Goal: Task Accomplishment & Management: Use online tool/utility

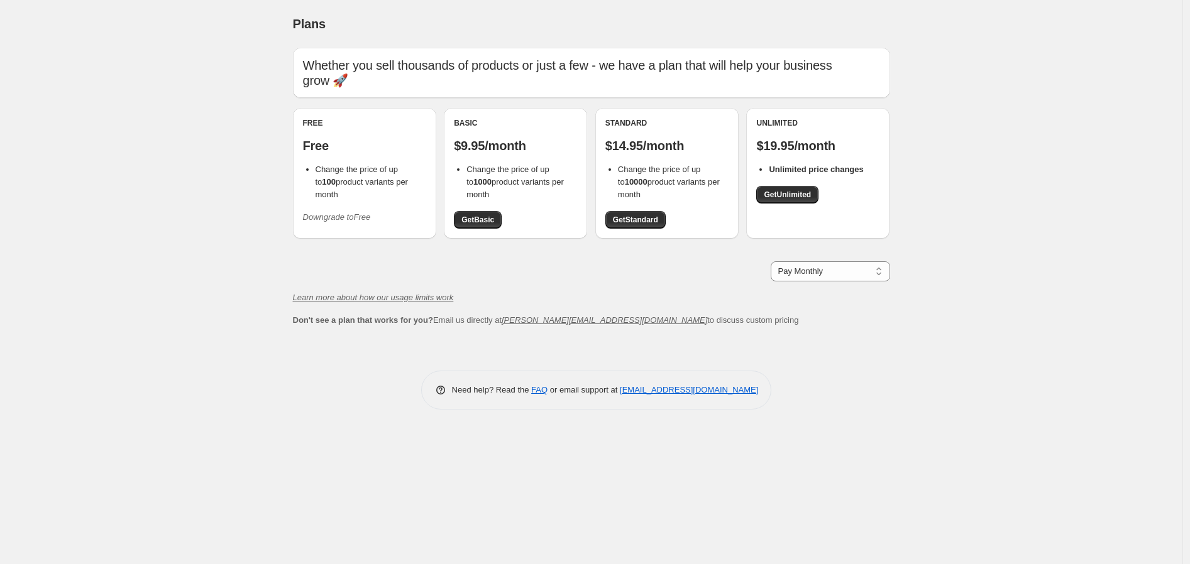
drag, startPoint x: 420, startPoint y: 184, endPoint x: 261, endPoint y: 162, distance: 159.8
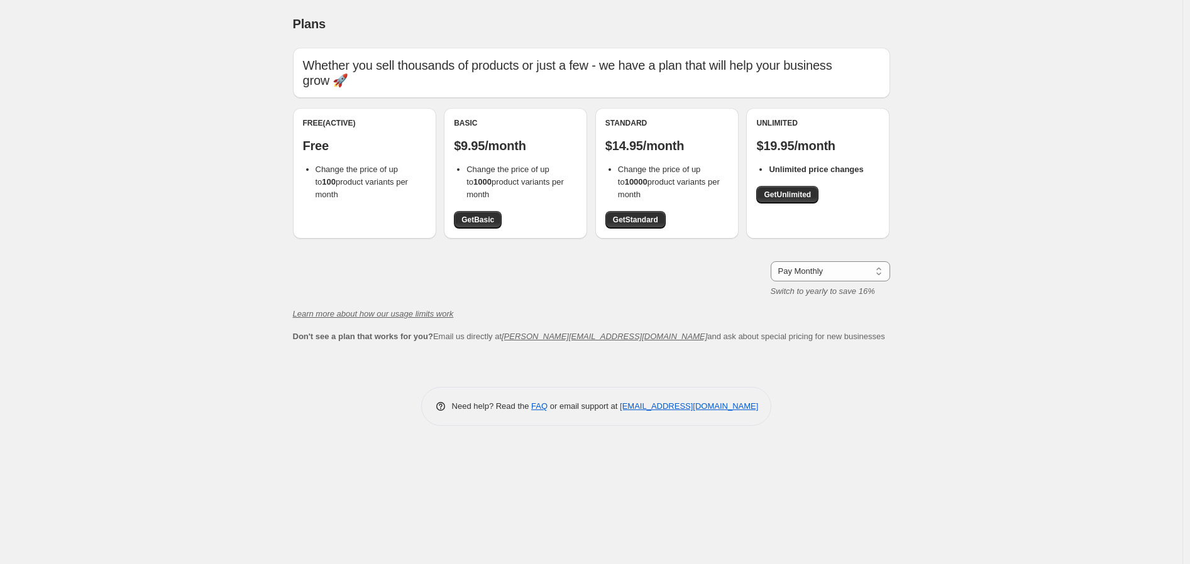
click at [141, 392] on div "Plans. This page is ready Plans Whether you sell thousands of products or just …" at bounding box center [591, 282] width 1182 height 564
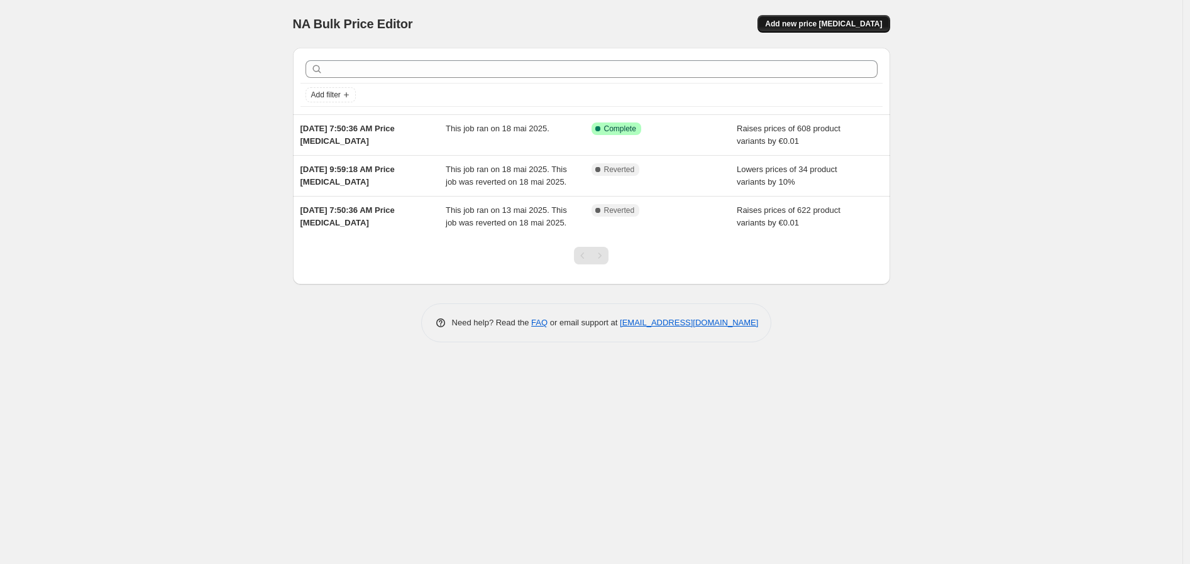
click at [853, 24] on span "Add new price [MEDICAL_DATA]" at bounding box center [823, 24] width 117 height 10
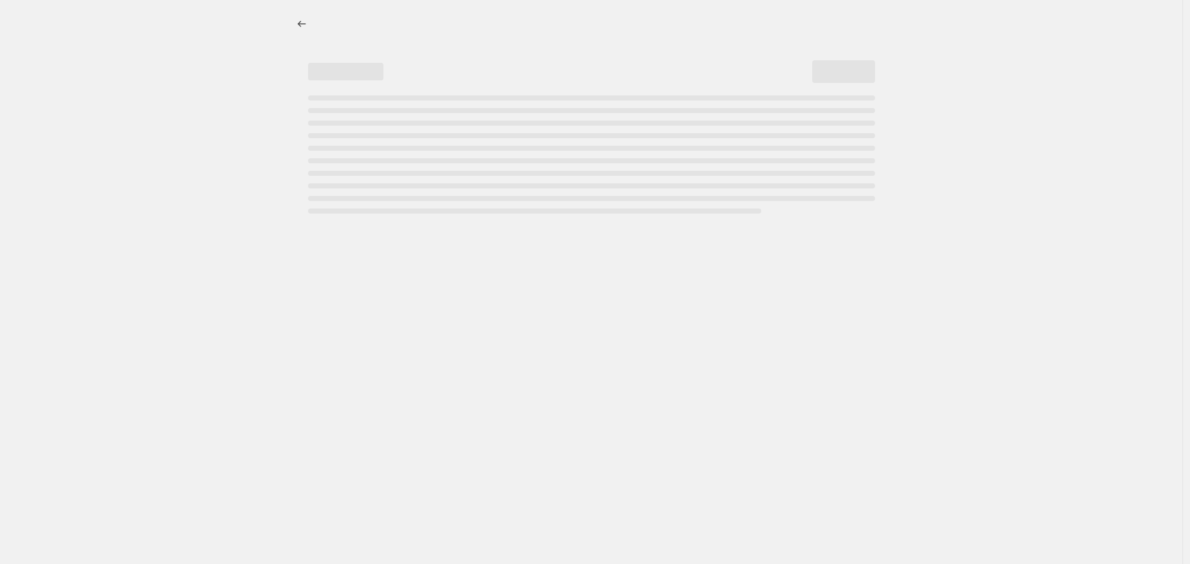
select select "percentage"
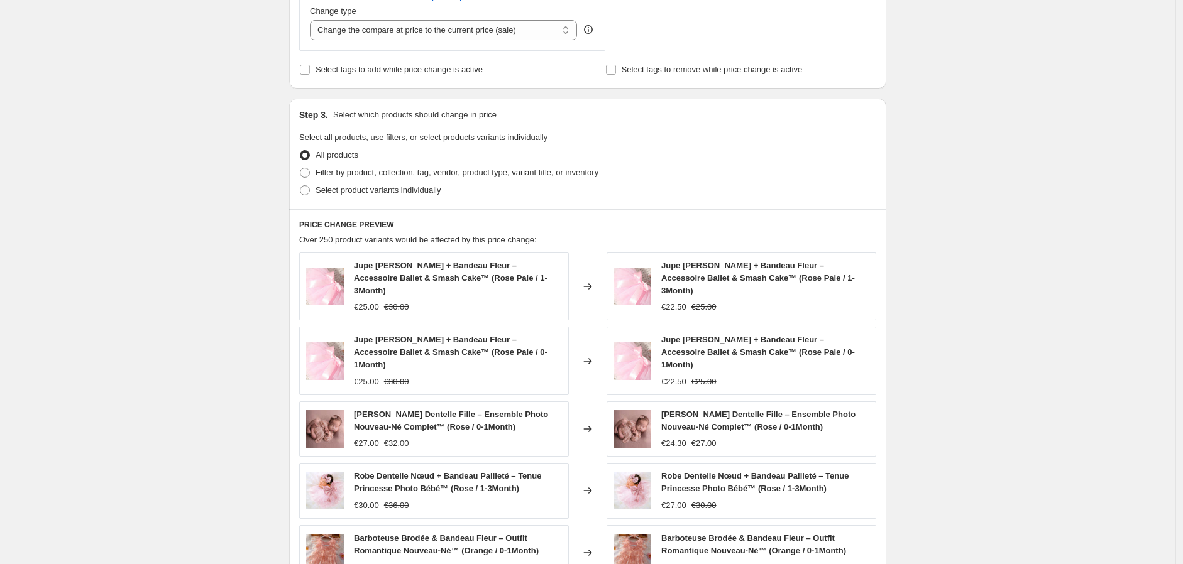
scroll to position [419, 0]
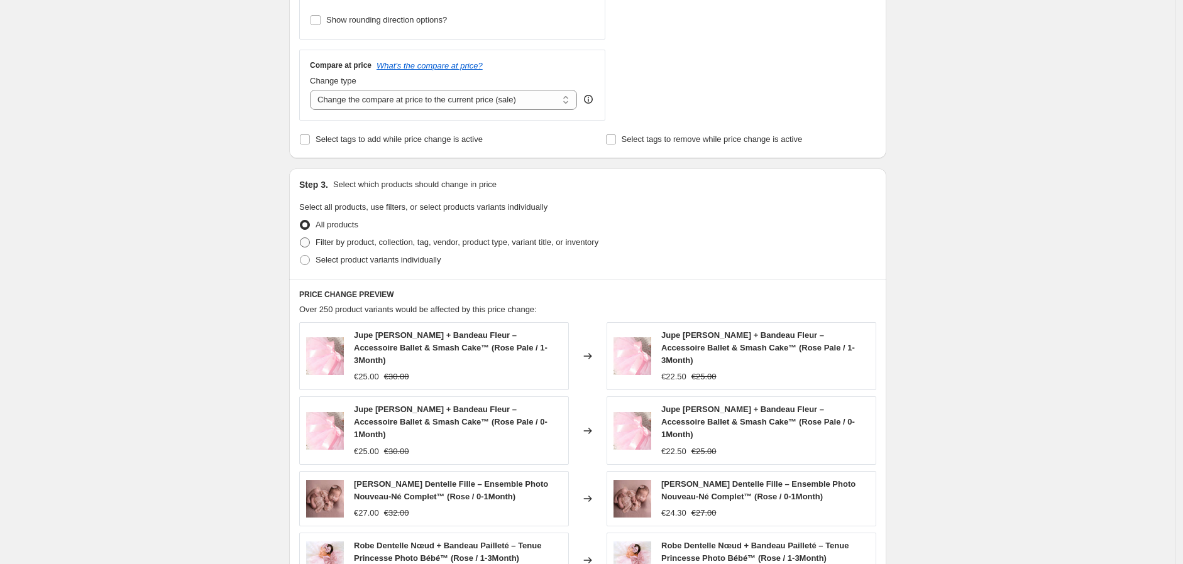
click at [434, 246] on span "Filter by product, collection, tag, vendor, product type, variant title, or inv…" at bounding box center [456, 242] width 283 height 9
click at [300, 238] on input "Filter by product, collection, tag, vendor, product type, variant title, or inv…" at bounding box center [300, 238] width 1 height 1
radio input "true"
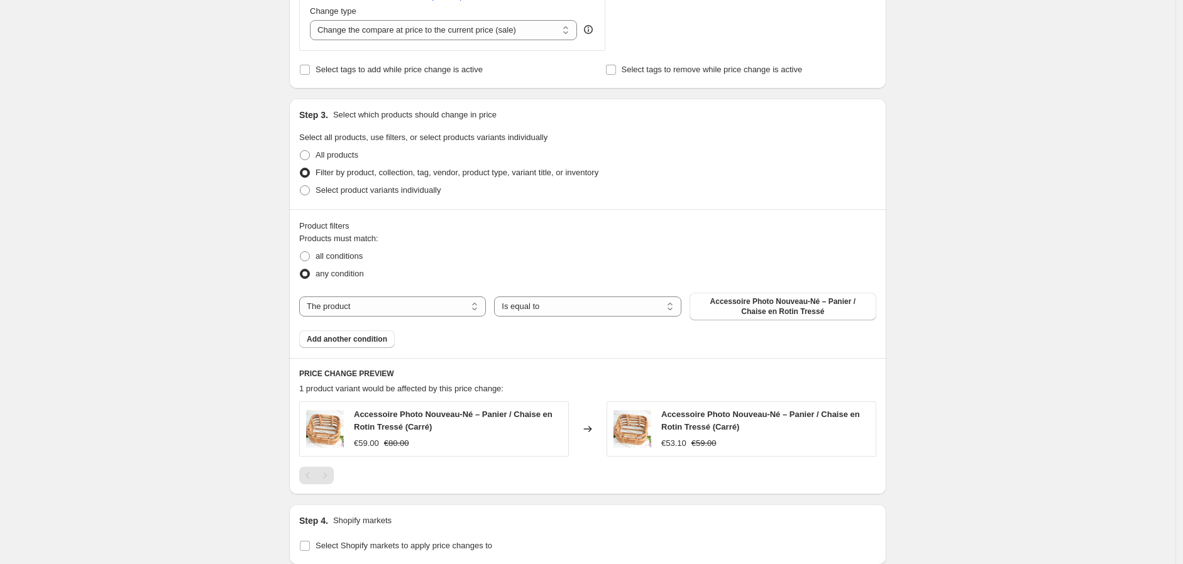
scroll to position [558, 0]
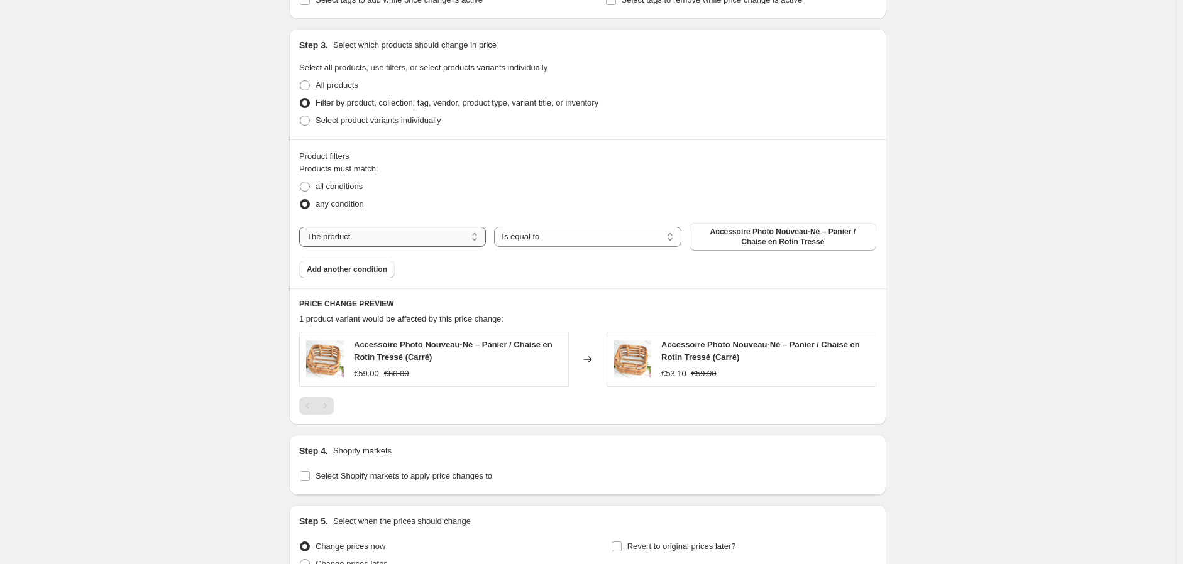
click at [398, 240] on select "The product The product's collection The product's tag The product's vendor The…" at bounding box center [392, 237] width 187 height 20
select select "collection"
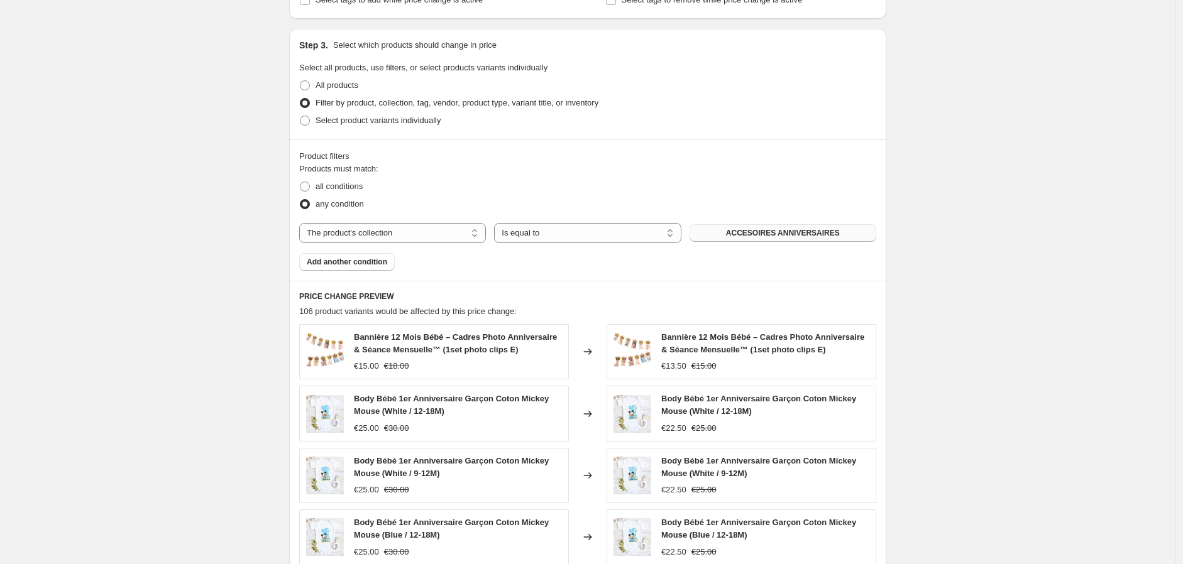
click at [762, 234] on span "ACCESOIRES ANNIVERSAIRES" at bounding box center [783, 233] width 114 height 10
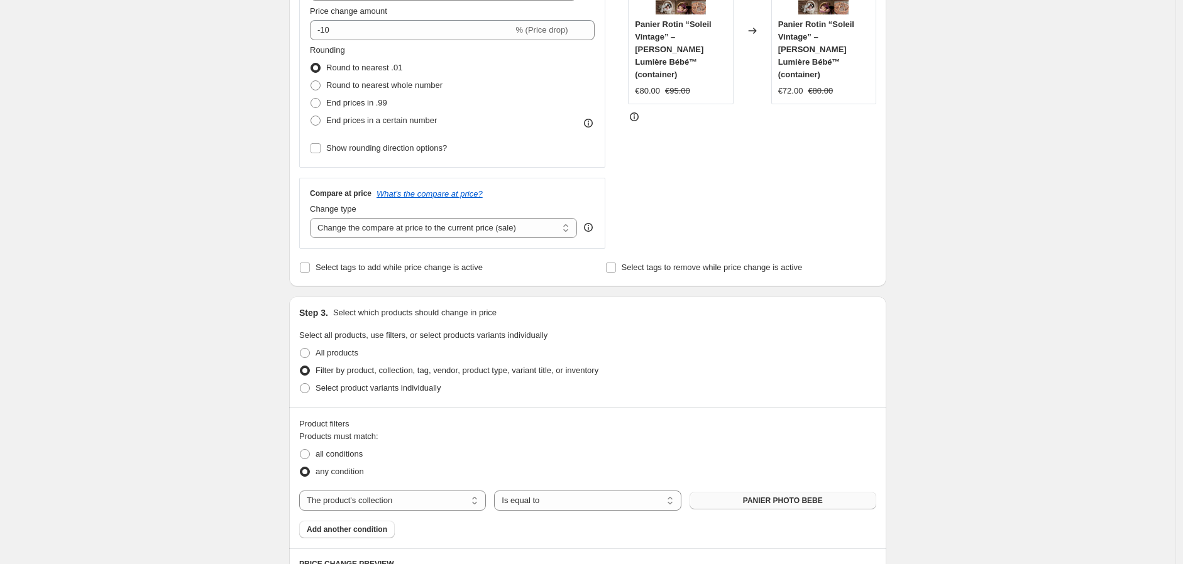
scroll to position [209, 0]
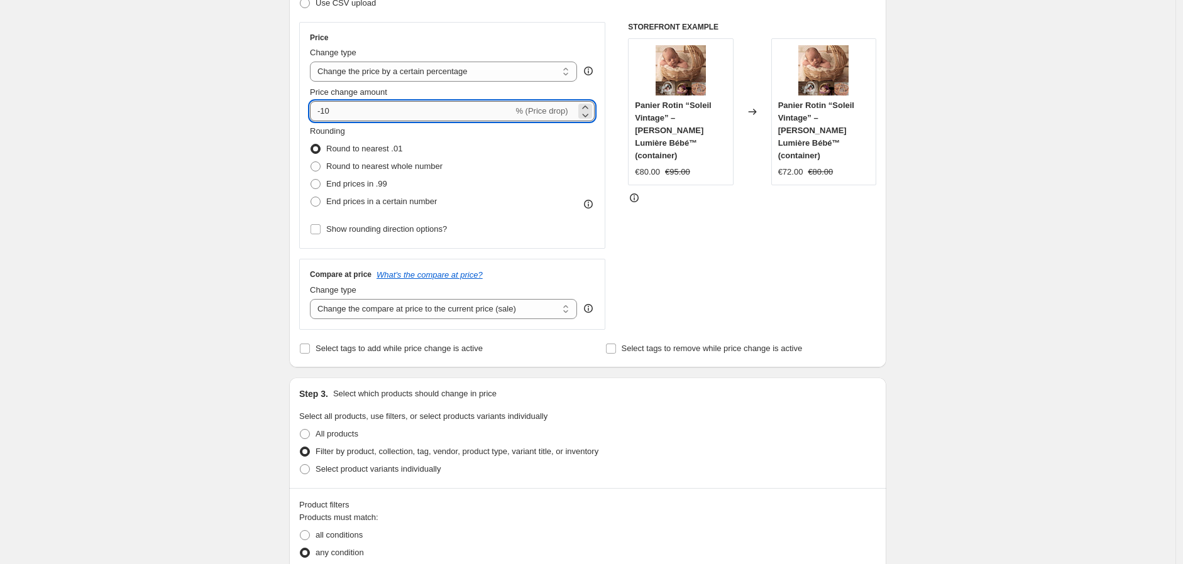
click at [348, 109] on input "-10" at bounding box center [411, 111] width 203 height 20
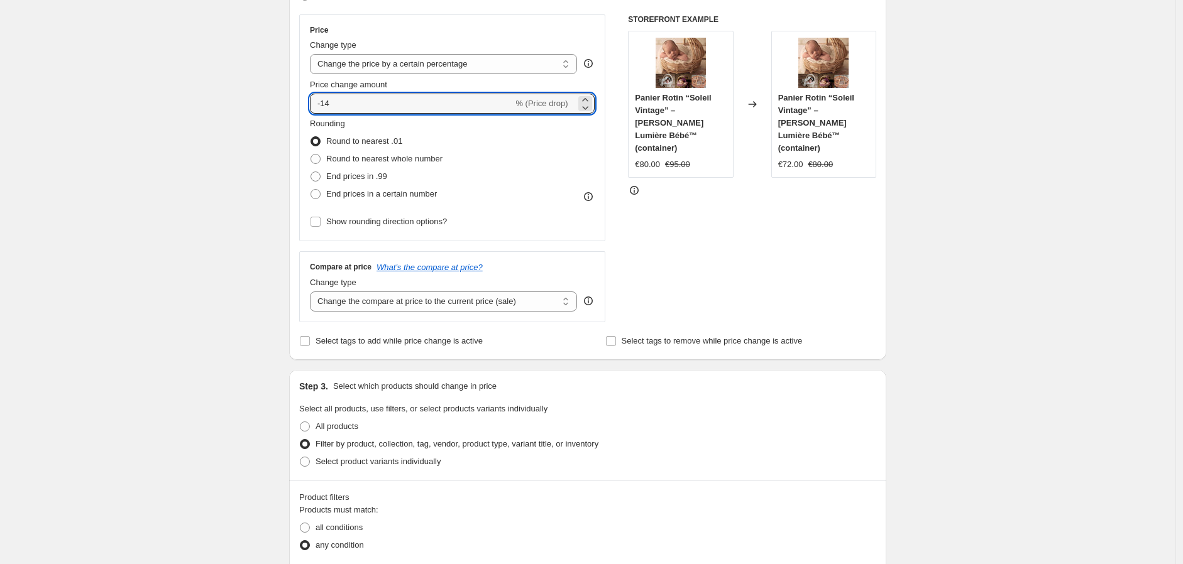
scroll to position [140, 0]
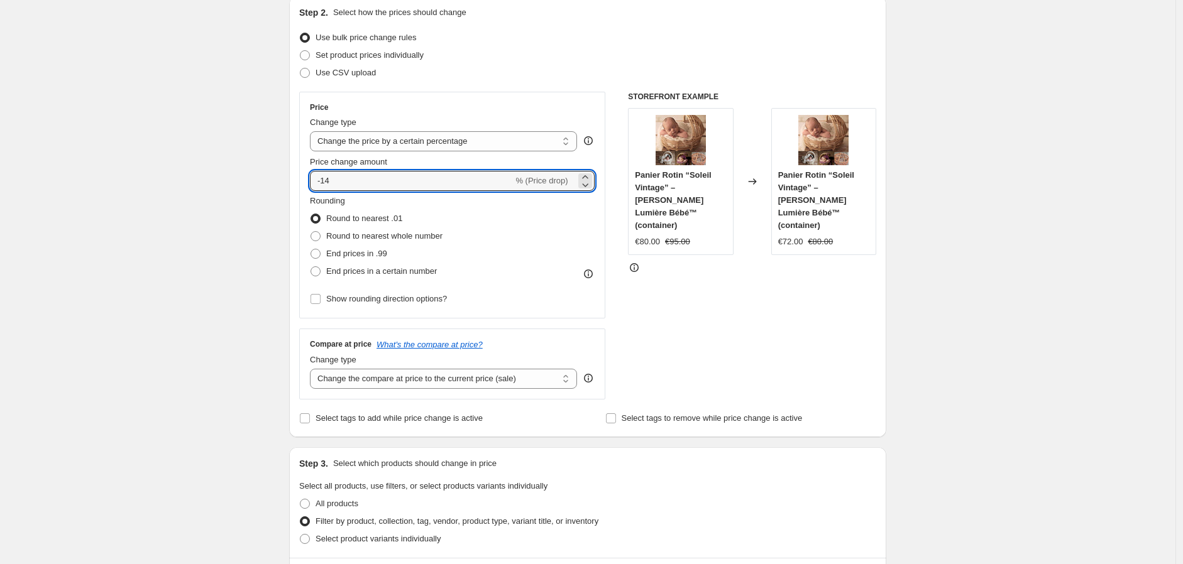
click at [438, 214] on div "Round to nearest .01" at bounding box center [376, 219] width 133 height 18
click at [347, 182] on input "-14" at bounding box center [411, 181] width 203 height 20
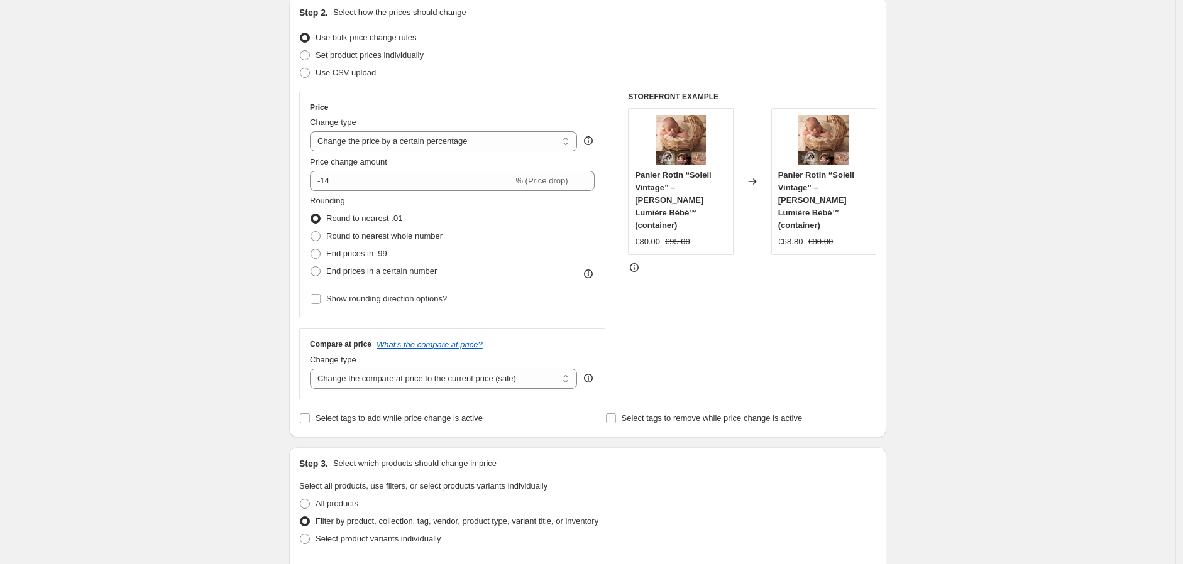
click at [491, 234] on div "Rounding Round to nearest .01 Round to nearest whole number End prices in .99 E…" at bounding box center [452, 237] width 285 height 85
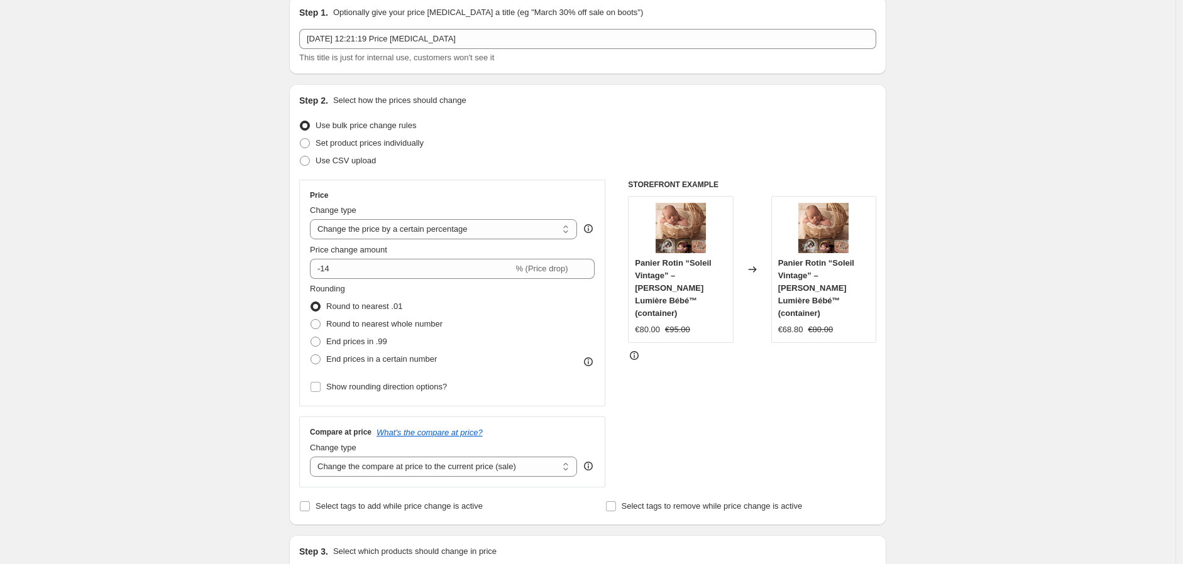
scroll to position [70, 0]
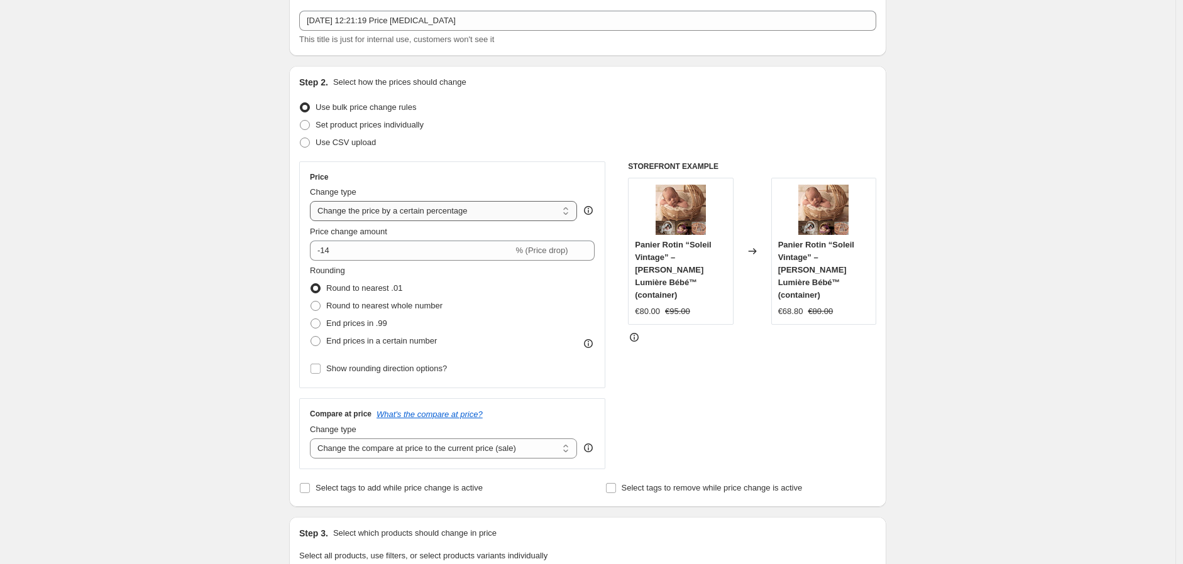
click at [551, 211] on select "Change the price to a certain amount Change the price by a certain amount Chang…" at bounding box center [443, 211] width 267 height 20
click at [313, 201] on select "Change the price to a certain amount Change the price by a certain amount Chang…" at bounding box center [443, 211] width 267 height 20
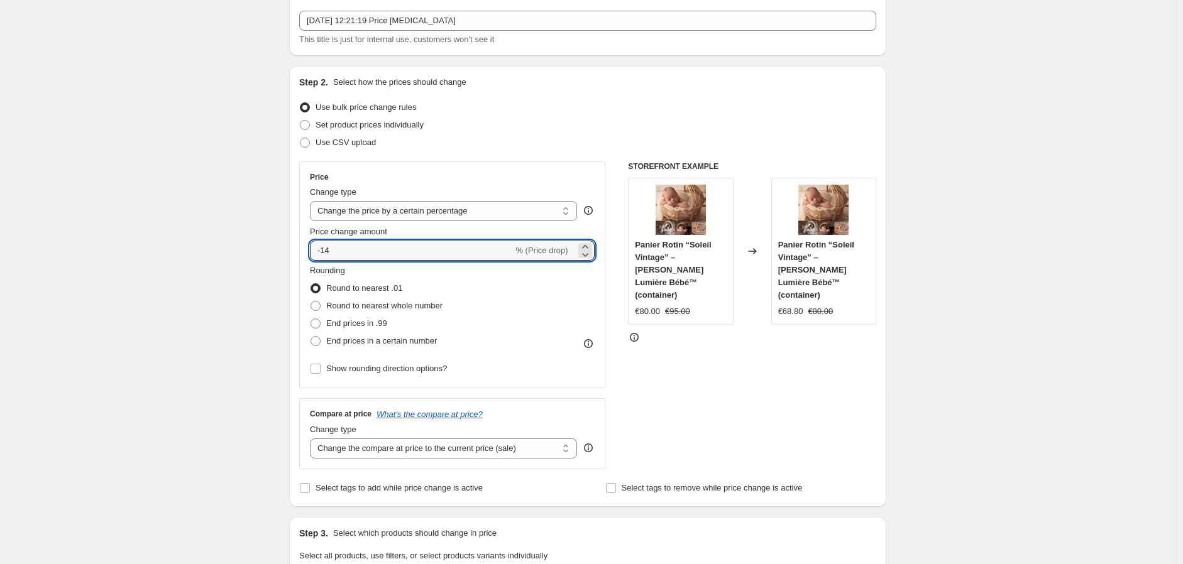
drag, startPoint x: 363, startPoint y: 255, endPoint x: 290, endPoint y: 229, distance: 77.3
type input "-10"
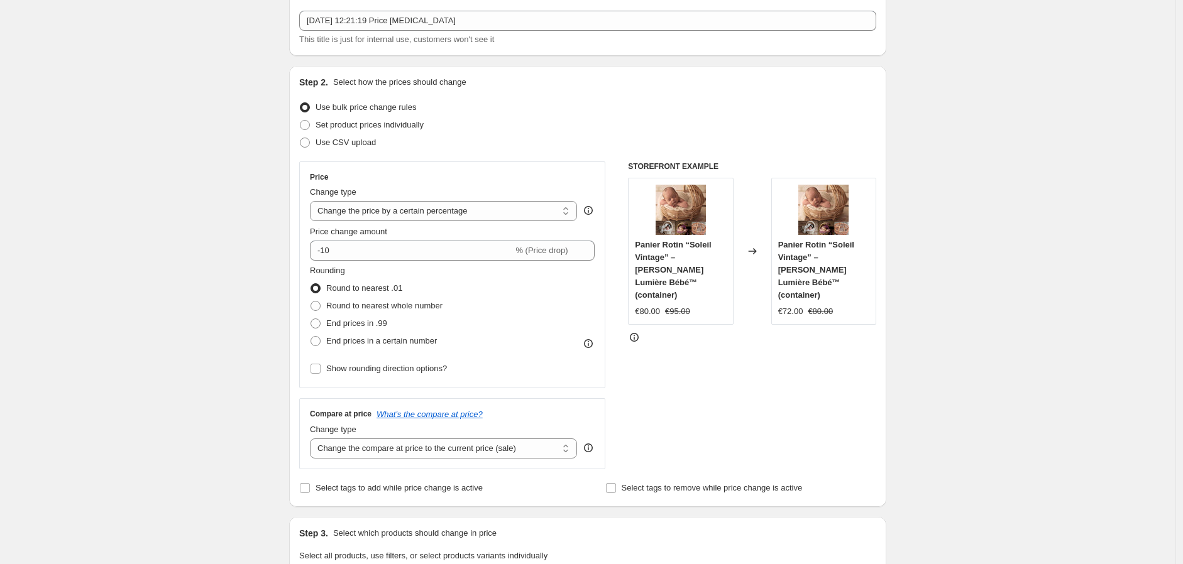
click at [779, 137] on div "Use CSV upload" at bounding box center [587, 143] width 577 height 18
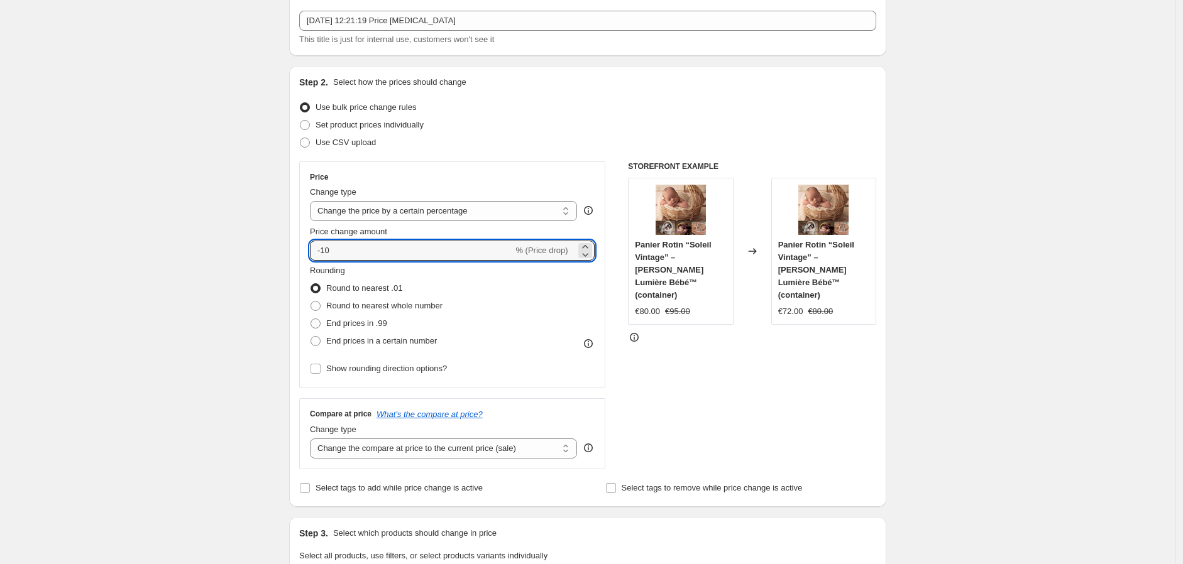
drag, startPoint x: 343, startPoint y: 248, endPoint x: 238, endPoint y: 189, distance: 120.4
type input "-5"
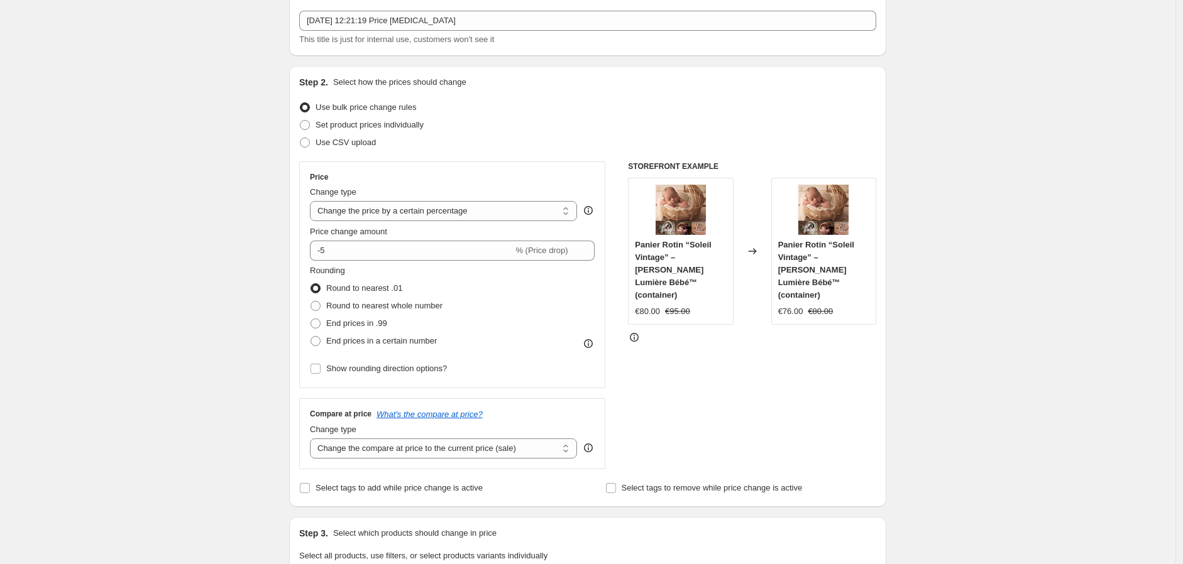
click at [544, 310] on div "Rounding Round to nearest .01 Round to nearest whole number End prices in .99 E…" at bounding box center [452, 307] width 285 height 85
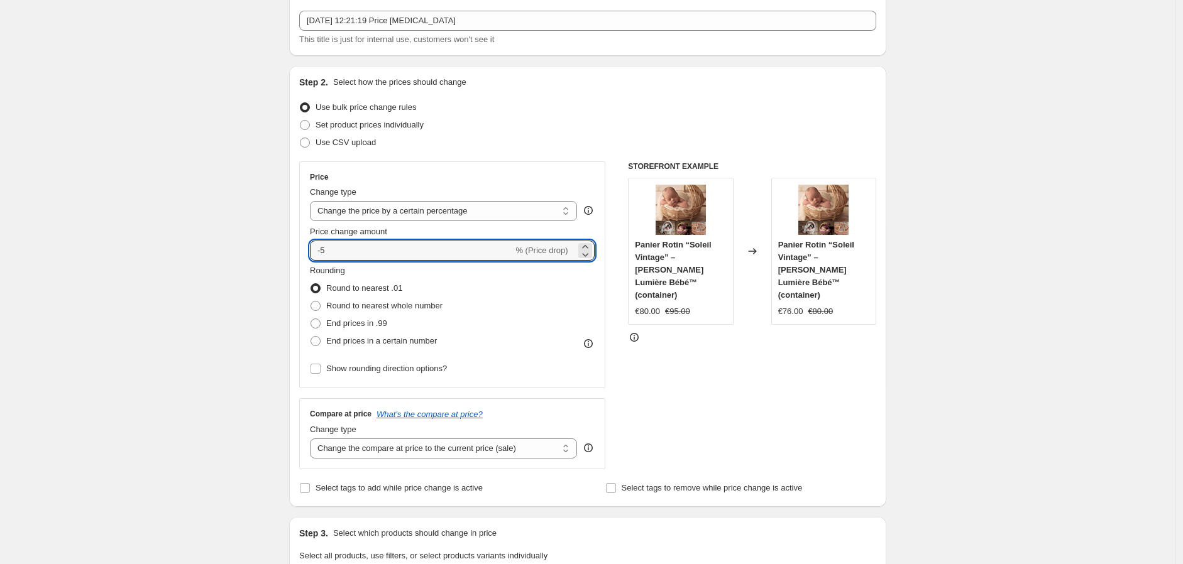
drag, startPoint x: 328, startPoint y: 248, endPoint x: 269, endPoint y: 247, distance: 59.1
type input "-10"
click at [801, 397] on div "STOREFRONT EXAMPLE Panier Rotin “Soleil Vintage” – Corbeille Lumière Bébé™ (con…" at bounding box center [752, 316] width 248 height 308
drag, startPoint x: 346, startPoint y: 252, endPoint x: 251, endPoint y: 222, distance: 98.8
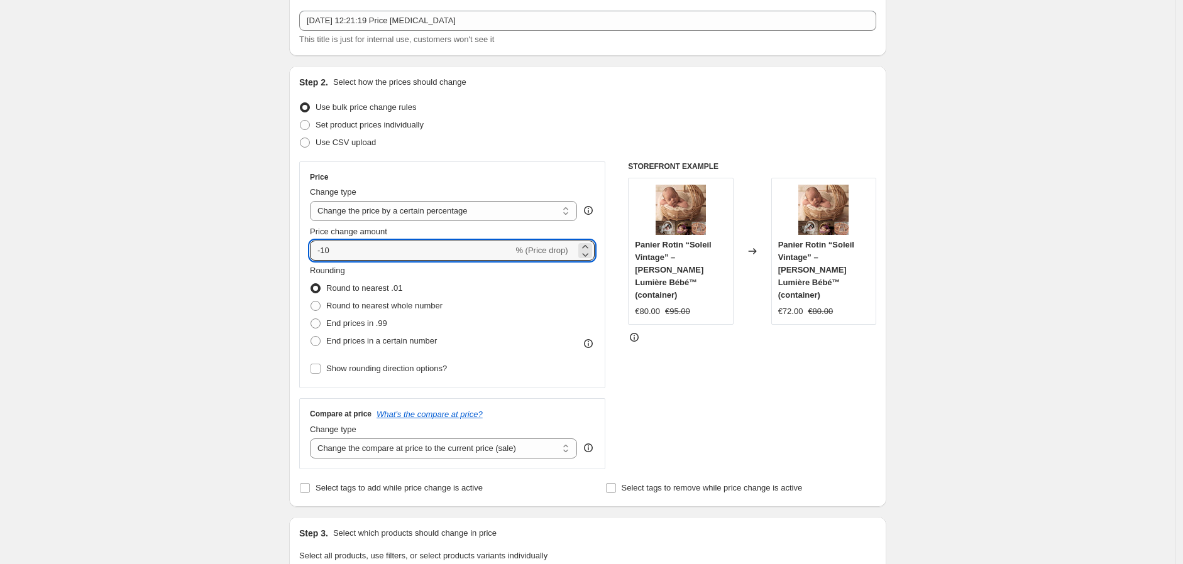
type input "-5"
drag, startPoint x: 275, startPoint y: 243, endPoint x: 250, endPoint y: 241, distance: 25.8
type input "-10"
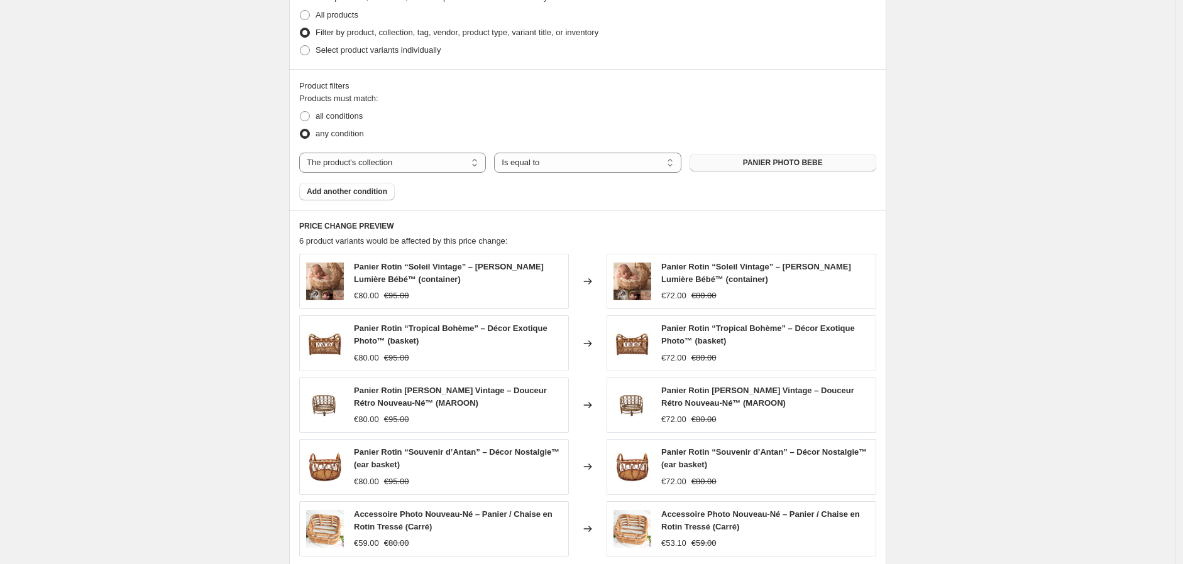
scroll to position [698, 0]
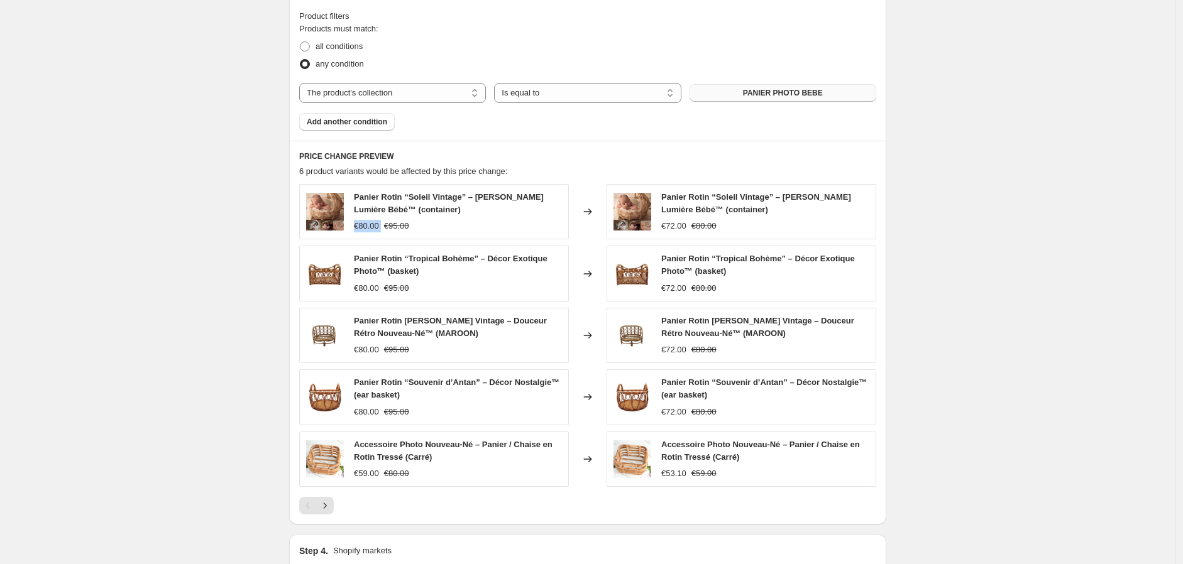
drag, startPoint x: 356, startPoint y: 232, endPoint x: 385, endPoint y: 237, distance: 29.3
click at [385, 237] on div "Panier Rotin “Soleil Vintage” – Corbeille Lumière Bébé™ (container) €80.00 €95.…" at bounding box center [434, 211] width 270 height 55
click at [1044, 277] on div "Create new price change job. This page is ready Create new price change job Dra…" at bounding box center [587, 46] width 1175 height 1488
drag, startPoint x: 306, startPoint y: 175, endPoint x: 520, endPoint y: 176, distance: 213.7
click at [520, 176] on div "6 product variants would be affected by this price change:" at bounding box center [587, 171] width 577 height 13
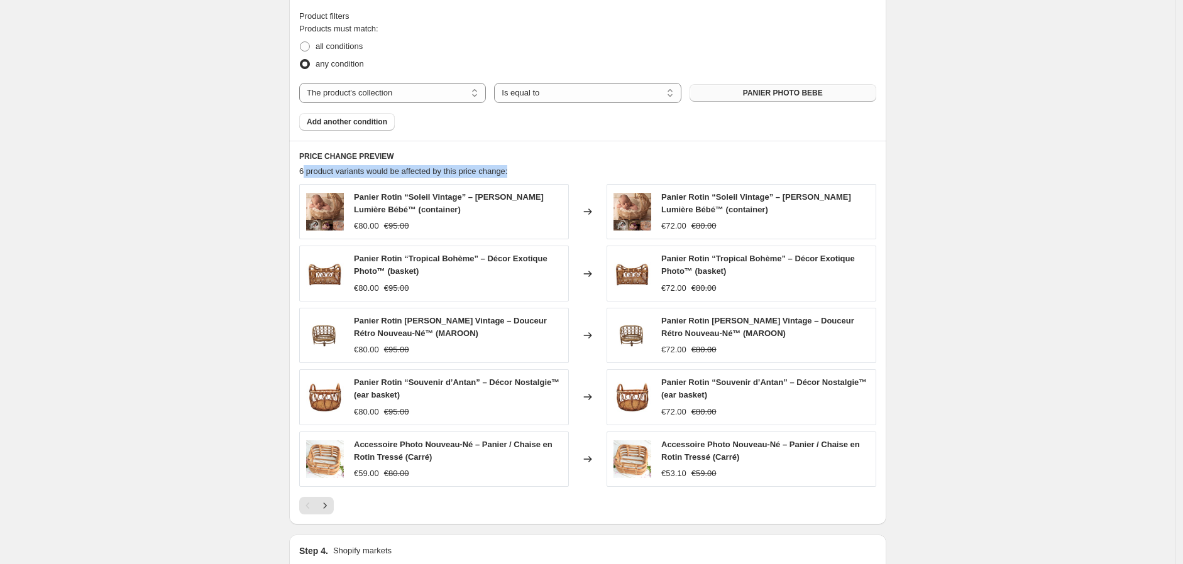
click at [997, 178] on div "Create new price change job. This page is ready Create new price change job Dra…" at bounding box center [587, 46] width 1175 height 1488
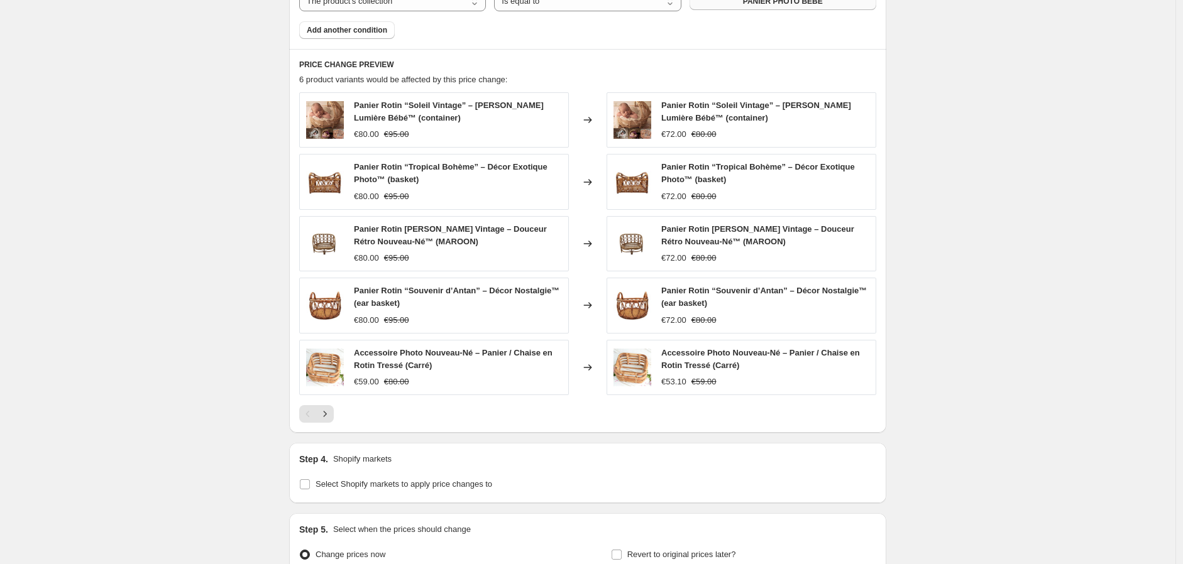
scroll to position [768, 0]
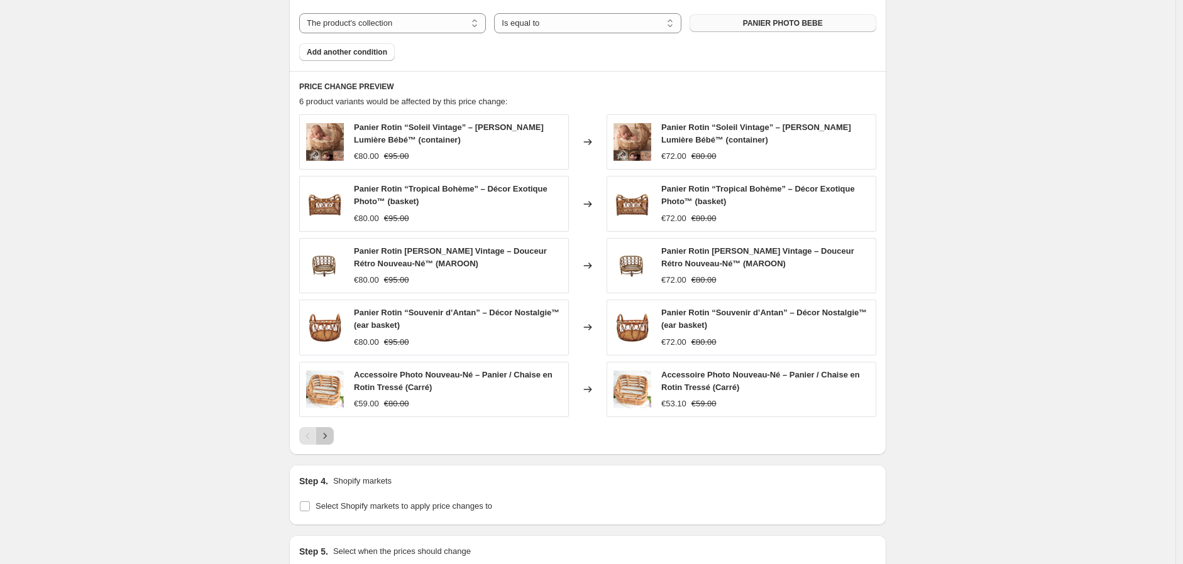
click at [331, 439] on icon "Next" at bounding box center [325, 436] width 13 height 13
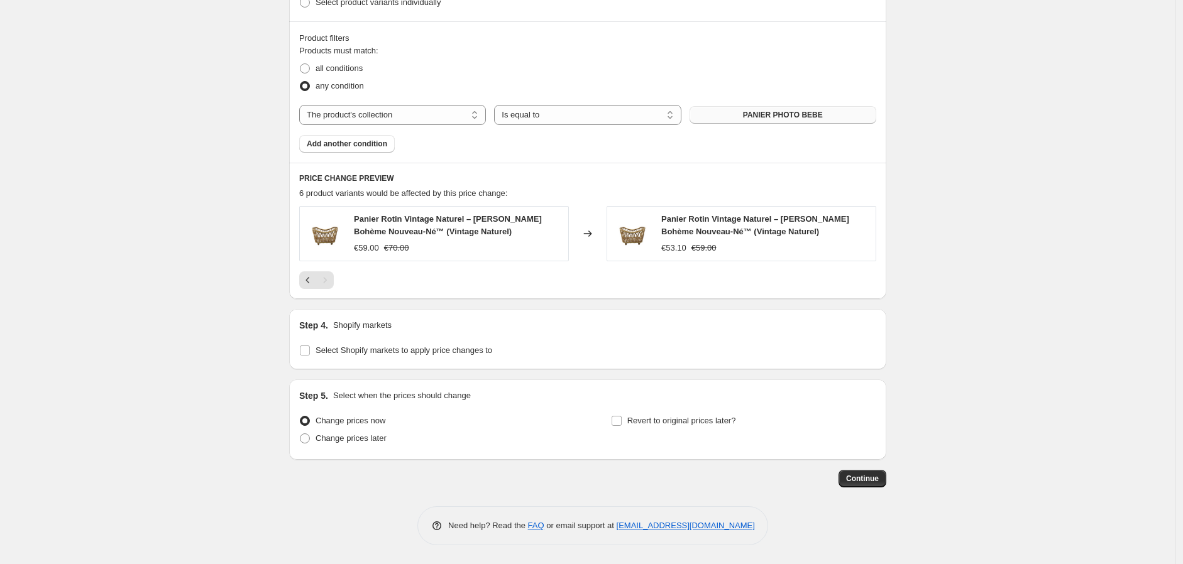
scroll to position [677, 0]
click at [313, 285] on icon "Previous" at bounding box center [308, 280] width 13 height 13
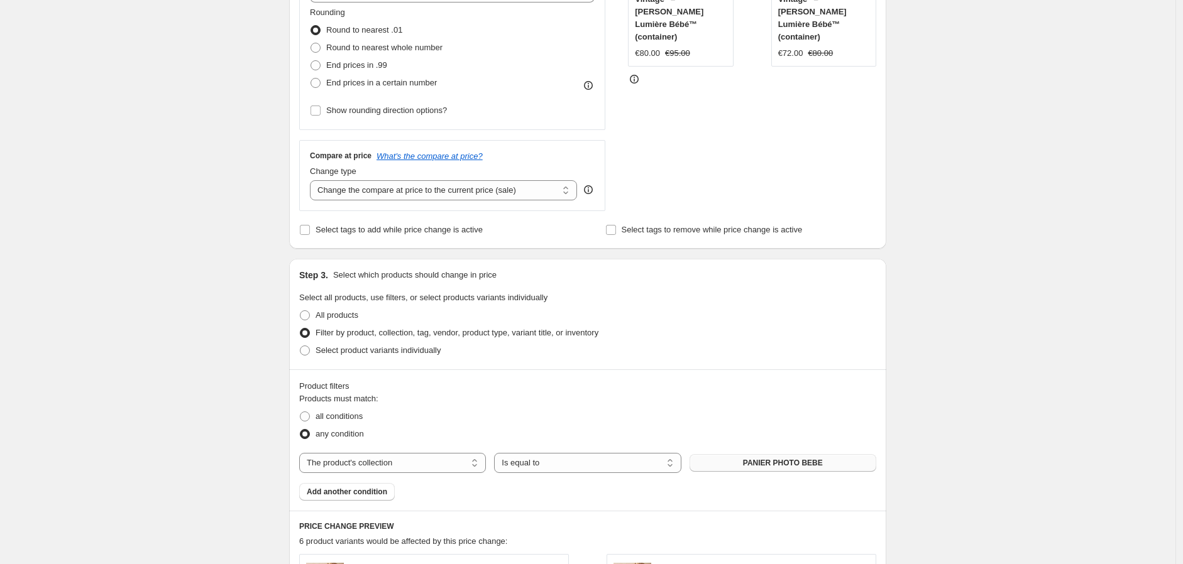
scroll to position [258, 0]
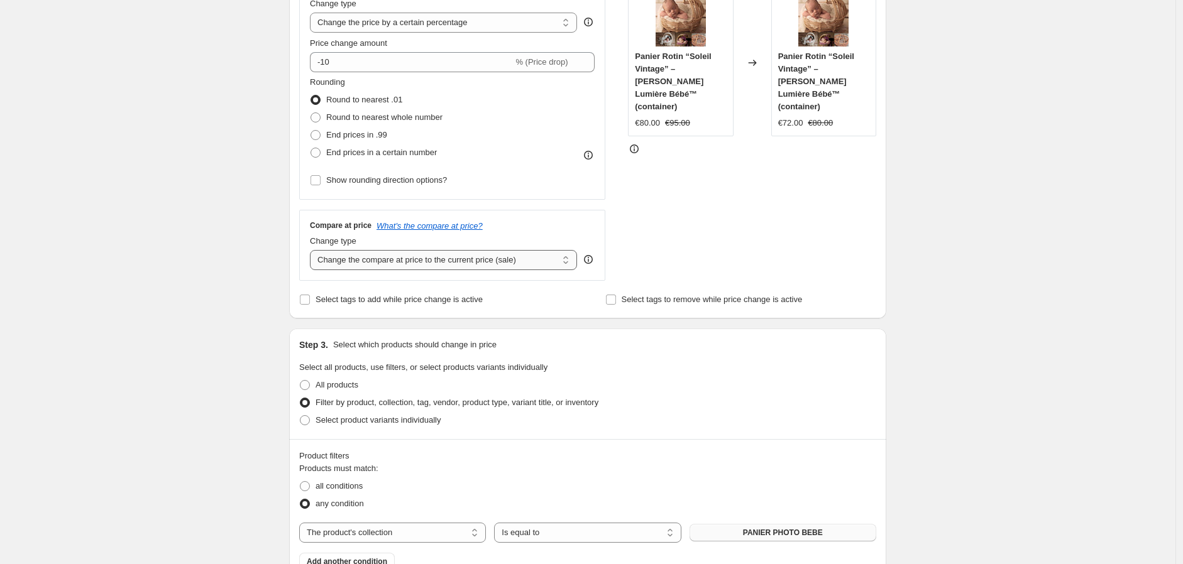
click at [498, 264] on select "Change the compare at price to the current price (sale) Change the compare at p…" at bounding box center [443, 260] width 267 height 20
select select "to"
click at [313, 251] on select "Change the compare at price to the current price (sale) Change the compare at p…" at bounding box center [443, 260] width 267 height 20
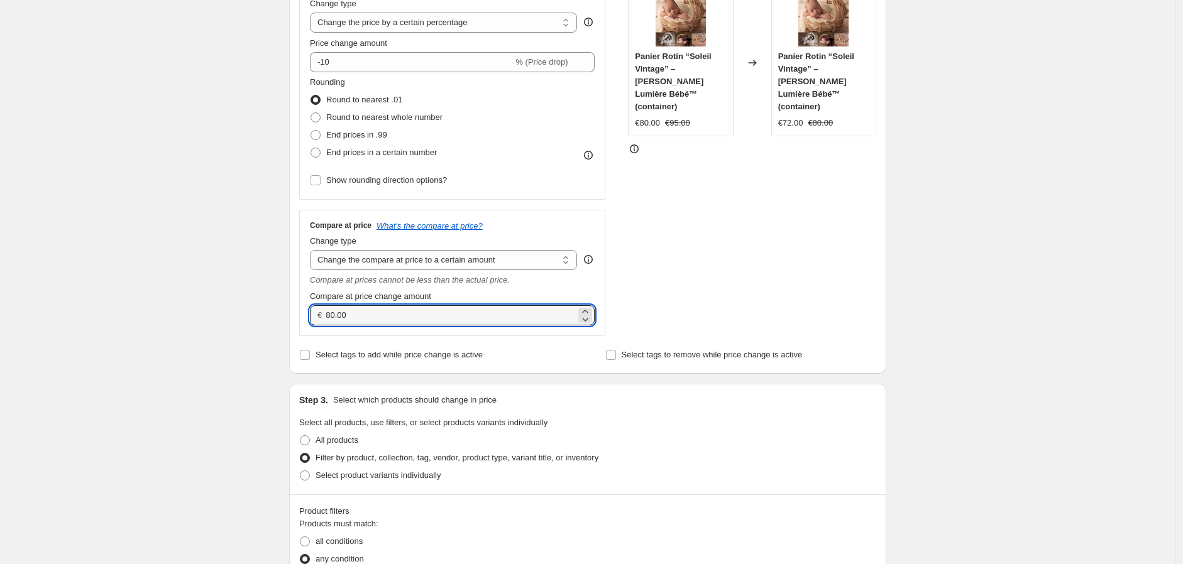
drag, startPoint x: 376, startPoint y: 312, endPoint x: 246, endPoint y: 310, distance: 129.5
click at [246, 310] on div "Create new price change job. This page is ready Create new price change job Dra…" at bounding box center [587, 514] width 1175 height 1544
type input "70.00"
click at [825, 289] on div "STOREFRONT EXAMPLE Panier Rotin “Soleil Vintage” – Corbeille Lumière Bébé™ (con…" at bounding box center [752, 154] width 248 height 363
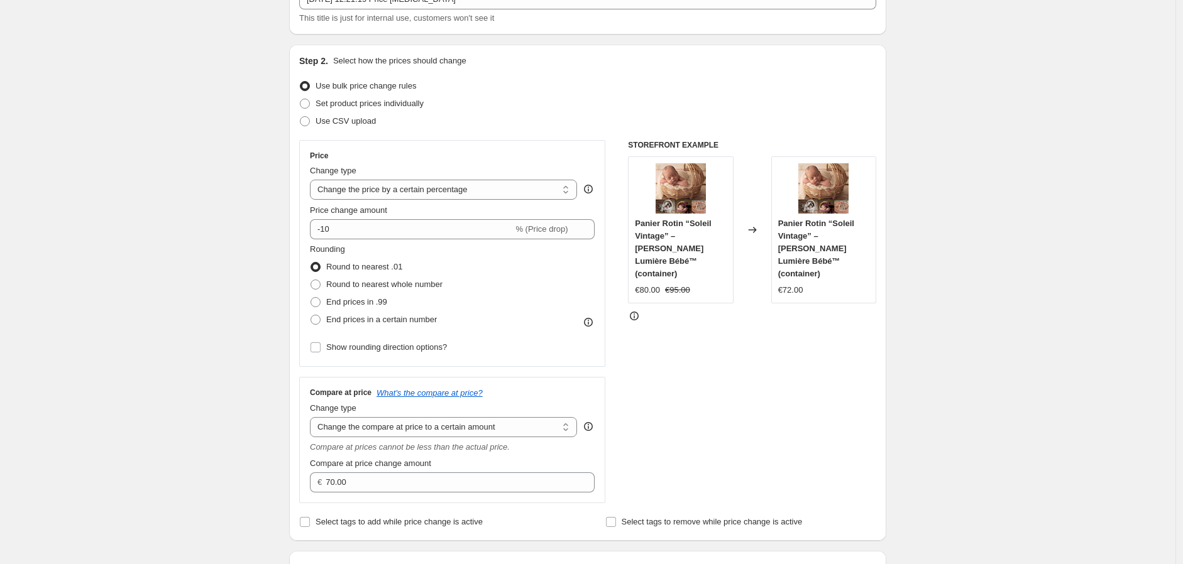
scroll to position [140, 0]
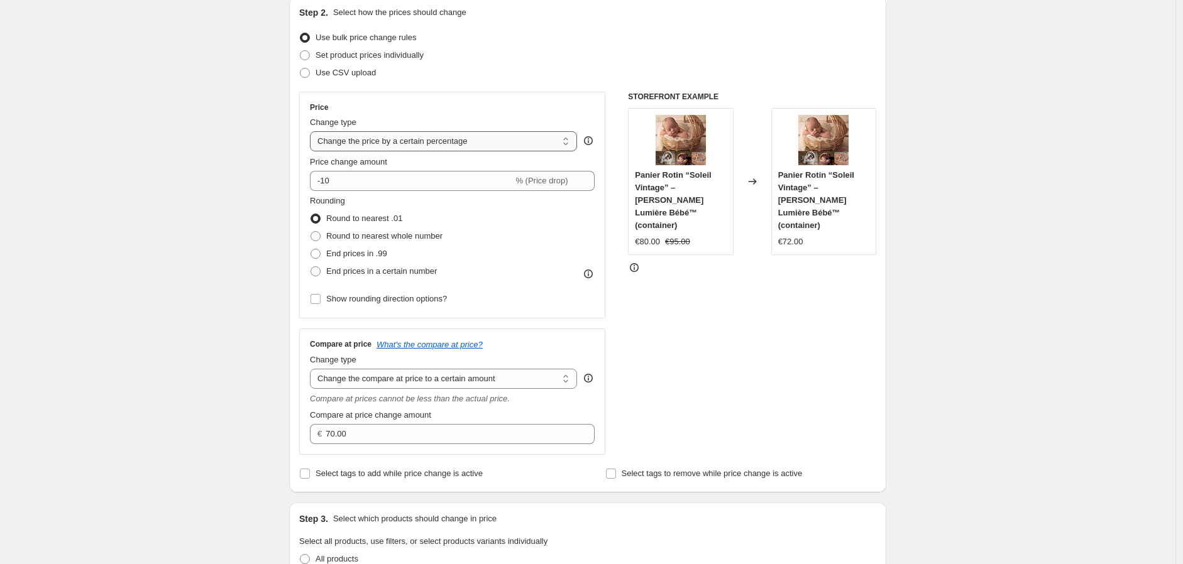
click at [497, 148] on select "Change the price to a certain amount Change the price by a certain amount Chang…" at bounding box center [443, 141] width 267 height 20
select select "to"
click at [313, 131] on select "Change the price to a certain amount Change the price by a certain amount Chang…" at bounding box center [443, 141] width 267 height 20
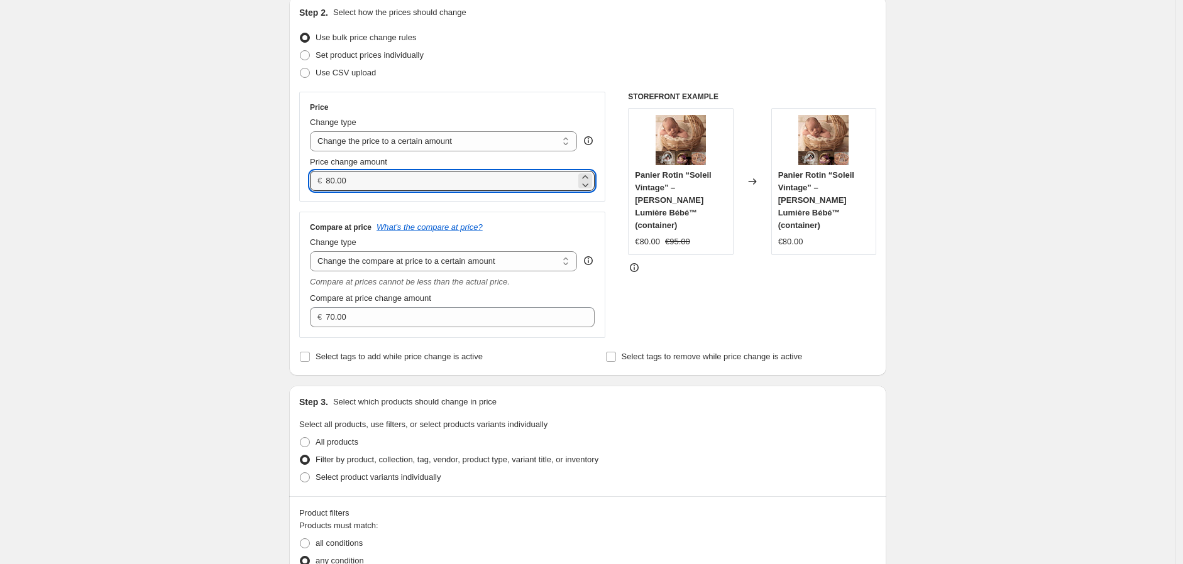
drag, startPoint x: 367, startPoint y: 181, endPoint x: 261, endPoint y: 175, distance: 105.7
click at [264, 176] on div "Create new price change job. This page is ready Create new price change job Dra…" at bounding box center [587, 573] width 1175 height 1427
type input "70.00"
click at [485, 106] on div "Price" at bounding box center [452, 107] width 285 height 10
click at [375, 179] on input "70.00" at bounding box center [451, 181] width 250 height 20
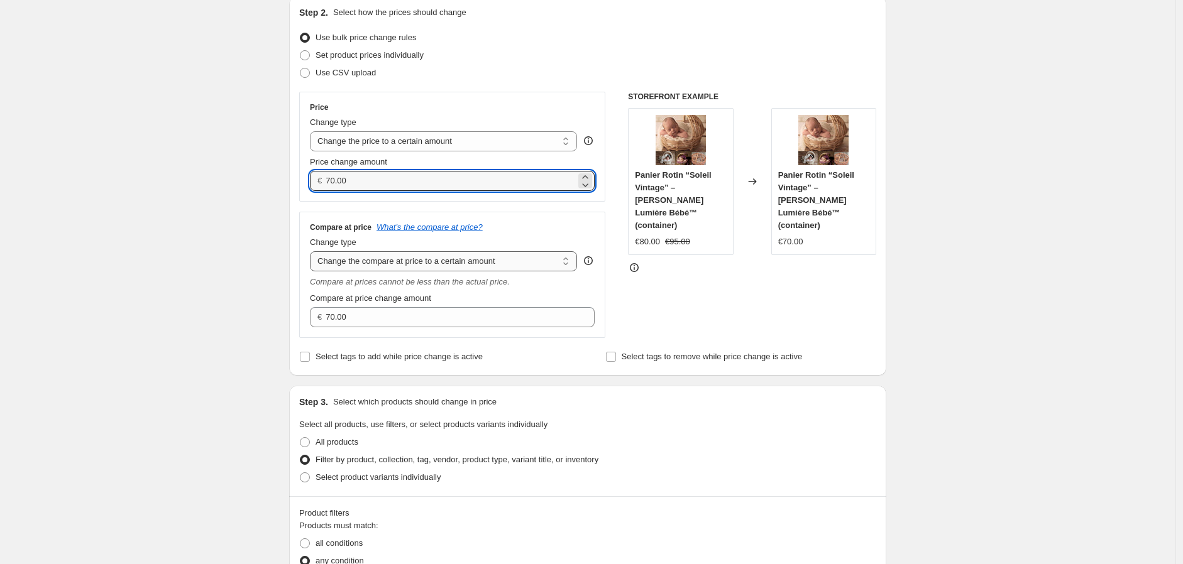
click at [505, 264] on select "Change the compare at price to the current price (sale) Change the compare at p…" at bounding box center [443, 261] width 267 height 20
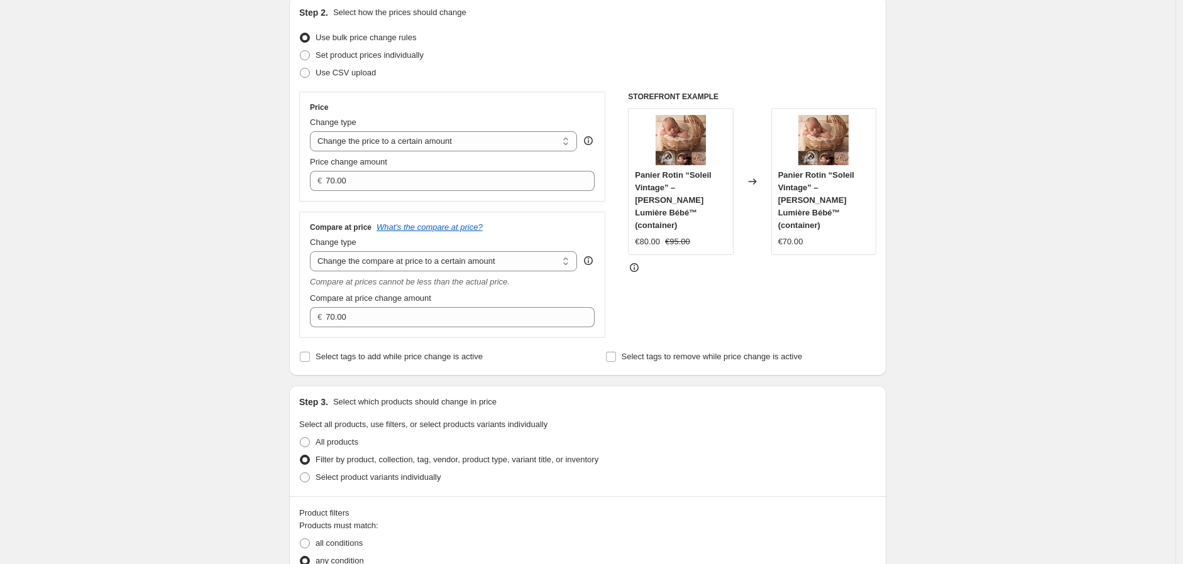
click at [251, 154] on div "Create new price change job. This page is ready Create new price change job Dra…" at bounding box center [587, 573] width 1175 height 1427
click at [427, 140] on select "Change the price to a certain amount Change the price by a certain amount Chang…" at bounding box center [443, 141] width 267 height 20
select select "bcap"
click at [313, 131] on select "Change the price to a certain amount Change the price by a certain amount Chang…" at bounding box center [443, 141] width 267 height 20
type input "-12.00"
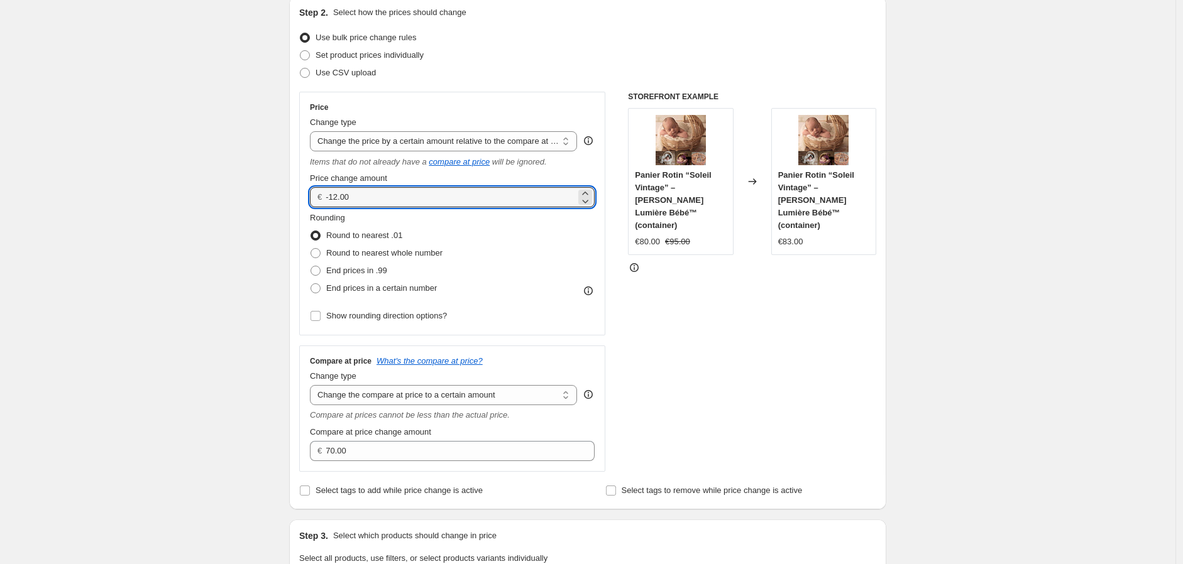
drag, startPoint x: 382, startPoint y: 195, endPoint x: 255, endPoint y: 179, distance: 127.9
click at [454, 142] on select "Change the price to a certain amount Change the price by a certain amount Chang…" at bounding box center [443, 141] width 267 height 20
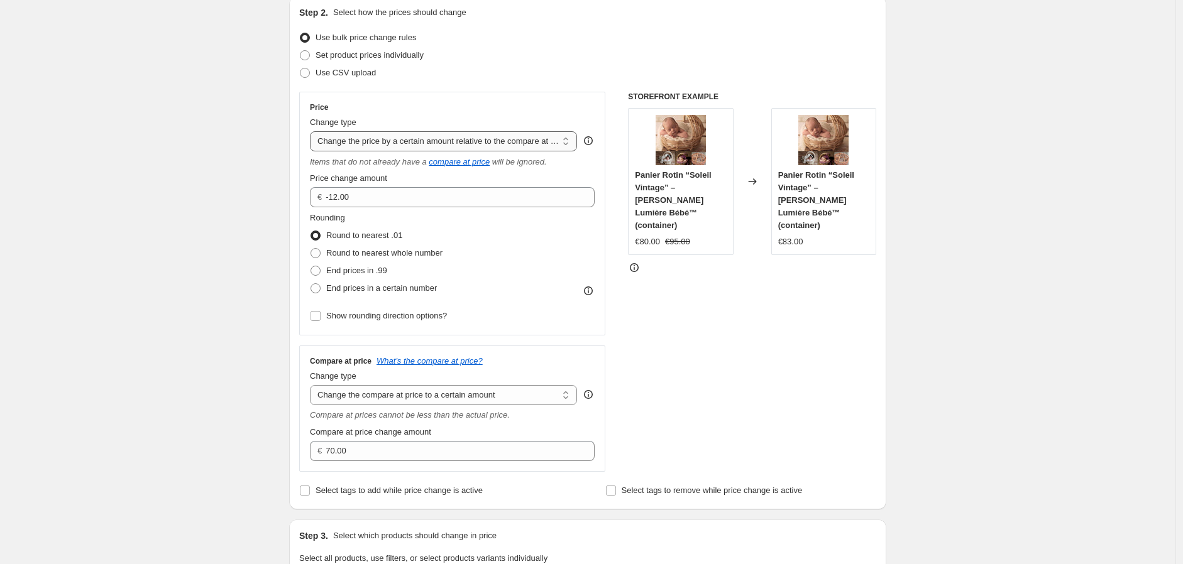
select select "pcap"
click at [313, 131] on select "Change the price to a certain amount Change the price by a certain amount Chang…" at bounding box center [443, 141] width 267 height 20
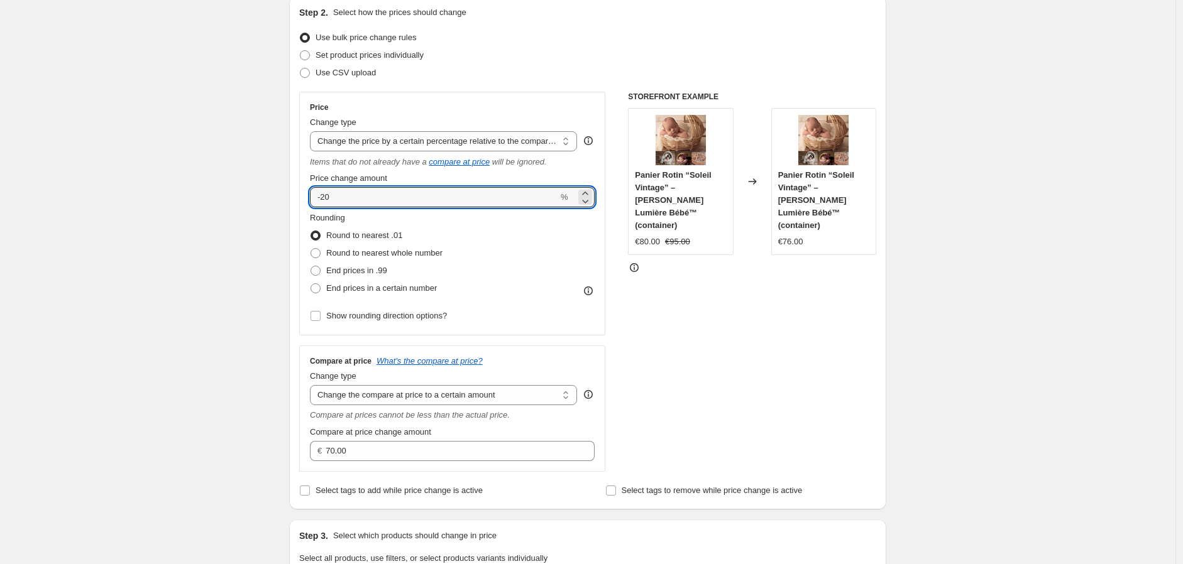
drag, startPoint x: 361, startPoint y: 191, endPoint x: 259, endPoint y: 175, distance: 103.7
type input "10"
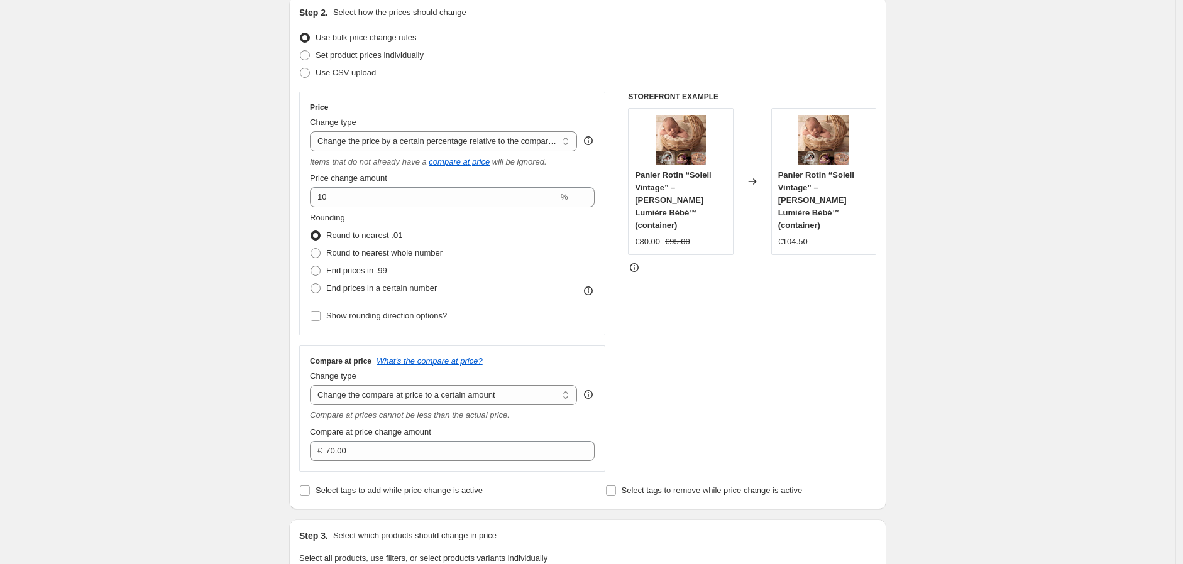
click at [557, 260] on div "Rounding Round to nearest .01 Round to nearest whole number End prices in .99 E…" at bounding box center [452, 254] width 285 height 85
click at [458, 139] on select "Change the price to a certain amount Change the price by a certain amount Chang…" at bounding box center [443, 141] width 267 height 20
select select "to"
click at [313, 131] on select "Change the price to a certain amount Change the price by a certain amount Chang…" at bounding box center [443, 141] width 267 height 20
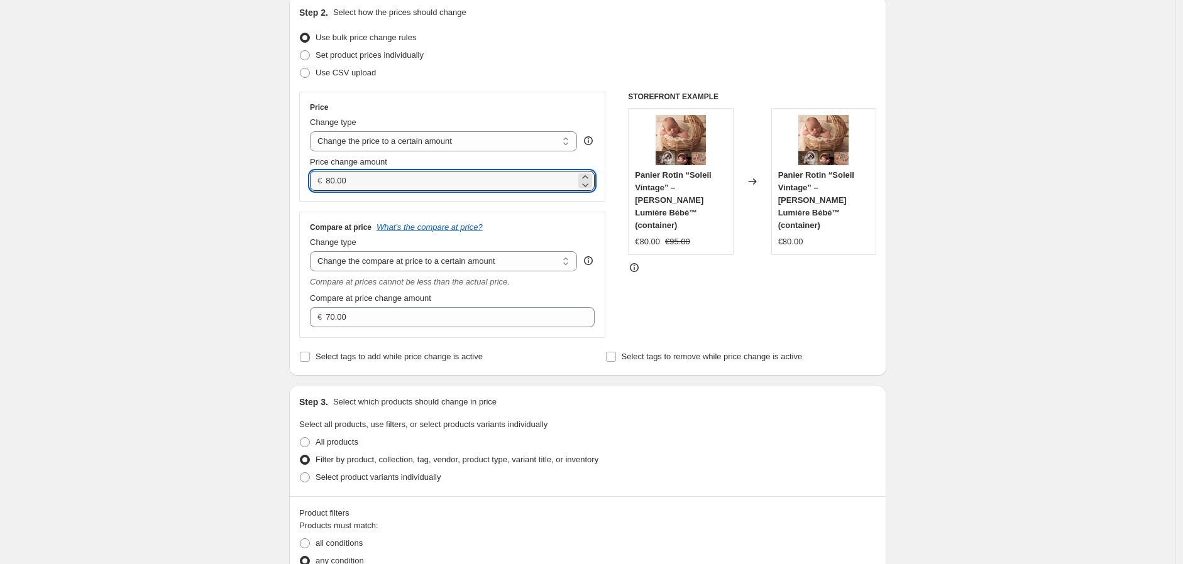
drag, startPoint x: 371, startPoint y: 184, endPoint x: 260, endPoint y: 171, distance: 111.3
click at [261, 172] on div "Create new price change job. This page is ready Create new price change job Dra…" at bounding box center [587, 573] width 1175 height 1427
click at [767, 313] on div "STOREFRONT EXAMPLE Panier Rotin “Soleil Vintage” – Corbeille Lumière Bébé™ (con…" at bounding box center [752, 215] width 248 height 246
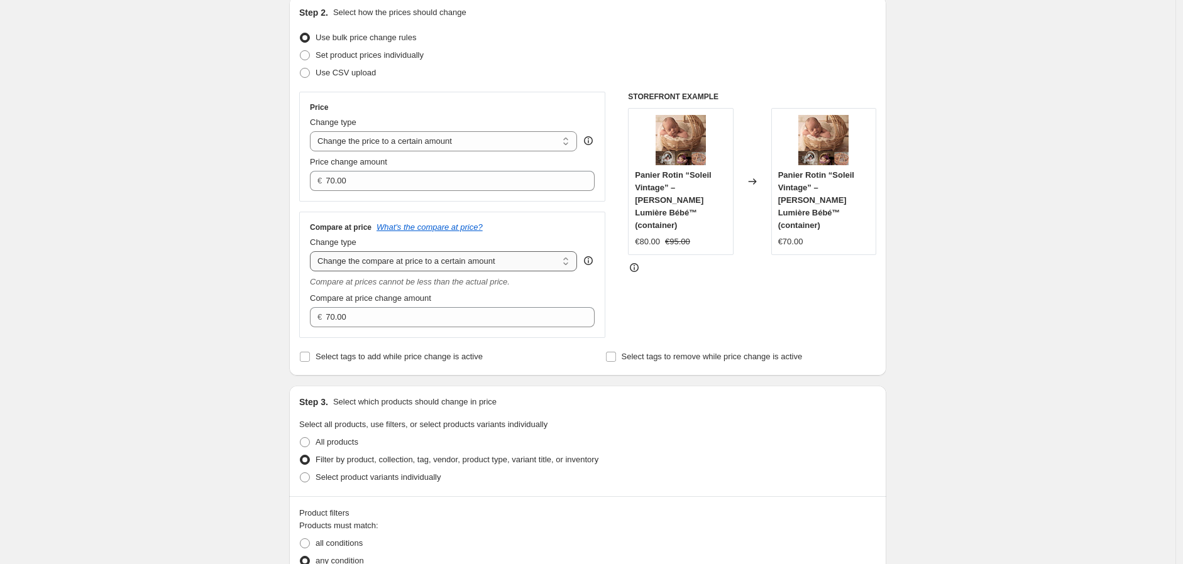
click at [368, 263] on select "Change the compare at price to the current price (sale) Change the compare at p…" at bounding box center [443, 261] width 267 height 20
click at [371, 166] on span "Price change amount" at bounding box center [348, 161] width 77 height 9
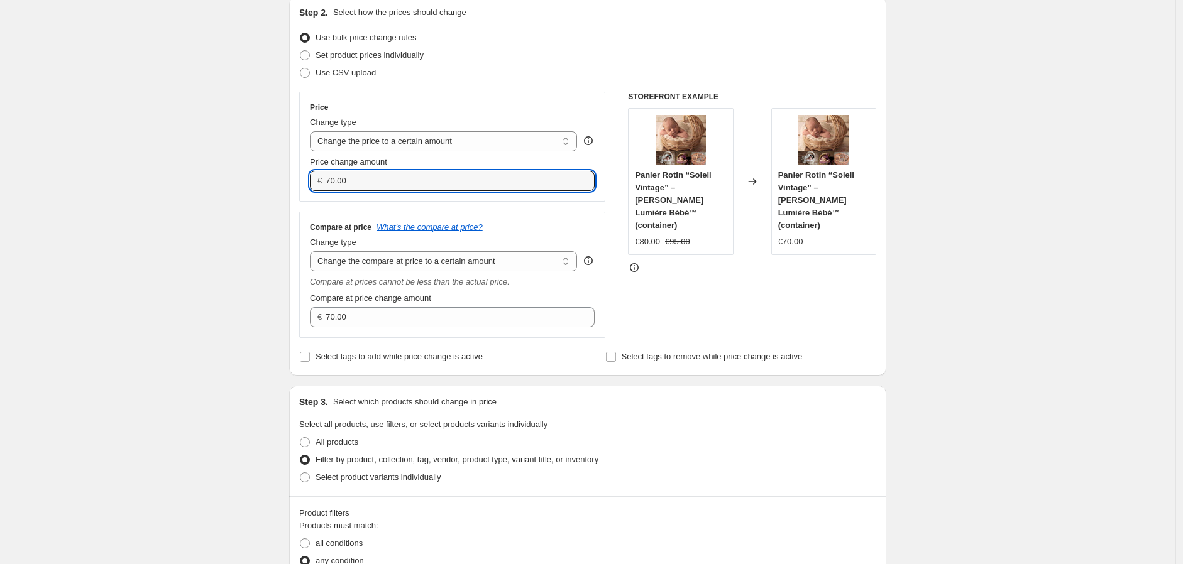
click at [371, 171] on input "70.00" at bounding box center [451, 181] width 250 height 20
drag, startPoint x: 370, startPoint y: 178, endPoint x: 286, endPoint y: 167, distance: 84.4
click at [289, 167] on div "Step 1. Optionally give your price change job a title (eg "March 30% off sale o…" at bounding box center [582, 554] width 607 height 1312
type input "63.00"
click at [740, 305] on div "STOREFRONT EXAMPLE Panier Rotin “Soleil Vintage” – Corbeille Lumière Bébé™ (con…" at bounding box center [752, 215] width 248 height 246
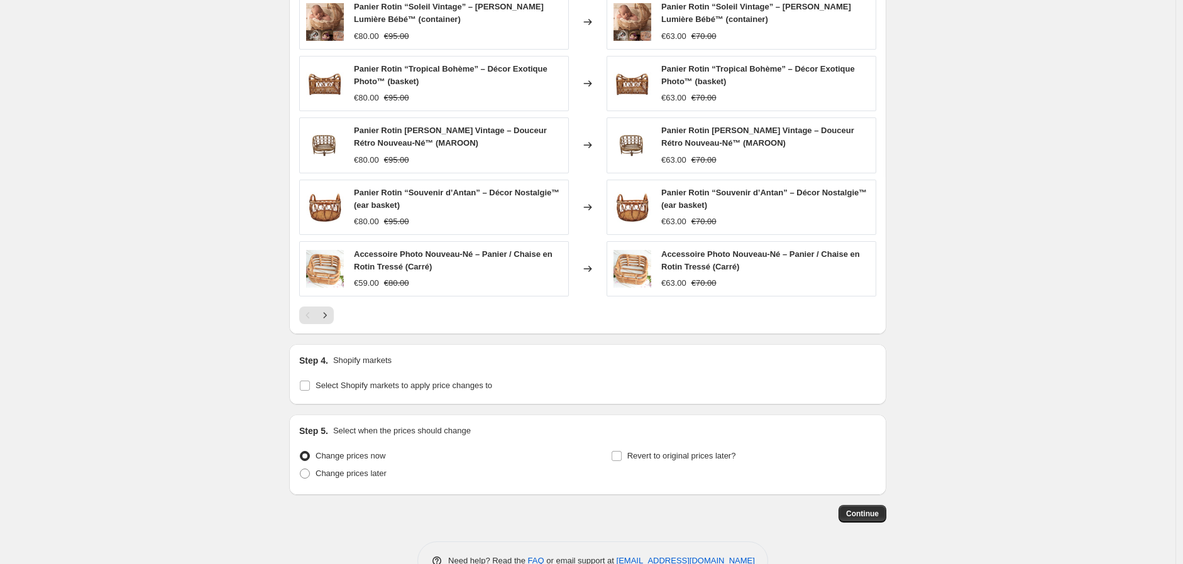
scroll to position [838, 0]
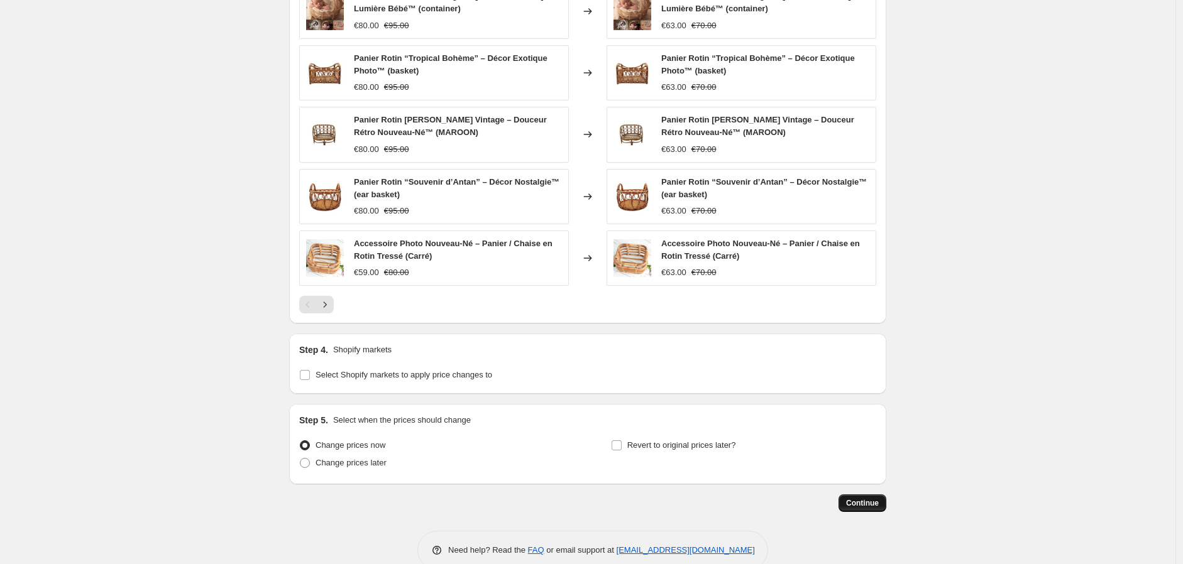
click at [872, 507] on span "Continue" at bounding box center [862, 503] width 33 height 10
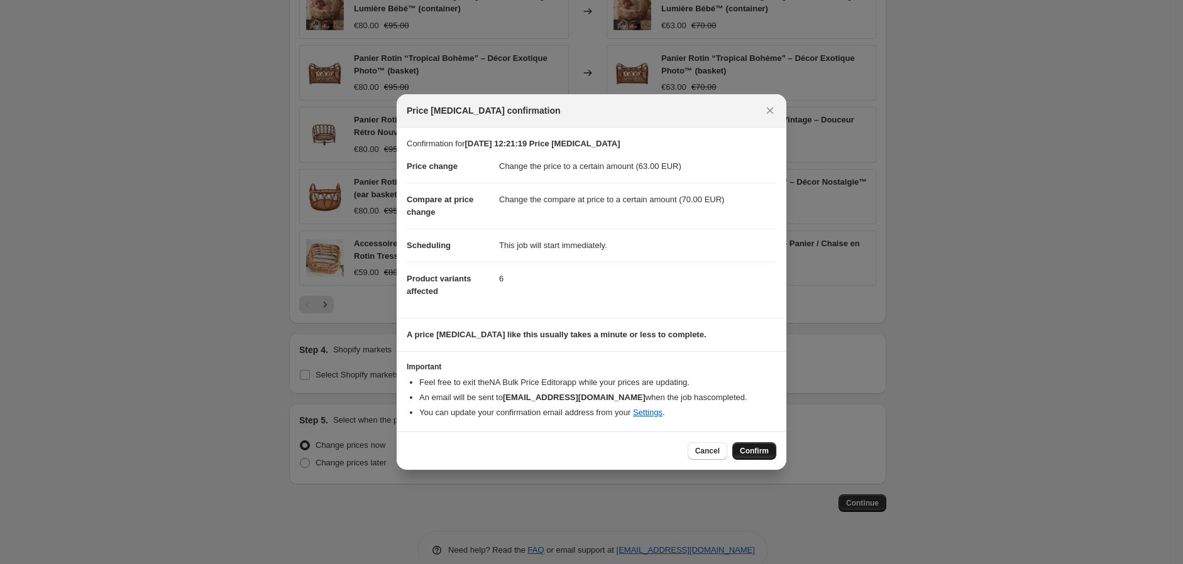
click at [753, 447] on span "Confirm" at bounding box center [754, 451] width 29 height 10
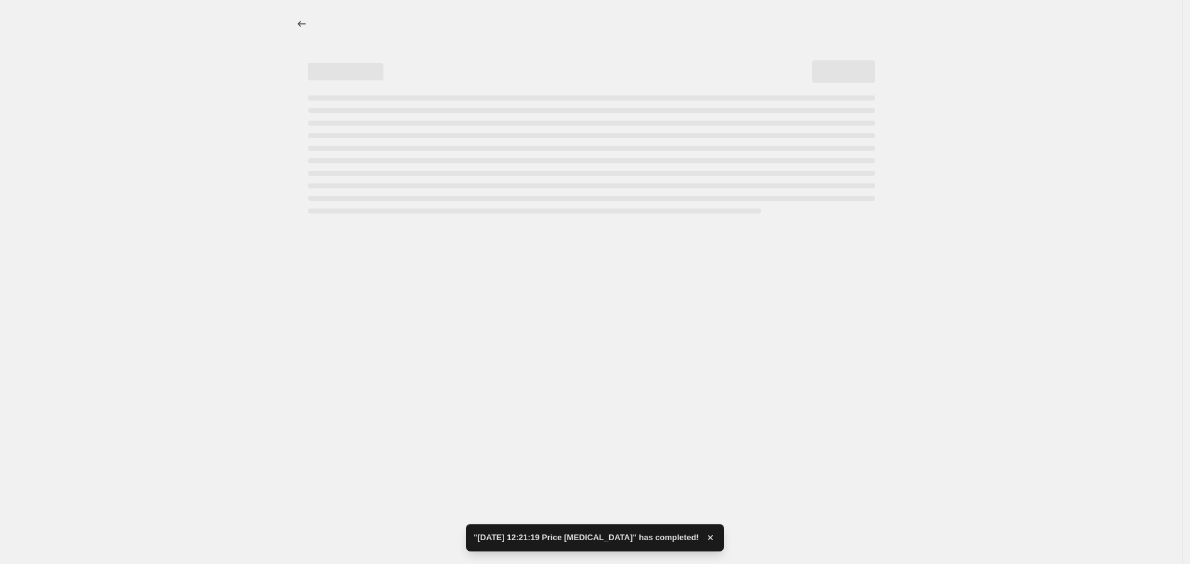
select select "to"
select select "collection"
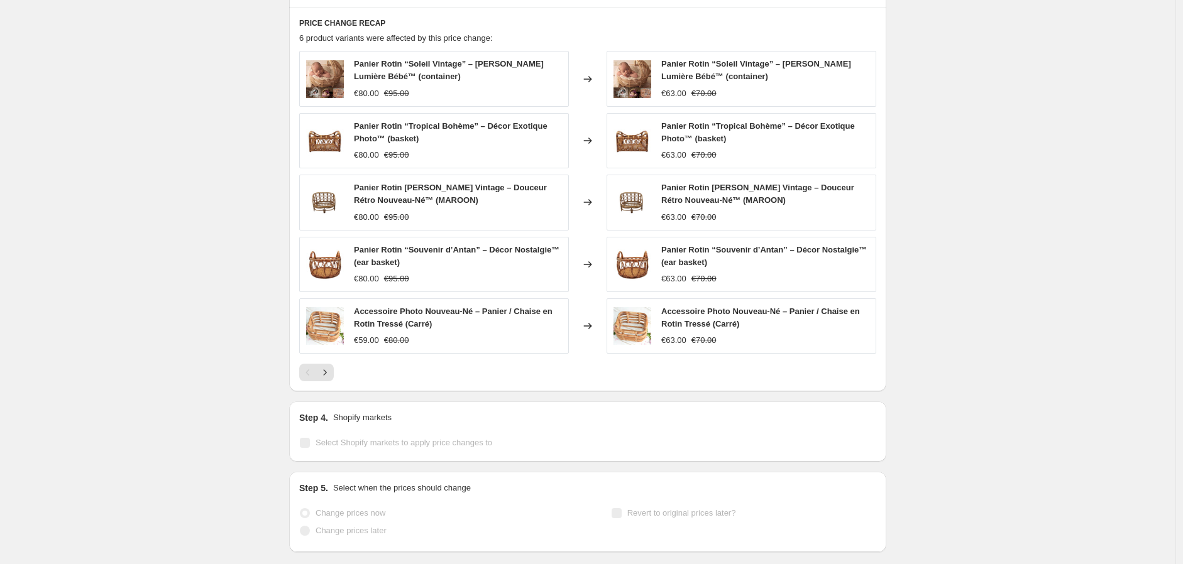
scroll to position [955, 0]
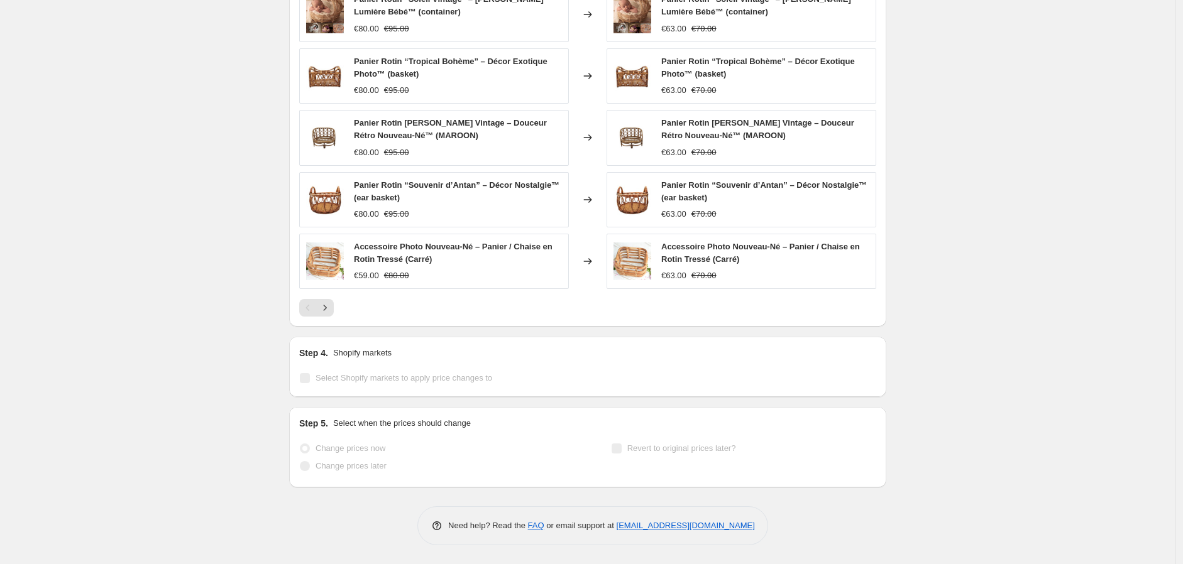
click at [390, 378] on span "Select Shopify markets to apply price changes to" at bounding box center [403, 377] width 177 height 9
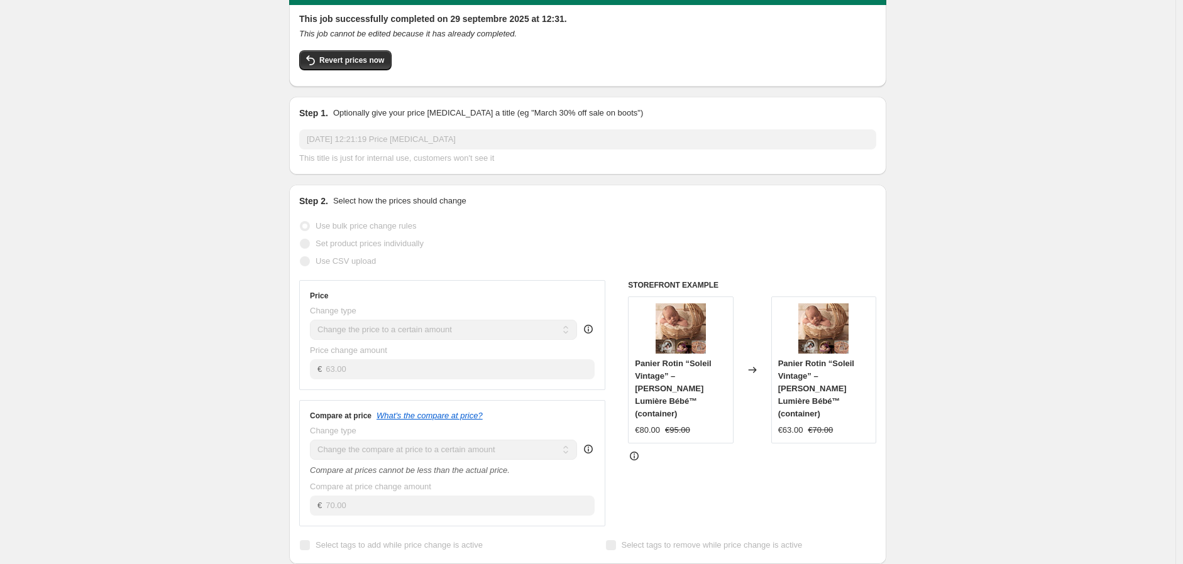
scroll to position [209, 0]
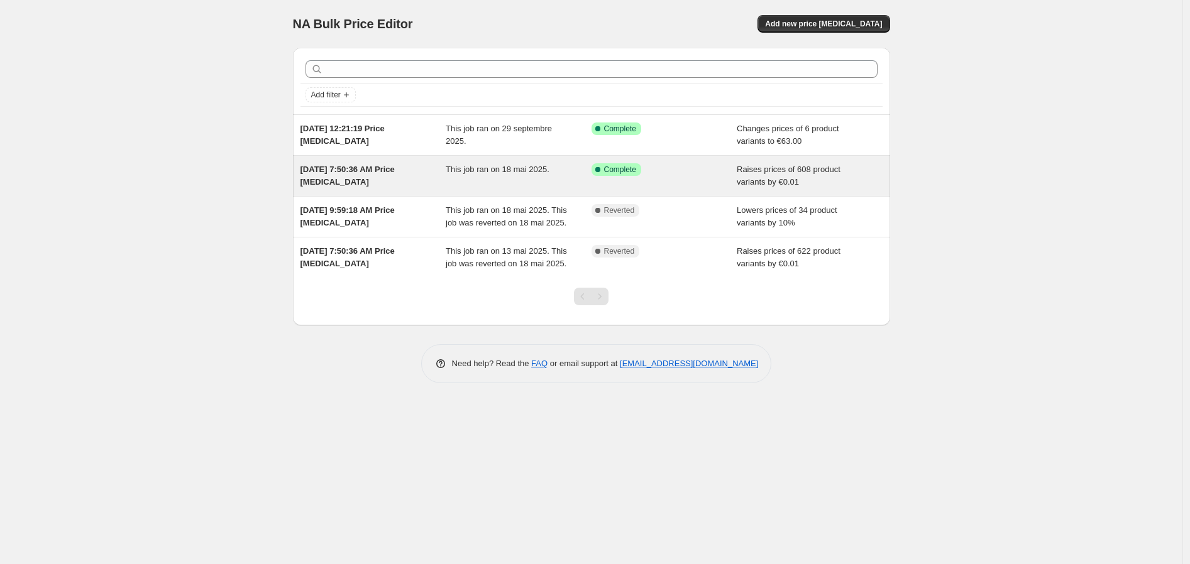
click at [336, 169] on span "[DATE] 7:50:36 AM Price [MEDICAL_DATA]" at bounding box center [347, 176] width 94 height 22
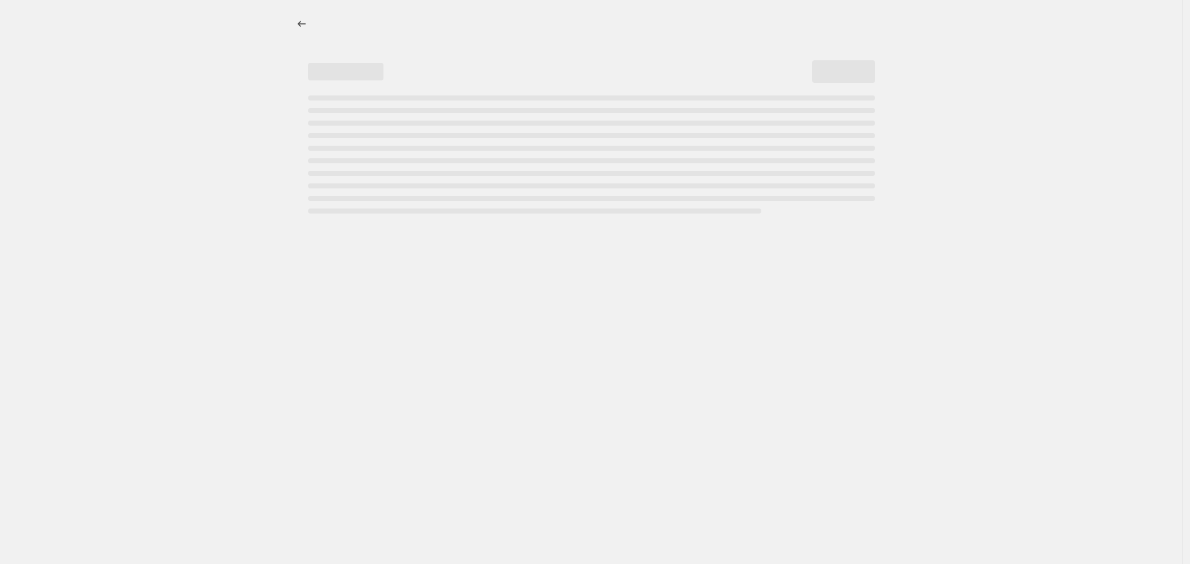
select select "by"
select select "pp"
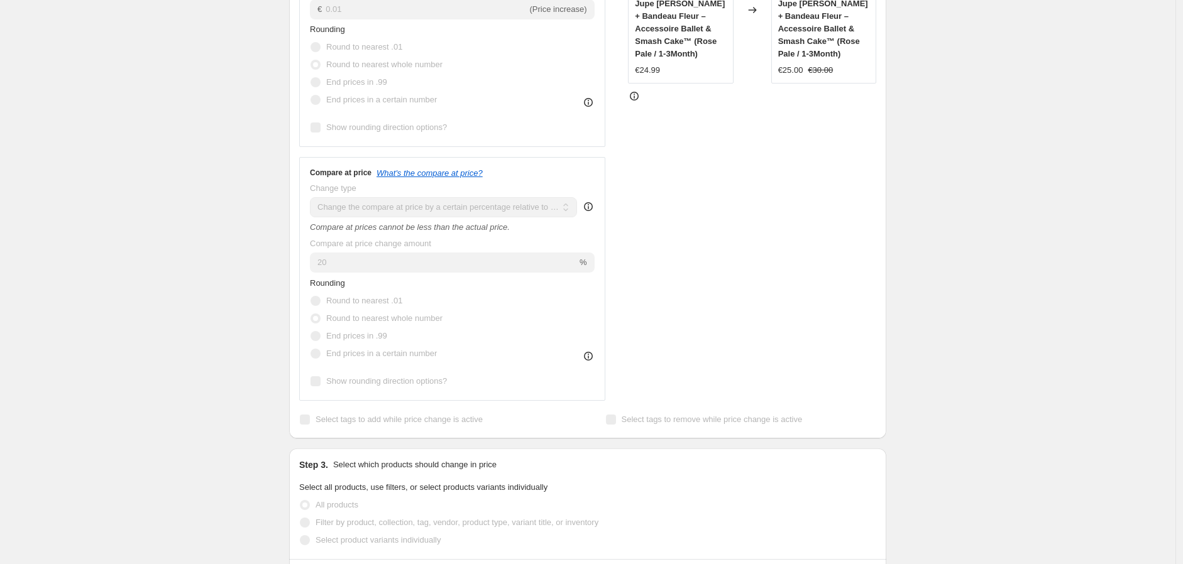
scroll to position [210, 0]
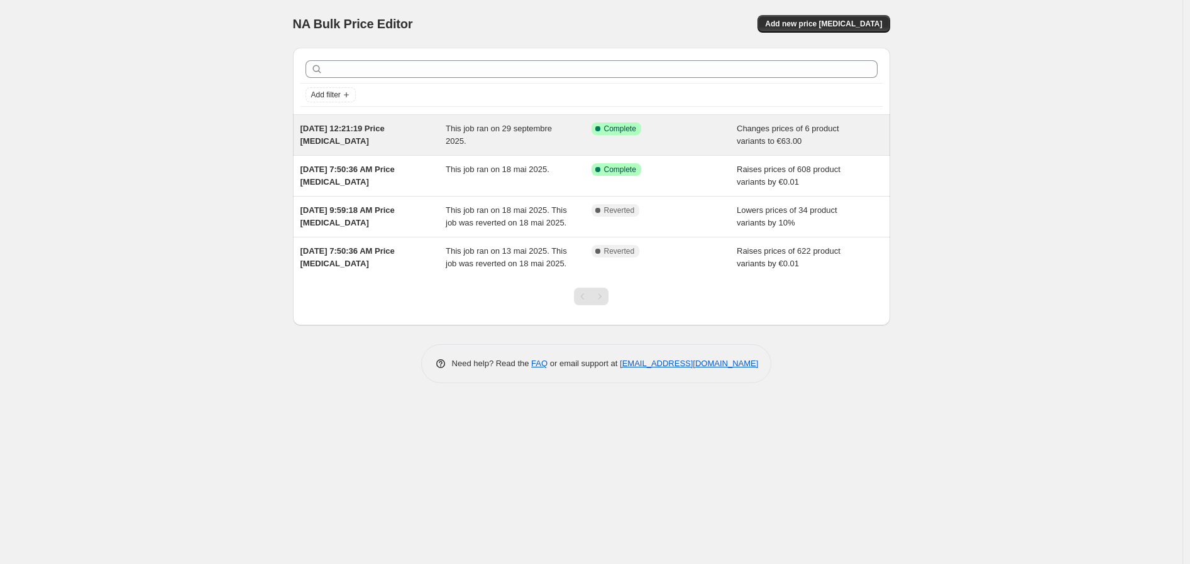
click at [339, 134] on span "29 sept. 2025, 12:21:19 Price change job" at bounding box center [342, 135] width 84 height 22
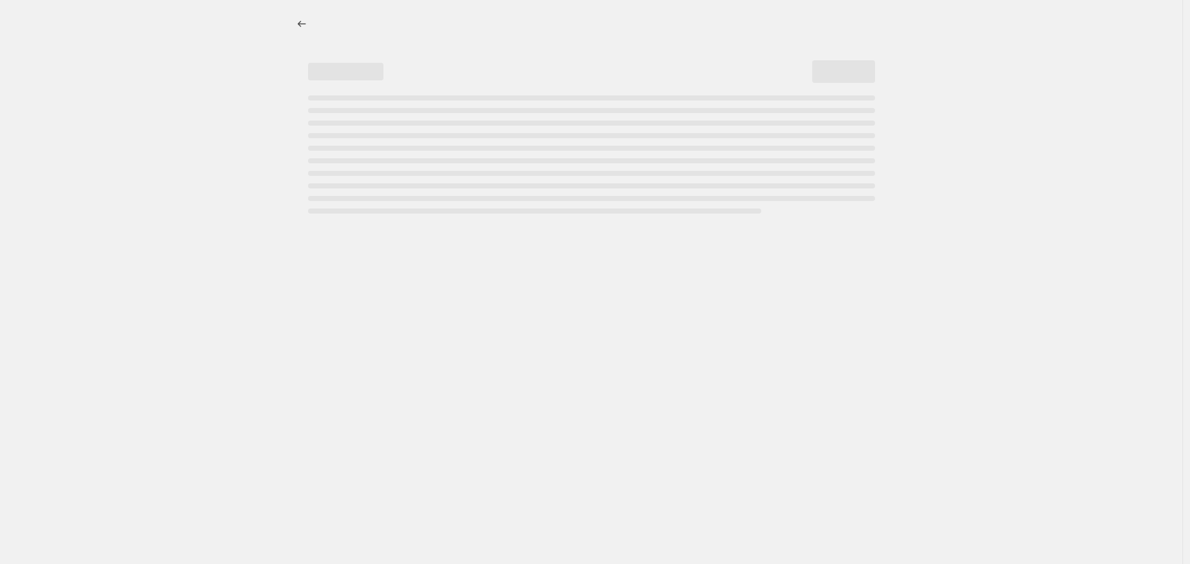
select select "to"
select select "collection"
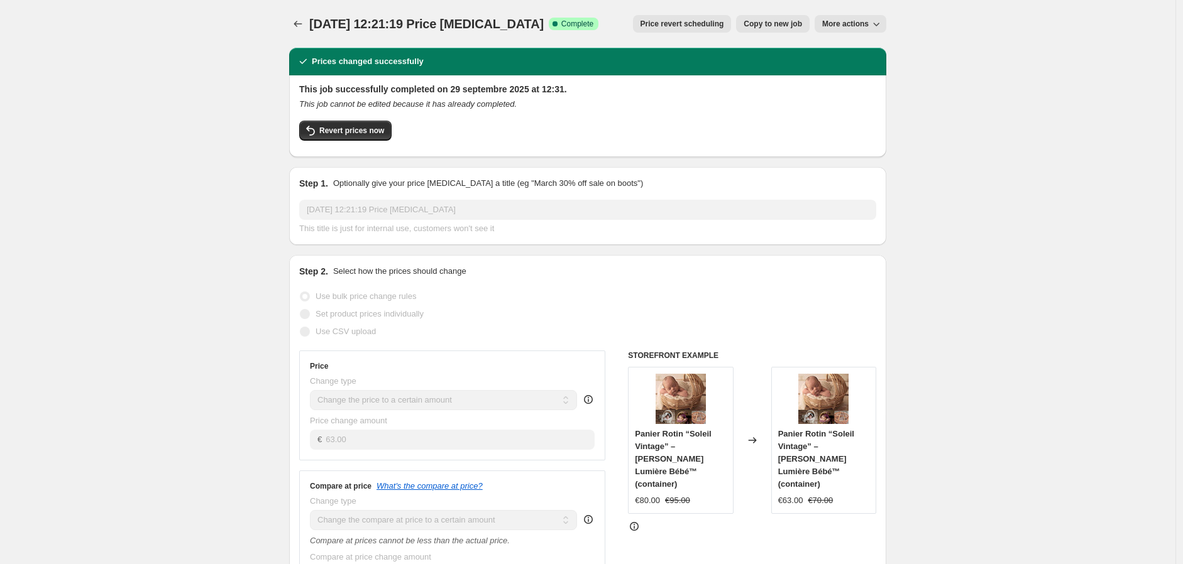
click at [837, 21] on span "More actions" at bounding box center [845, 24] width 47 height 10
click at [876, 28] on icon "button" at bounding box center [876, 24] width 13 height 13
click at [764, 23] on span "Copy to new job" at bounding box center [772, 24] width 58 height 10
select select "to"
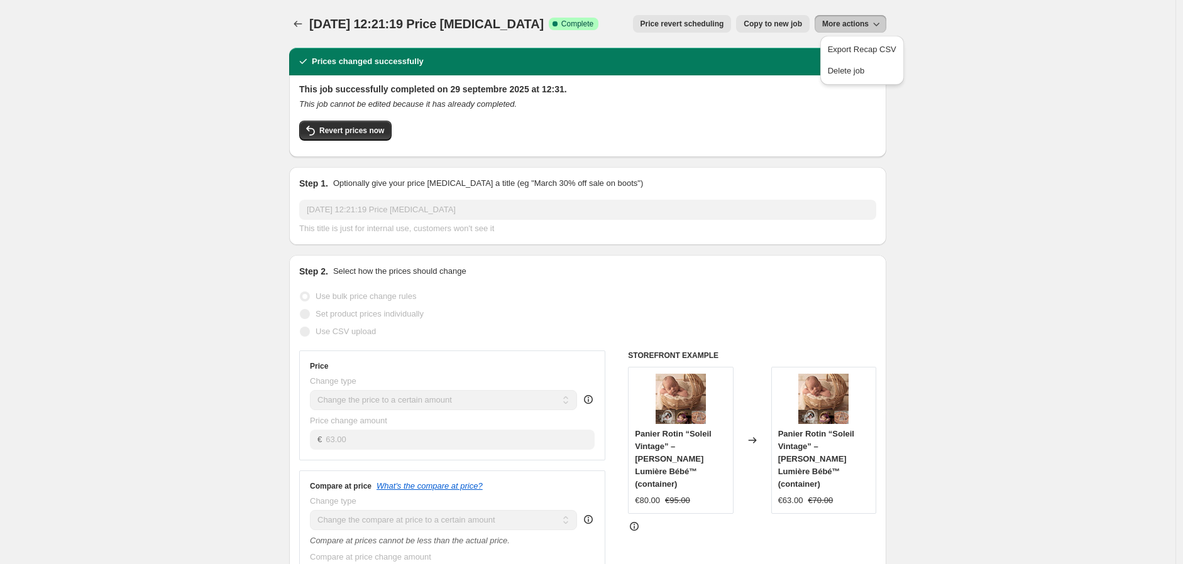
select select "collection"
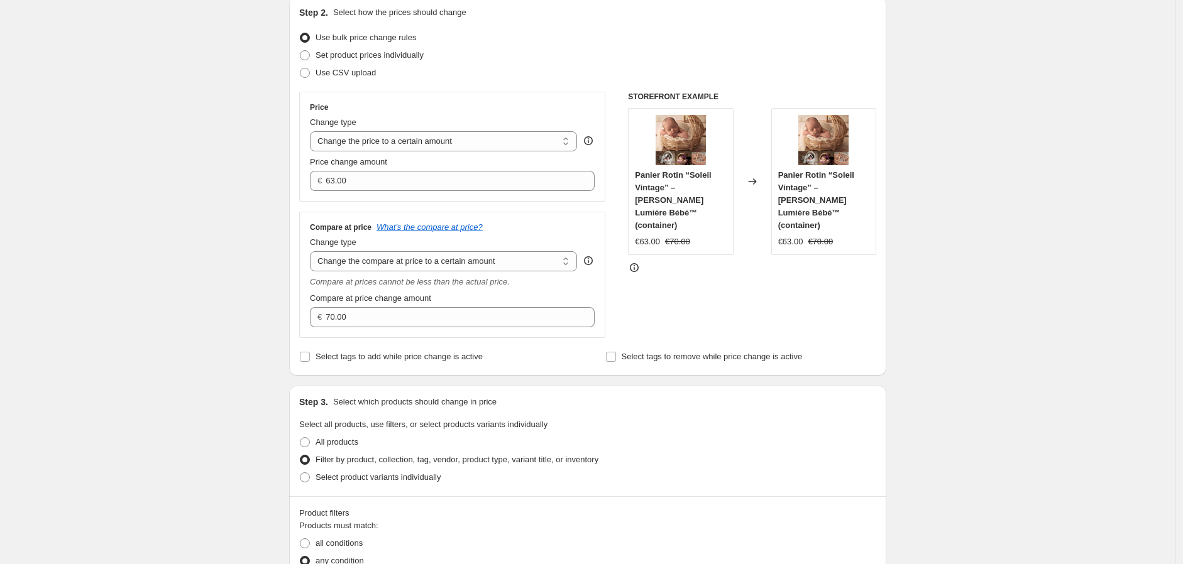
scroll to position [70, 0]
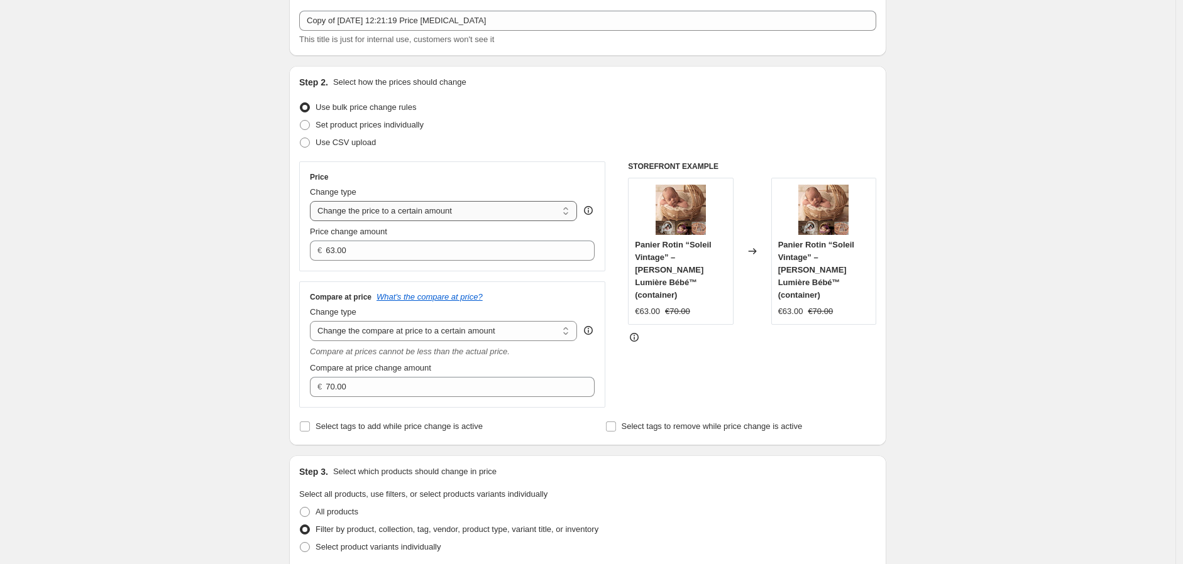
click at [488, 210] on select "Change the price to a certain amount Change the price by a certain amount Chang…" at bounding box center [443, 211] width 267 height 20
select select "by"
click at [313, 201] on select "Change the price to a certain amount Change the price by a certain amount Chang…" at bounding box center [443, 211] width 267 height 20
type input "-10.00"
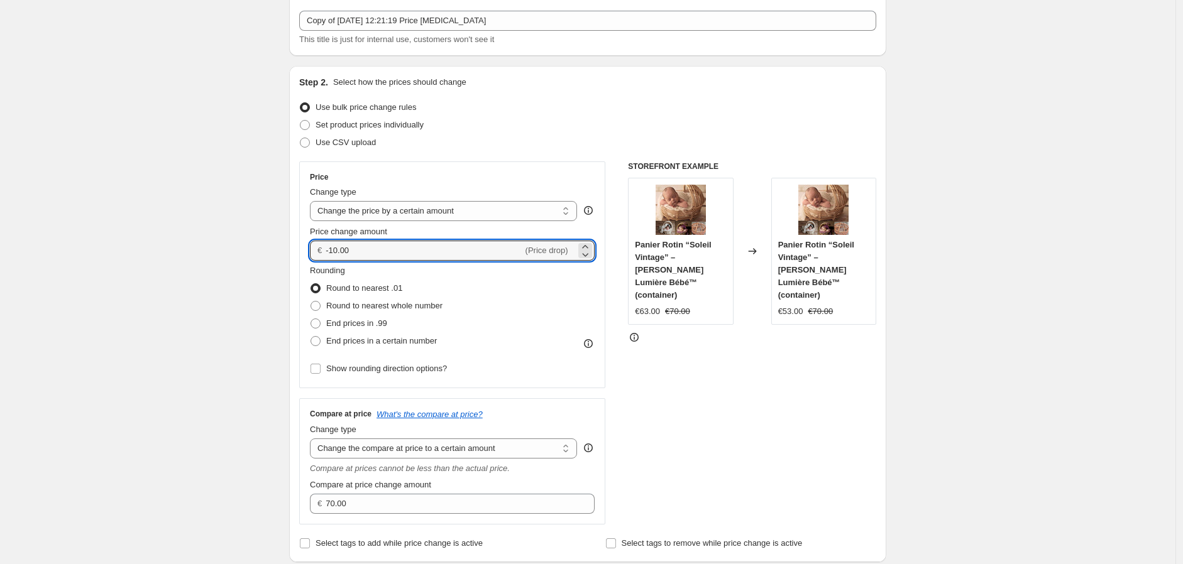
drag, startPoint x: 363, startPoint y: 244, endPoint x: 243, endPoint y: 234, distance: 120.5
type input "0.01"
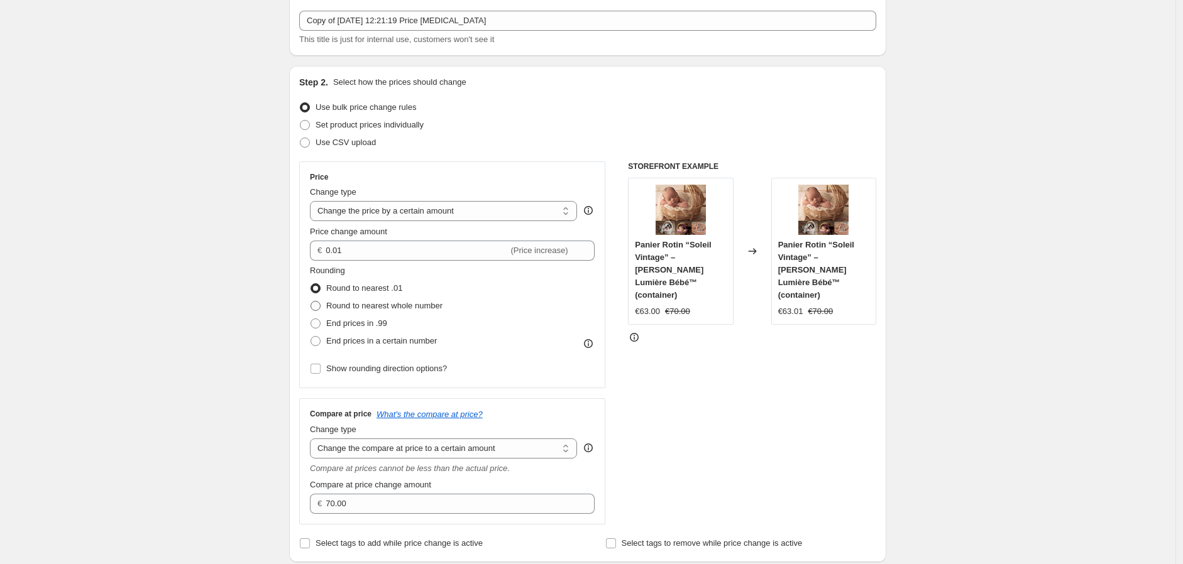
click at [391, 305] on span "Round to nearest whole number" at bounding box center [384, 305] width 116 height 9
click at [311, 302] on input "Round to nearest whole number" at bounding box center [310, 301] width 1 height 1
radio input "true"
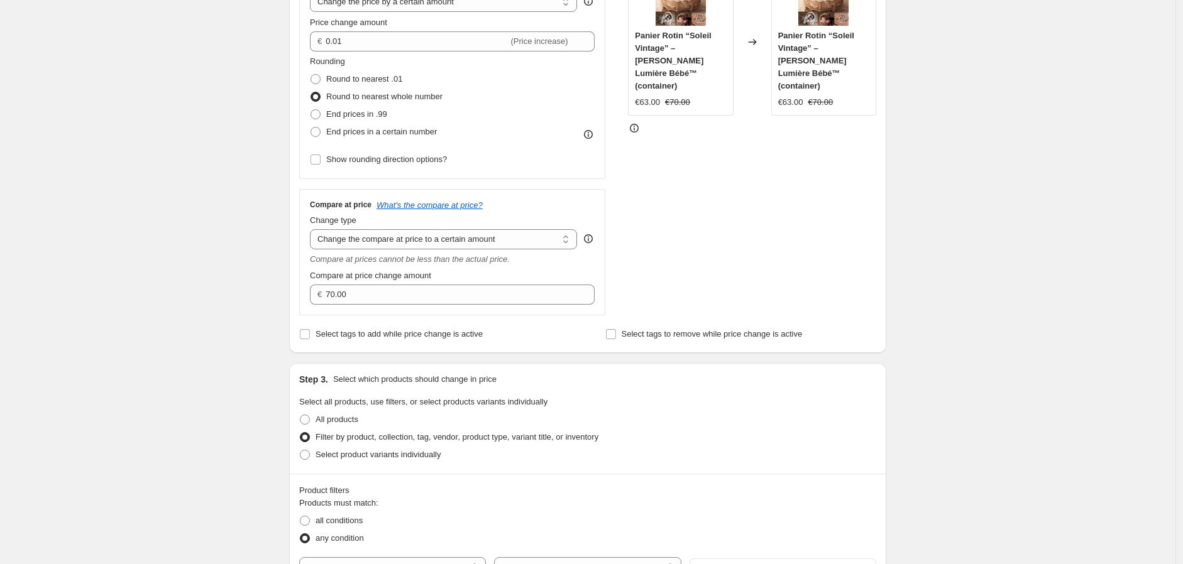
scroll to position [209, 0]
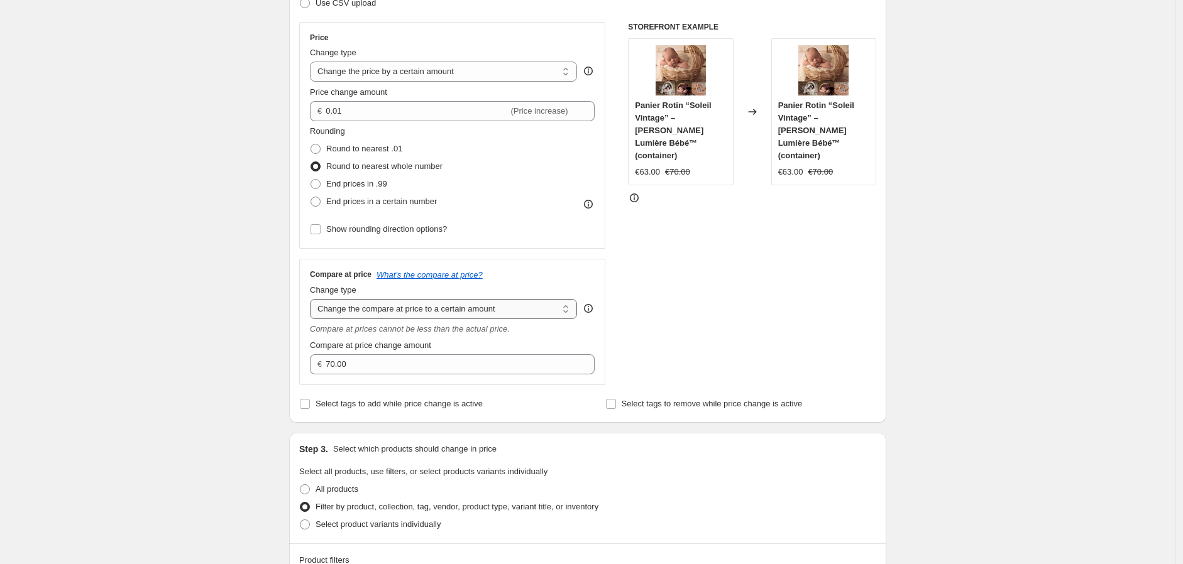
click at [535, 315] on select "Change the compare at price to the current price (sale) Change the compare at p…" at bounding box center [443, 309] width 267 height 20
select select "bp"
click at [313, 300] on select "Change the compare at price to the current price (sale) Change the compare at p…" at bounding box center [443, 309] width 267 height 20
type input "12.00"
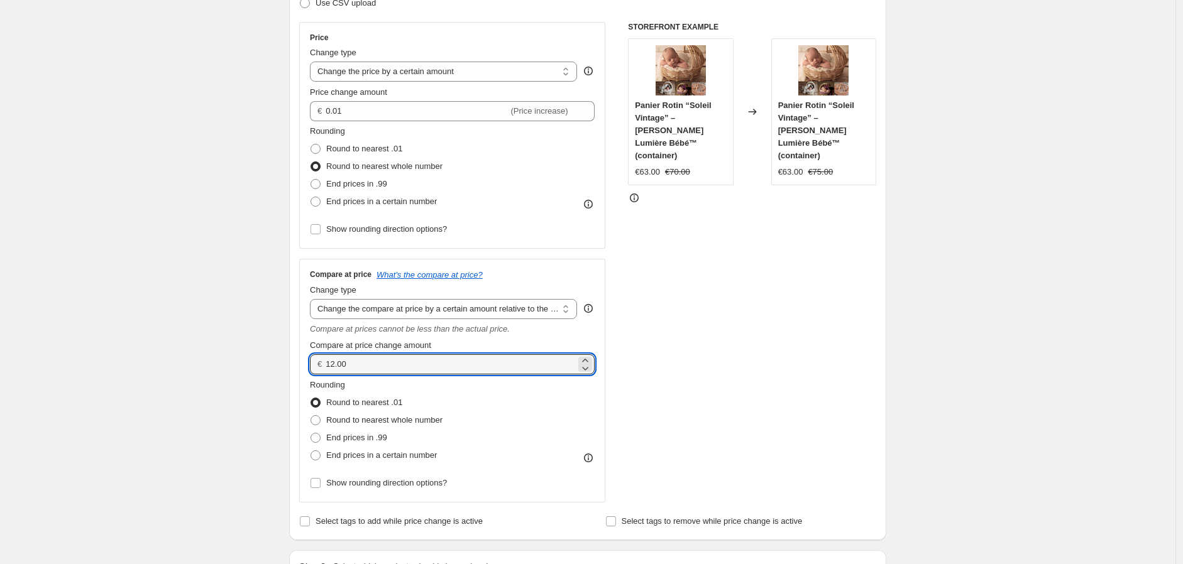
drag, startPoint x: 371, startPoint y: 365, endPoint x: 187, endPoint y: 331, distance: 187.2
click at [536, 305] on select "Change the compare at price to the current price (sale) Change the compare at p…" at bounding box center [443, 309] width 267 height 20
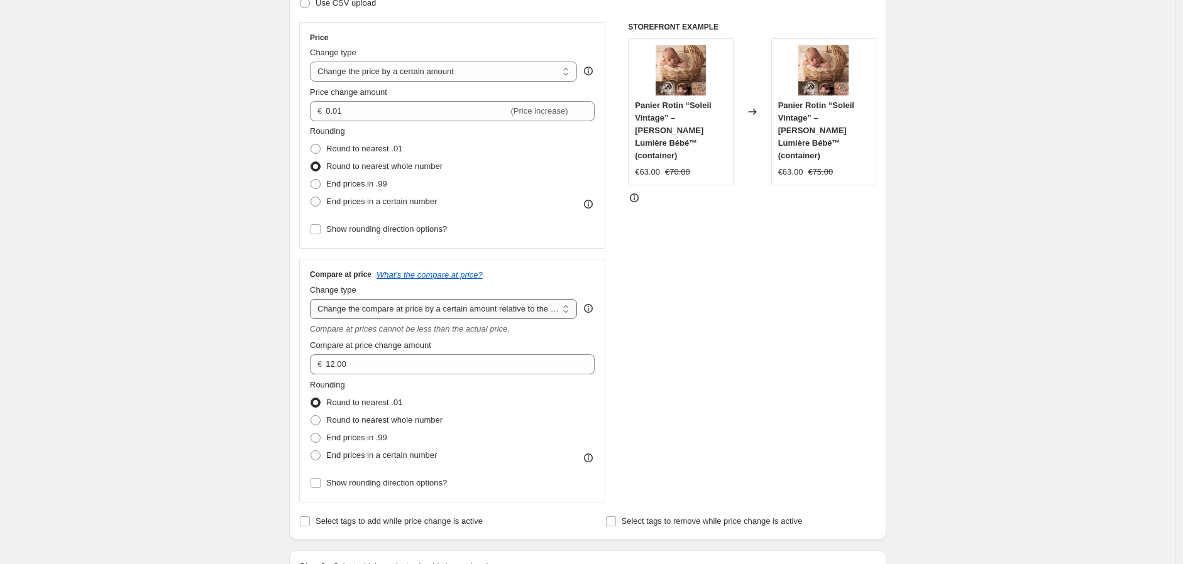
select select "pp"
click at [313, 300] on select "Change the compare at price to the current price (sale) Change the compare at p…" at bounding box center [443, 309] width 267 height 20
type input "20"
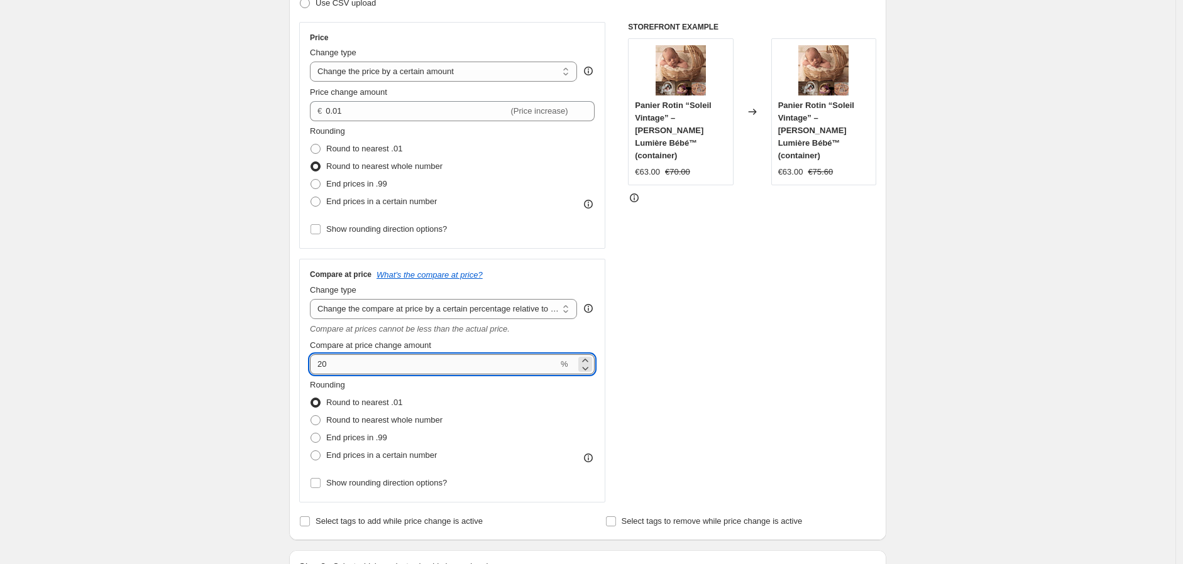
click at [358, 366] on input "20" at bounding box center [434, 364] width 248 height 20
click at [825, 284] on div "STOREFRONT EXAMPLE Panier Rotin “Soleil Vintage” – Corbeille Lumière Bébé™ (con…" at bounding box center [752, 262] width 248 height 481
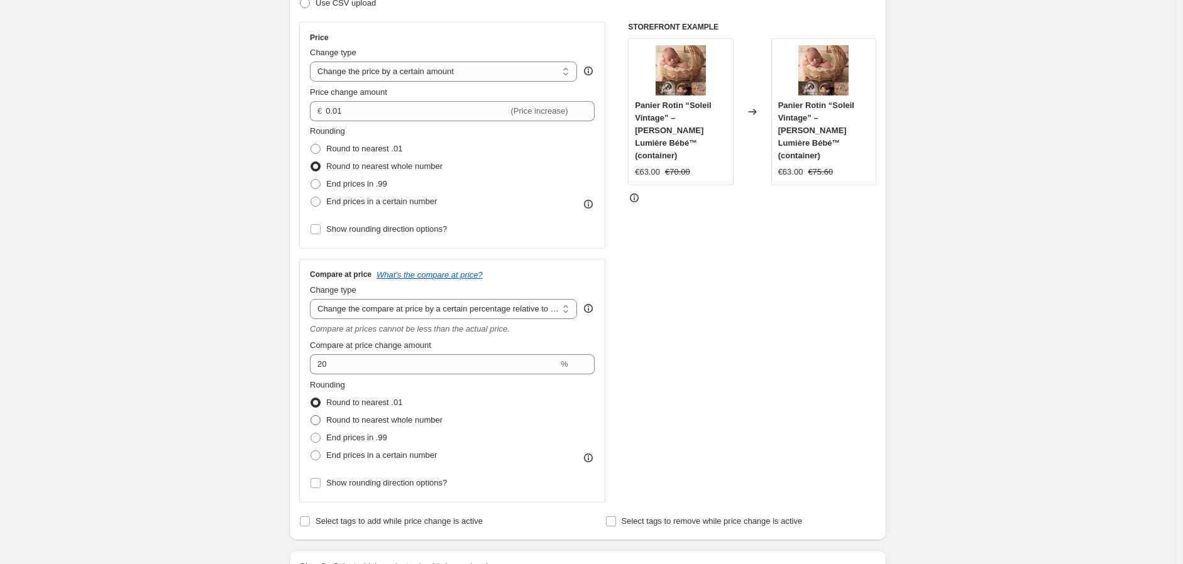
click at [321, 423] on span at bounding box center [315, 420] width 10 height 10
click at [311, 416] on input "Round to nearest whole number" at bounding box center [310, 415] width 1 height 1
radio input "true"
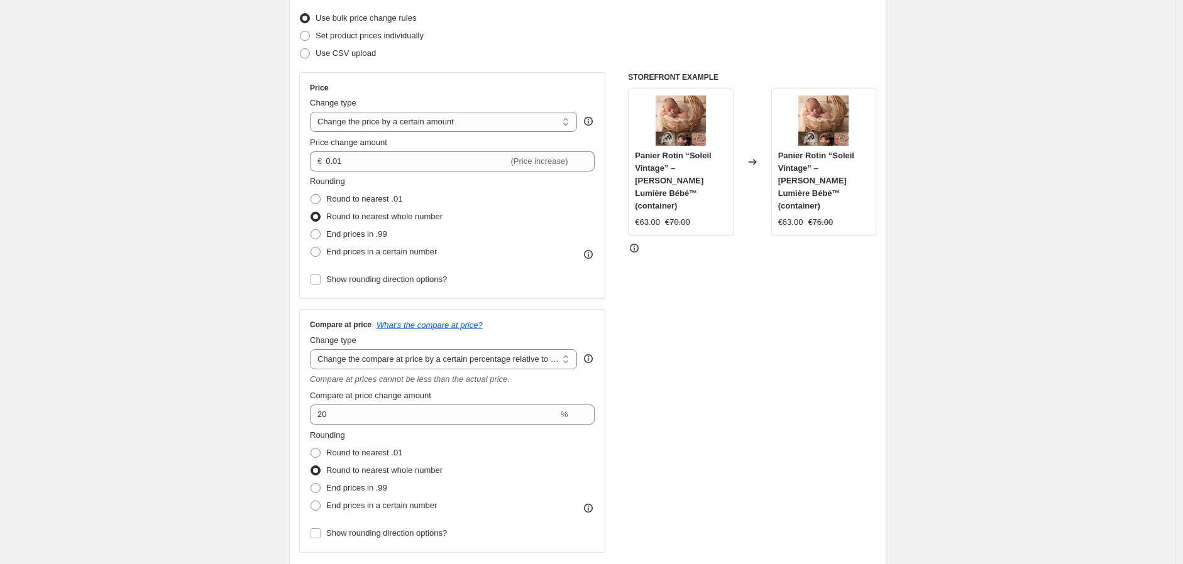
scroll to position [140, 0]
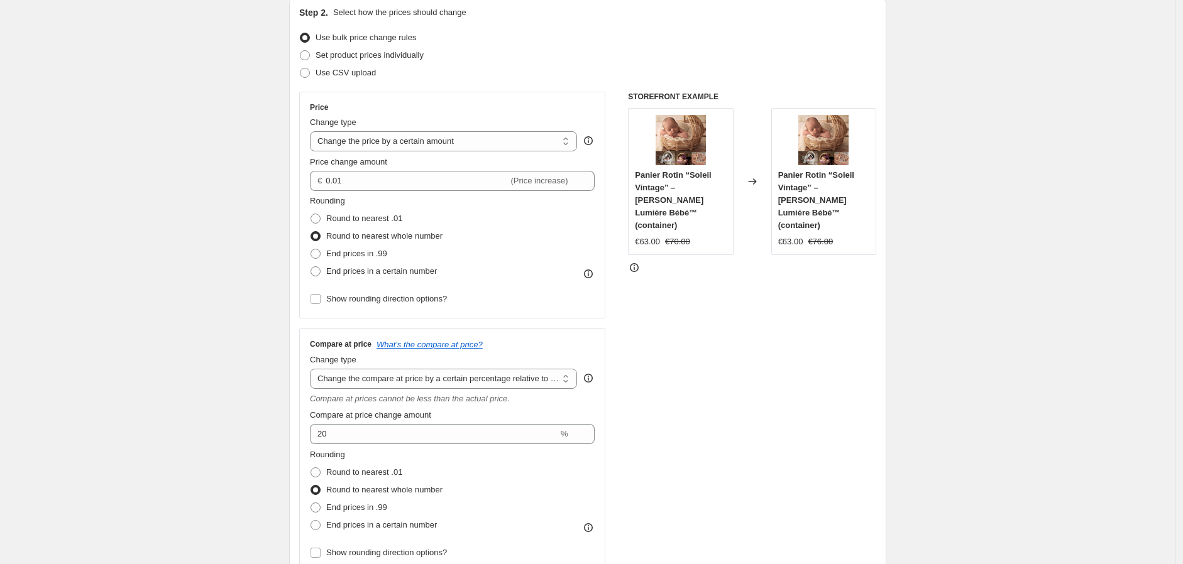
click at [468, 110] on div "Price" at bounding box center [452, 107] width 285 height 10
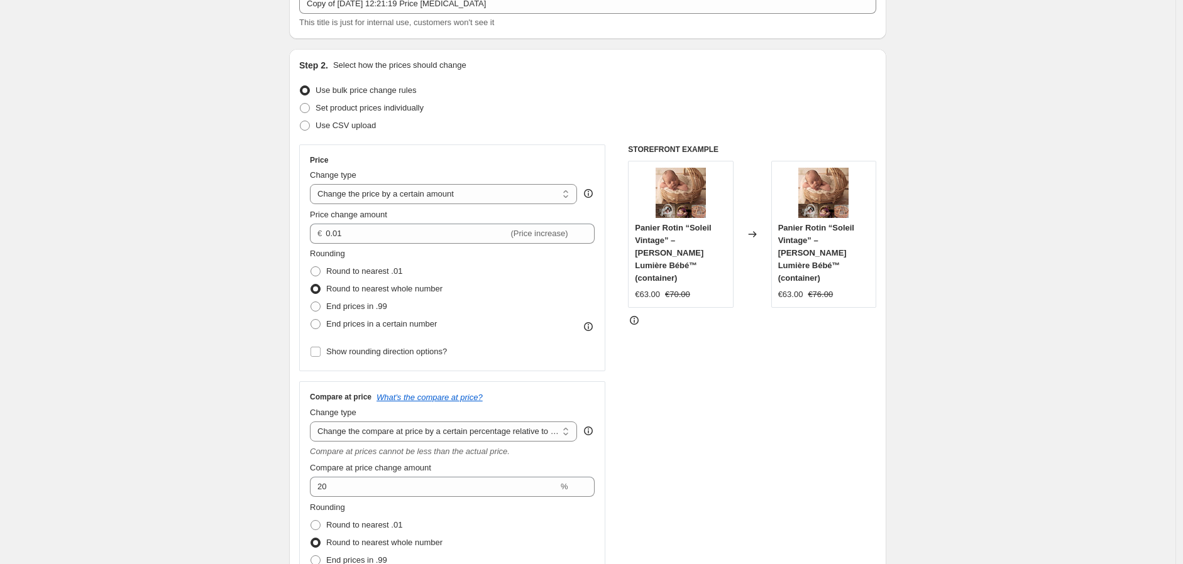
scroll to position [70, 0]
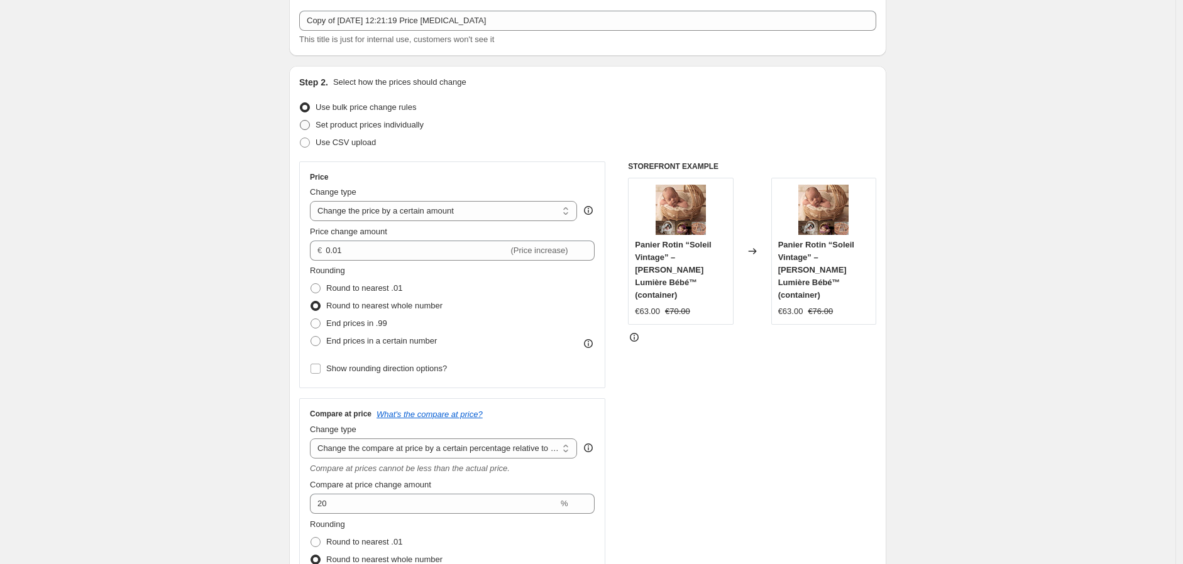
click at [309, 123] on span at bounding box center [305, 125] width 10 height 10
click at [300, 121] on input "Set product prices individually" at bounding box center [300, 120] width 1 height 1
radio input "true"
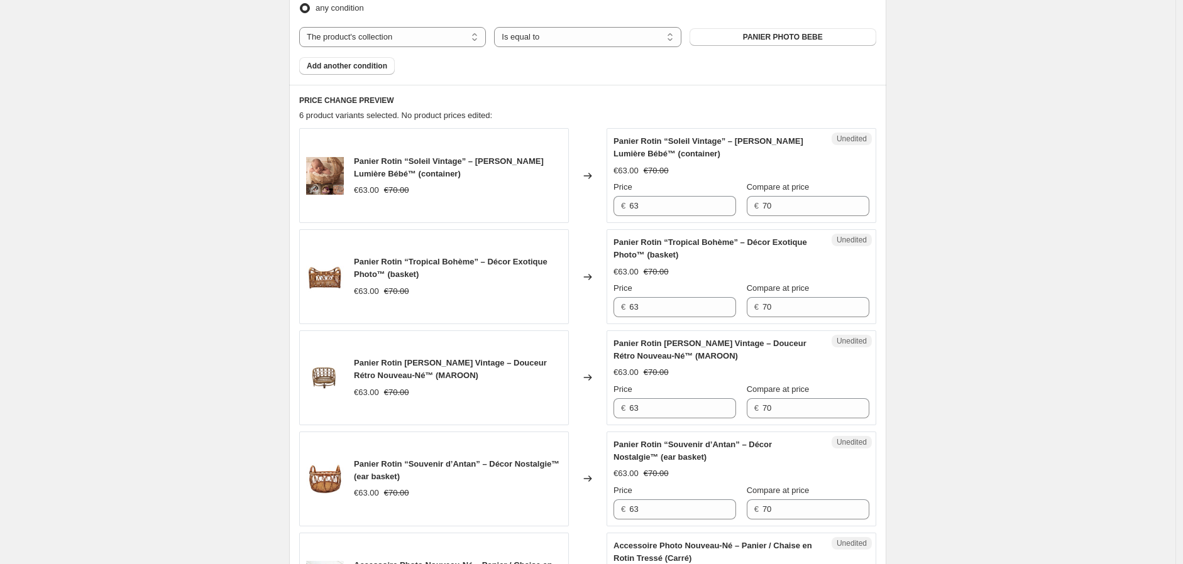
scroll to position [419, 0]
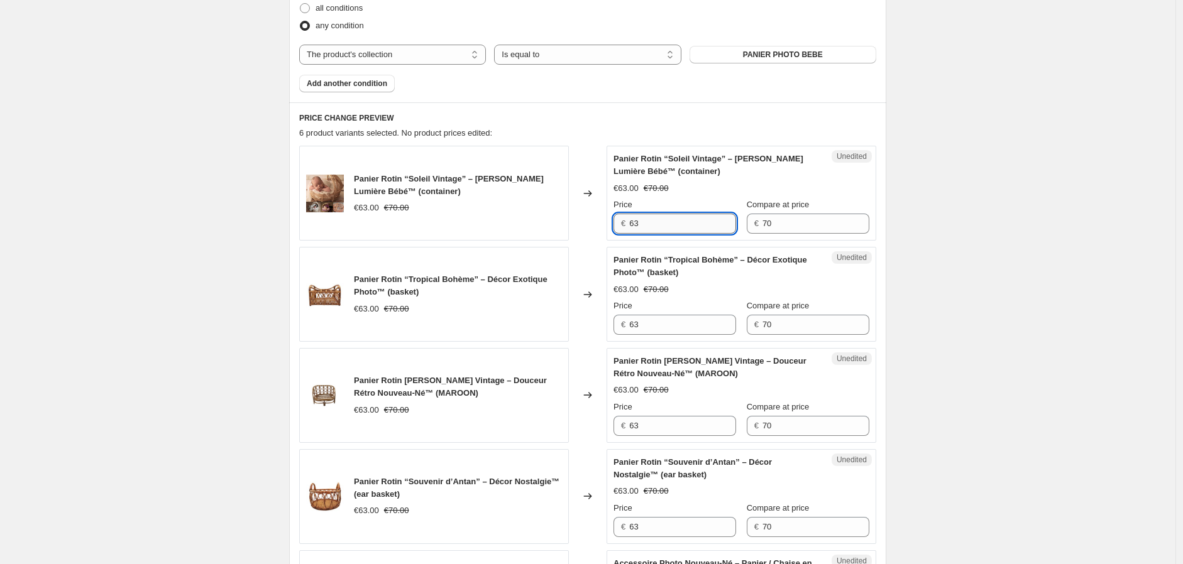
click at [650, 229] on input "63" at bounding box center [682, 224] width 107 height 20
drag, startPoint x: 674, startPoint y: 228, endPoint x: 583, endPoint y: 221, distance: 91.4
click at [583, 221] on div "Panier Rotin “Soleil Vintage” – Corbeille Lumière Bébé™ (container) €63.00 €70.…" at bounding box center [587, 193] width 577 height 95
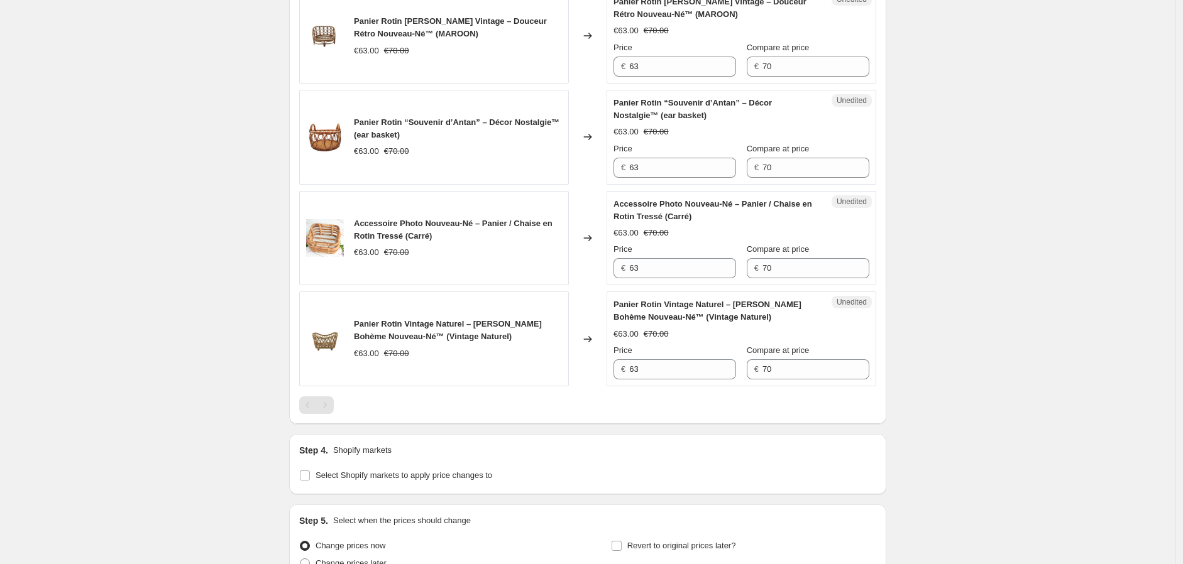
scroll to position [838, 0]
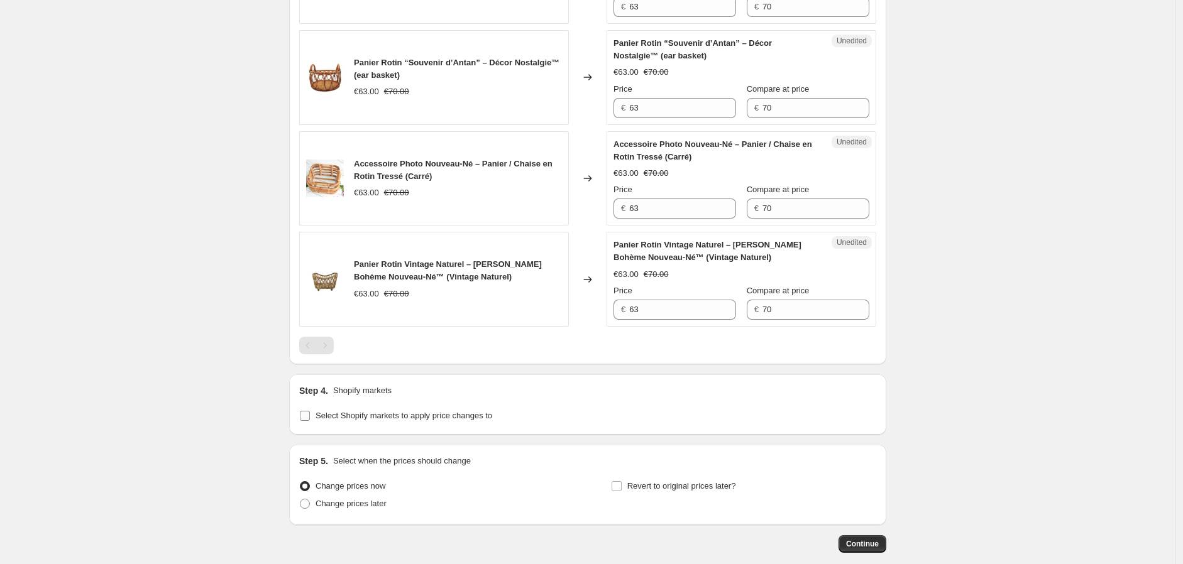
click at [471, 417] on span "Select Shopify markets to apply price changes to" at bounding box center [403, 415] width 177 height 9
click at [310, 417] on input "Select Shopify markets to apply price changes to" at bounding box center [305, 416] width 10 height 10
checkbox input "true"
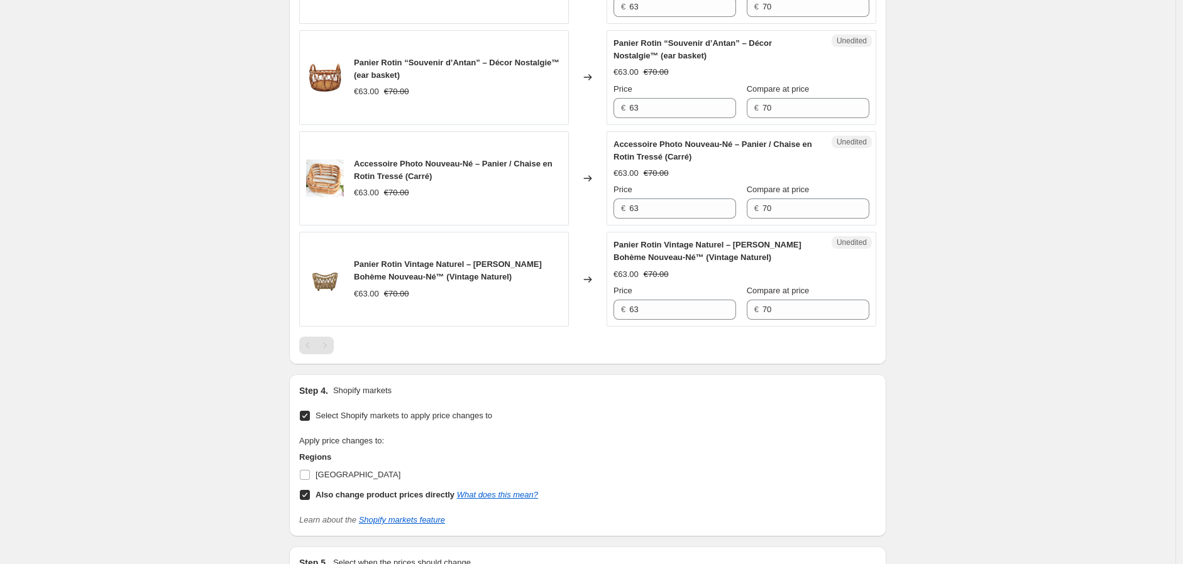
click at [314, 478] on label "France" at bounding box center [349, 475] width 101 height 18
click at [310, 478] on input "France" at bounding box center [305, 475] width 10 height 10
checkbox input "true"
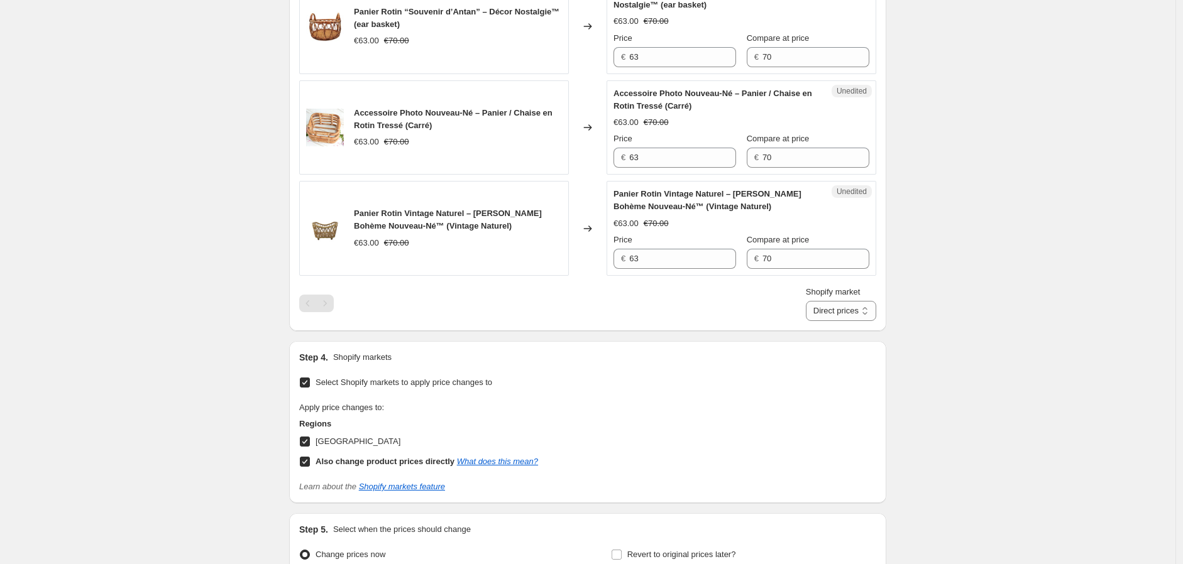
scroll to position [908, 0]
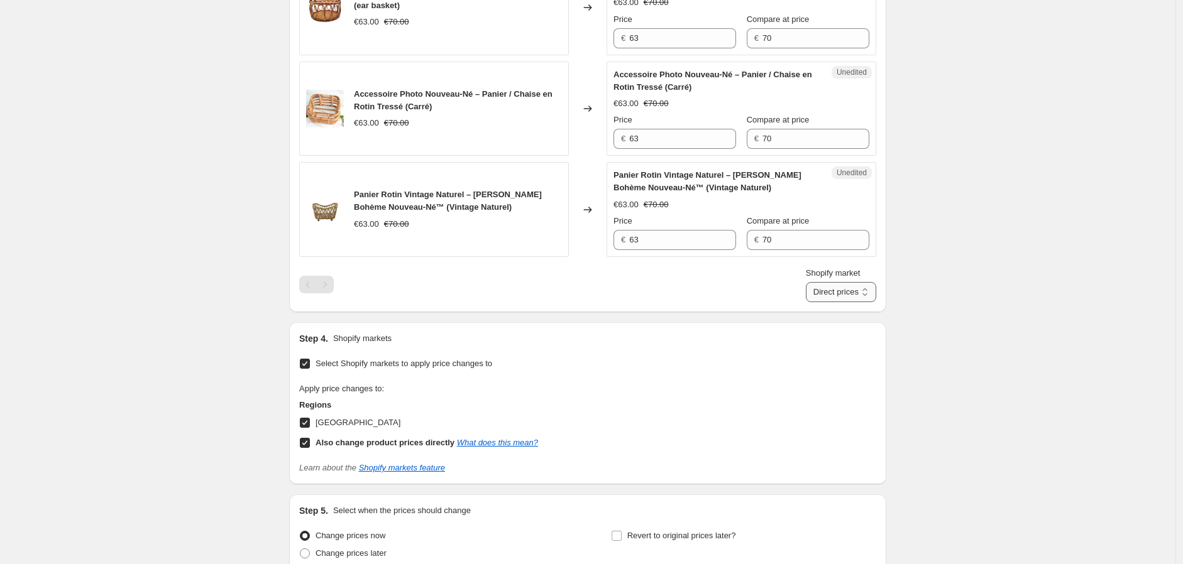
click at [853, 292] on select "Direct prices France" at bounding box center [841, 292] width 70 height 20
select select "29765075156"
click at [825, 302] on select "Direct prices France" at bounding box center [841, 292] width 70 height 20
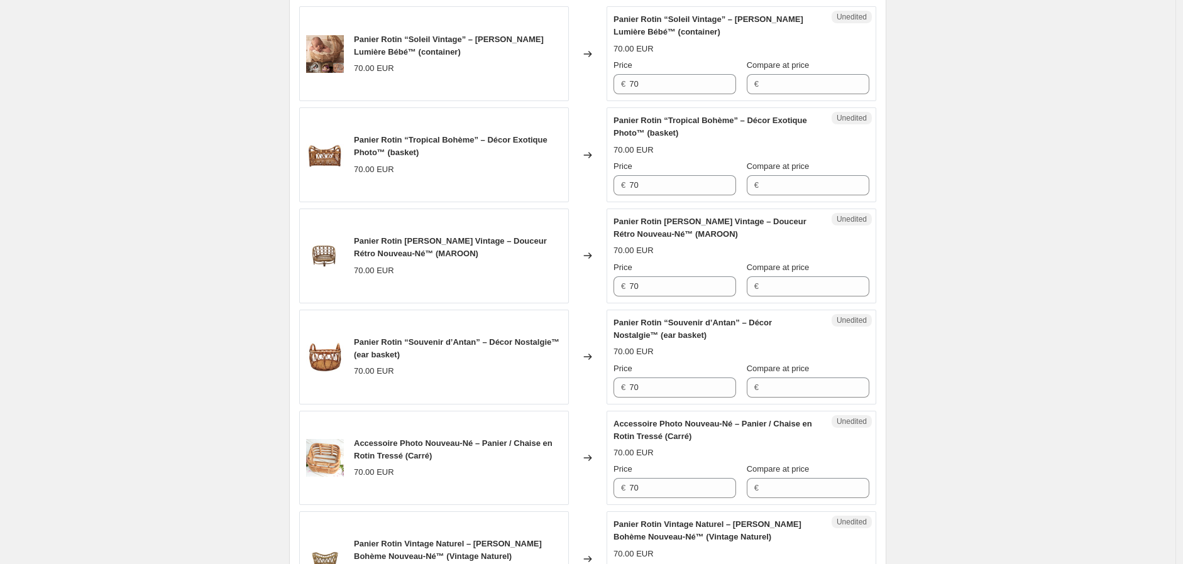
scroll to position [419, 0]
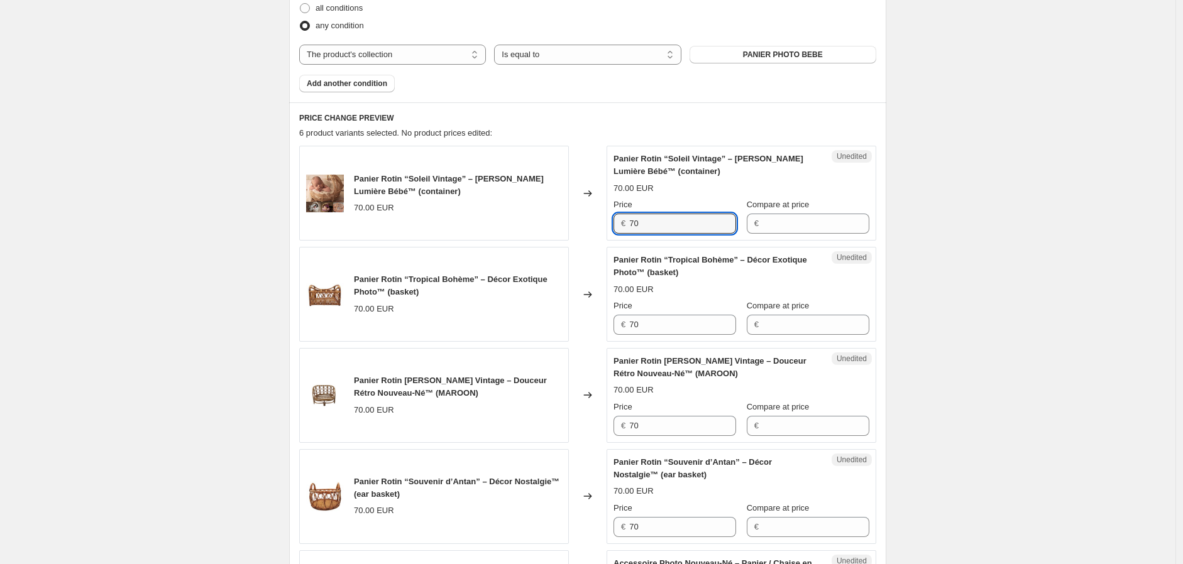
drag, startPoint x: 658, startPoint y: 226, endPoint x: 580, endPoint y: 224, distance: 78.0
click at [580, 224] on div "Panier Rotin “Soleil Vintage” – Corbeille Lumière Bébé™ (container) 70.00 EUR C…" at bounding box center [587, 193] width 577 height 95
type input "59"
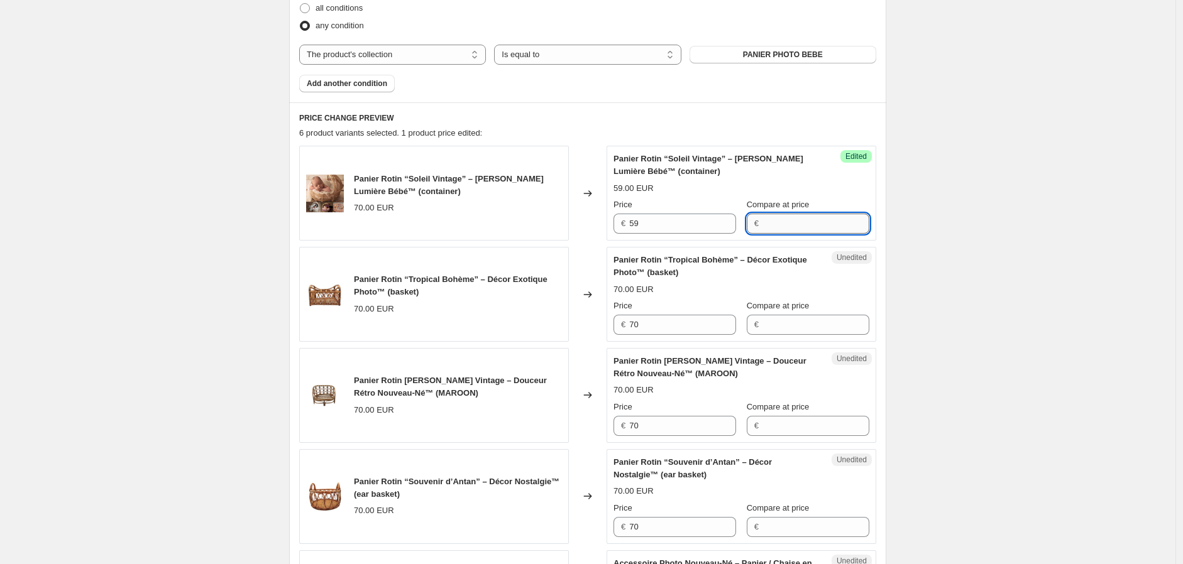
click at [796, 226] on input "Compare at price" at bounding box center [815, 224] width 107 height 20
type input "70"
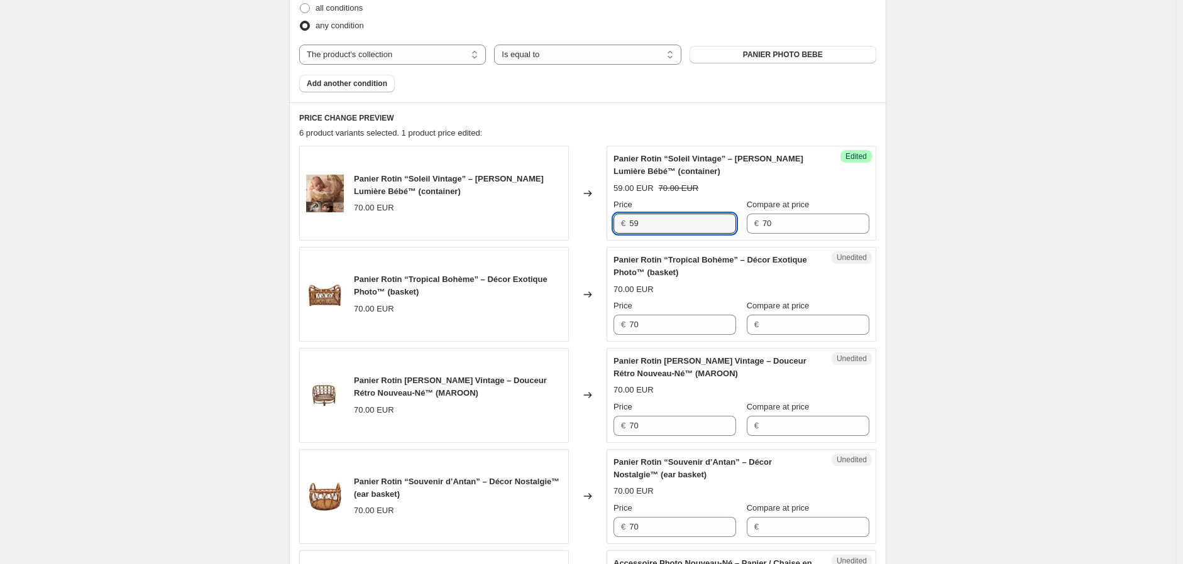
drag, startPoint x: 674, startPoint y: 224, endPoint x: 607, endPoint y: 222, distance: 67.3
click at [607, 222] on div "Panier Rotin “Soleil Vintage” – Corbeille Lumière Bébé™ (container) 70.00 EUR C…" at bounding box center [587, 193] width 577 height 95
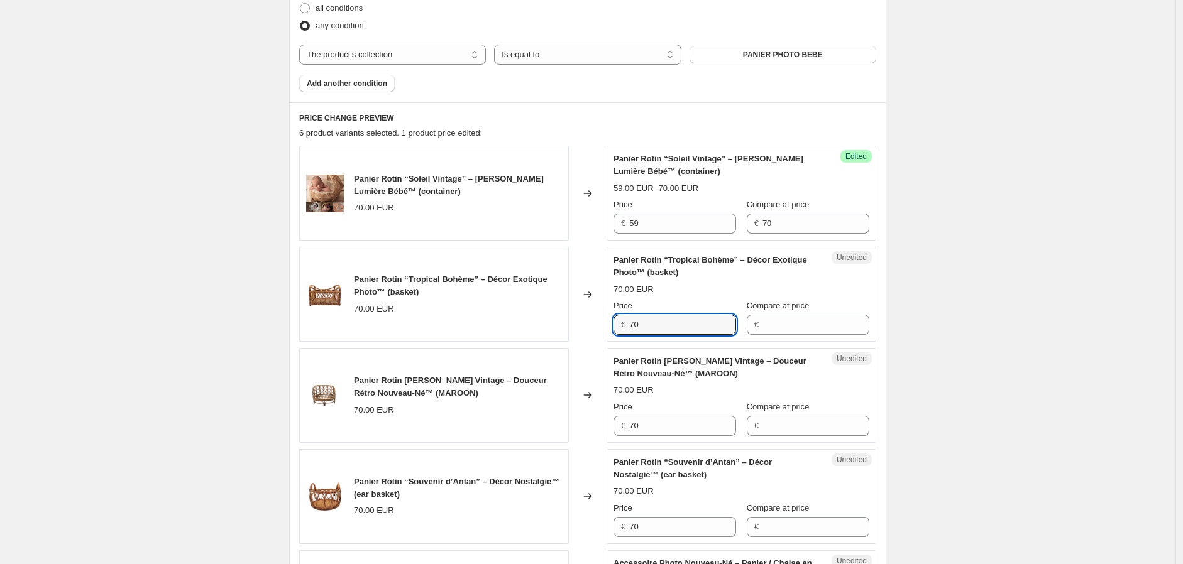
drag, startPoint x: 664, startPoint y: 322, endPoint x: 603, endPoint y: 322, distance: 61.0
click at [603, 322] on div "Panier Rotin “Tropical Bohème” – Décor Exotique Photo™ (basket) 70.00 EUR Chang…" at bounding box center [587, 294] width 577 height 95
paste input "59"
type input "59"
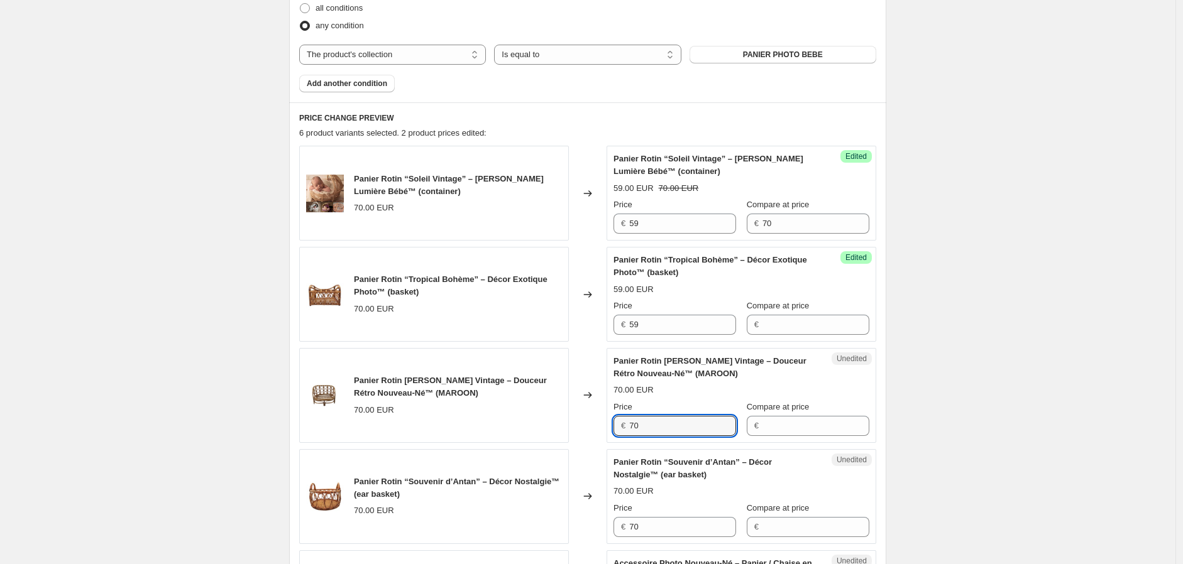
drag, startPoint x: 661, startPoint y: 429, endPoint x: 596, endPoint y: 435, distance: 65.0
click at [593, 429] on div "Panier Rotin Marron Vintage – Douceur Rétro Nouveau-Né™ (MAROON) 70.00 EUR Chan…" at bounding box center [587, 395] width 577 height 95
paste input "59"
type input "59"
drag, startPoint x: 660, startPoint y: 528, endPoint x: 623, endPoint y: 529, distance: 36.5
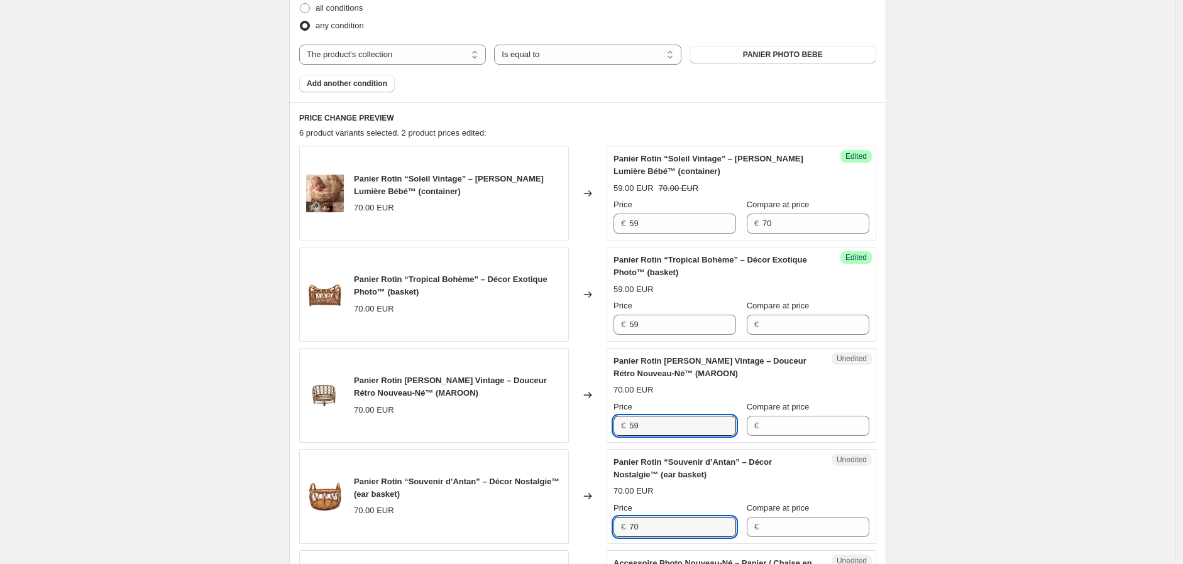
click at [623, 529] on div "€ 70" at bounding box center [674, 527] width 123 height 20
paste input "59"
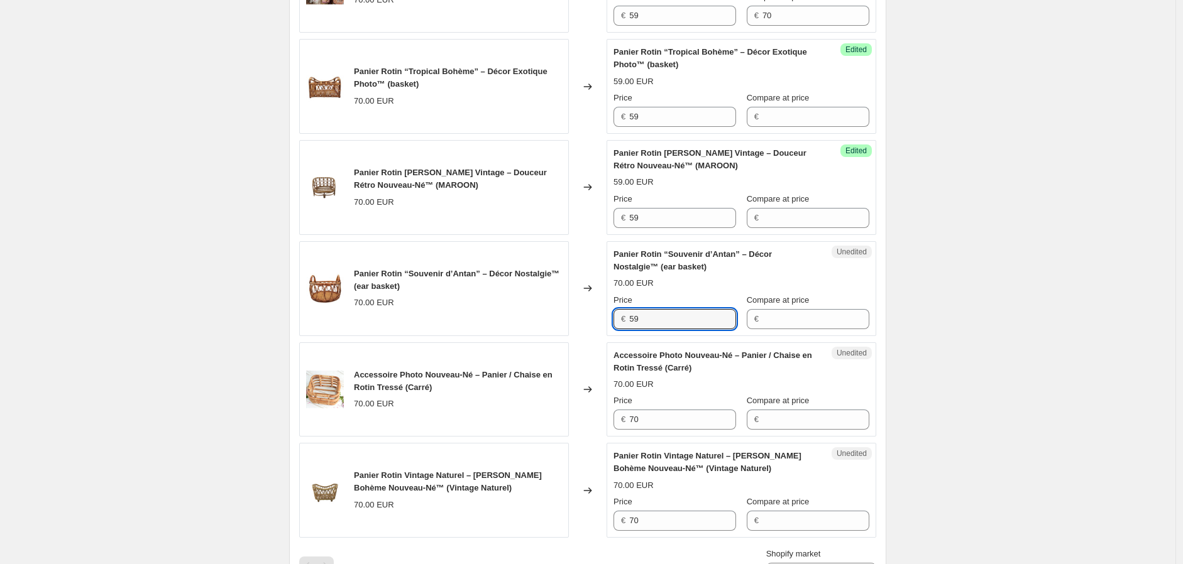
scroll to position [628, 0]
type input "59"
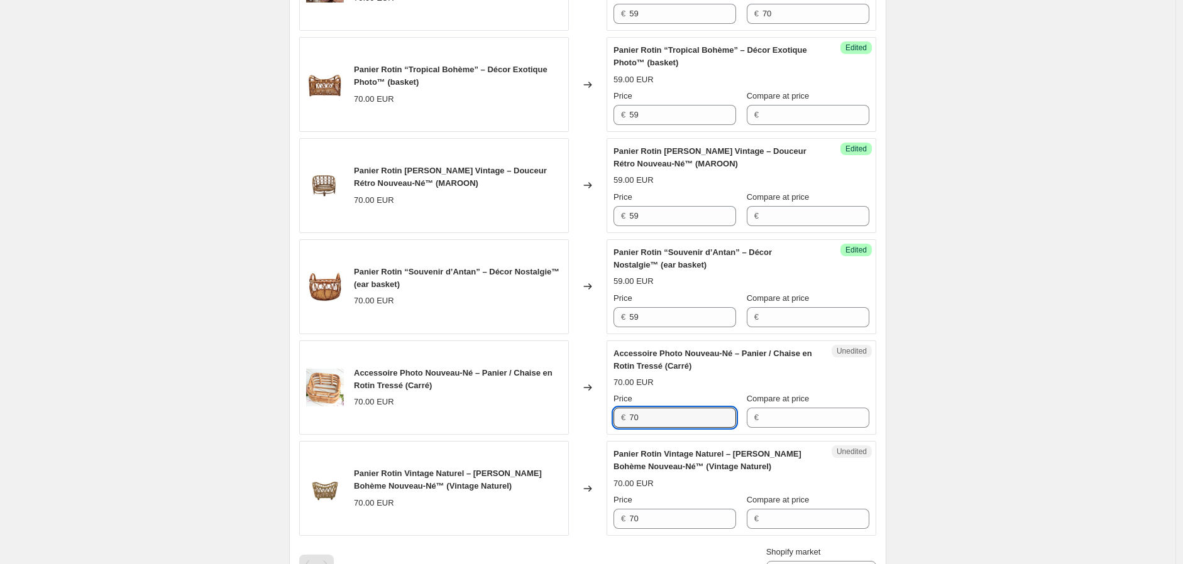
drag, startPoint x: 654, startPoint y: 418, endPoint x: 613, endPoint y: 418, distance: 41.5
click at [613, 418] on div "Unedited Accessoire Photo Nouveau-Né – Panier / Chaise en Rotin Tressé (Carré) …" at bounding box center [741, 388] width 270 height 95
paste input "59"
type input "59"
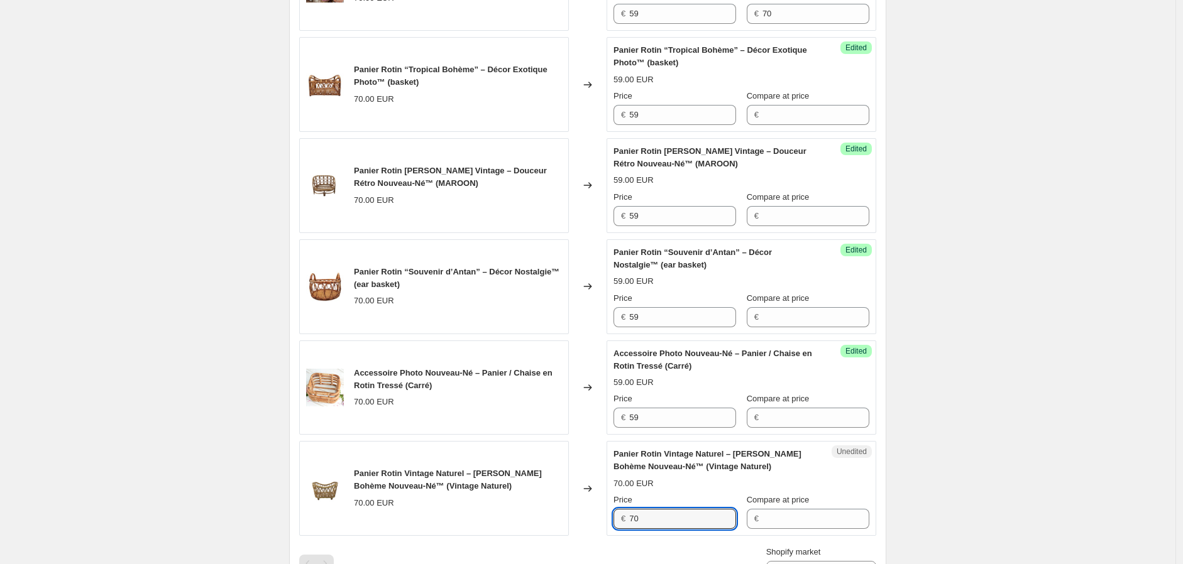
drag, startPoint x: 649, startPoint y: 516, endPoint x: 611, endPoint y: 516, distance: 38.3
click at [614, 517] on div "Unedited Panier Rotin Vintage Naturel – Corbeille Bohème Nouveau-Né™ (Vintage N…" at bounding box center [741, 488] width 270 height 95
paste input "59"
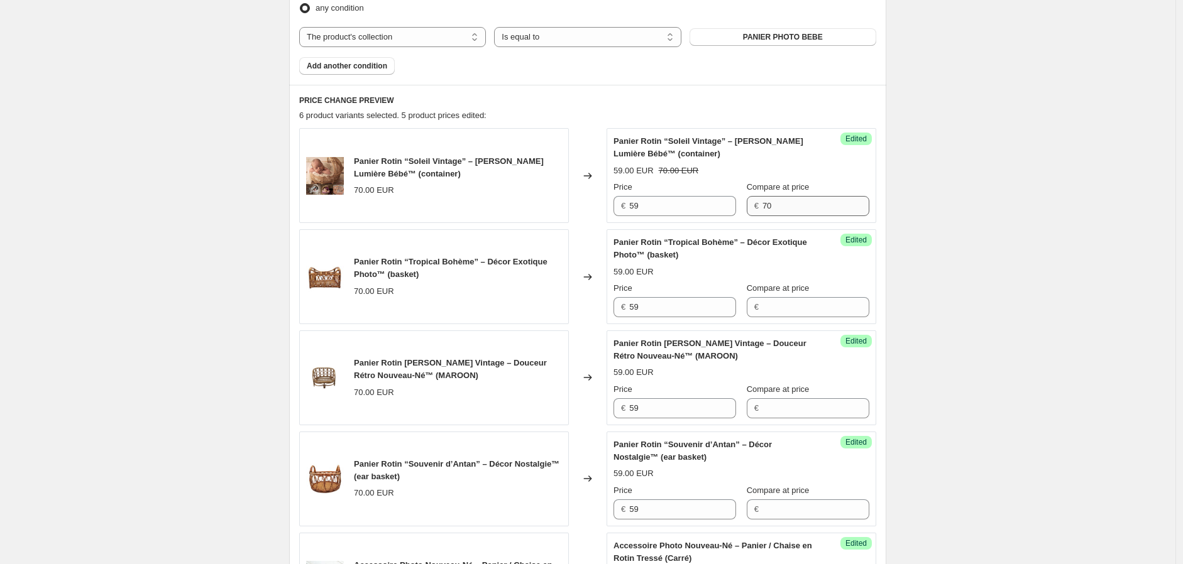
scroll to position [419, 0]
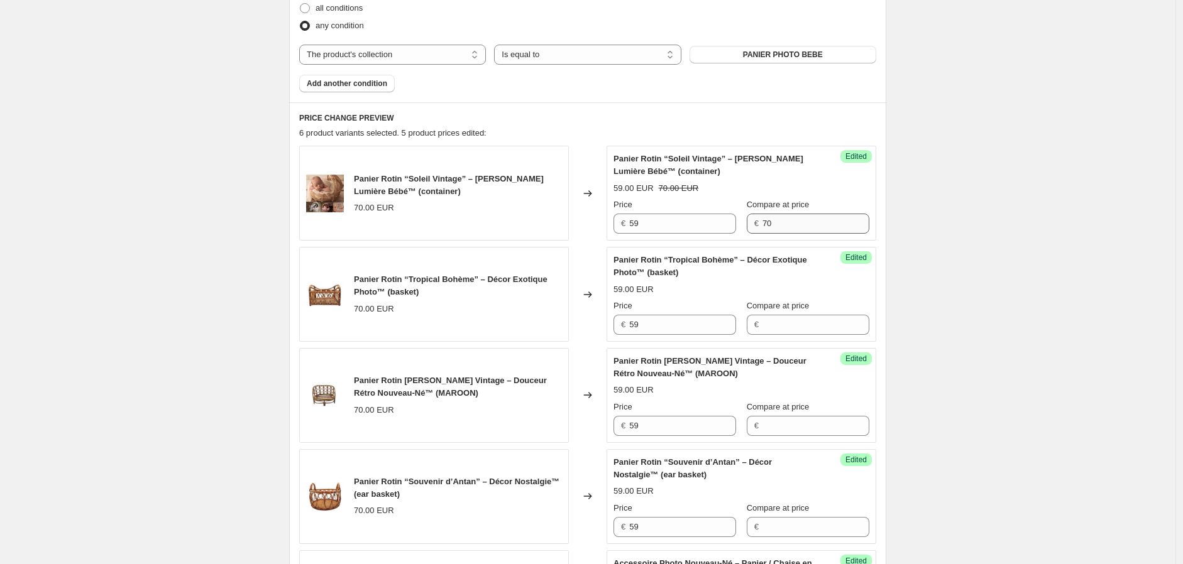
type input "59"
drag, startPoint x: 807, startPoint y: 222, endPoint x: 737, endPoint y: 222, distance: 69.8
click at [737, 222] on div "Price € 59 Compare at price € 70" at bounding box center [741, 216] width 256 height 35
click at [778, 319] on input "Compare at price" at bounding box center [815, 325] width 107 height 20
paste input "70"
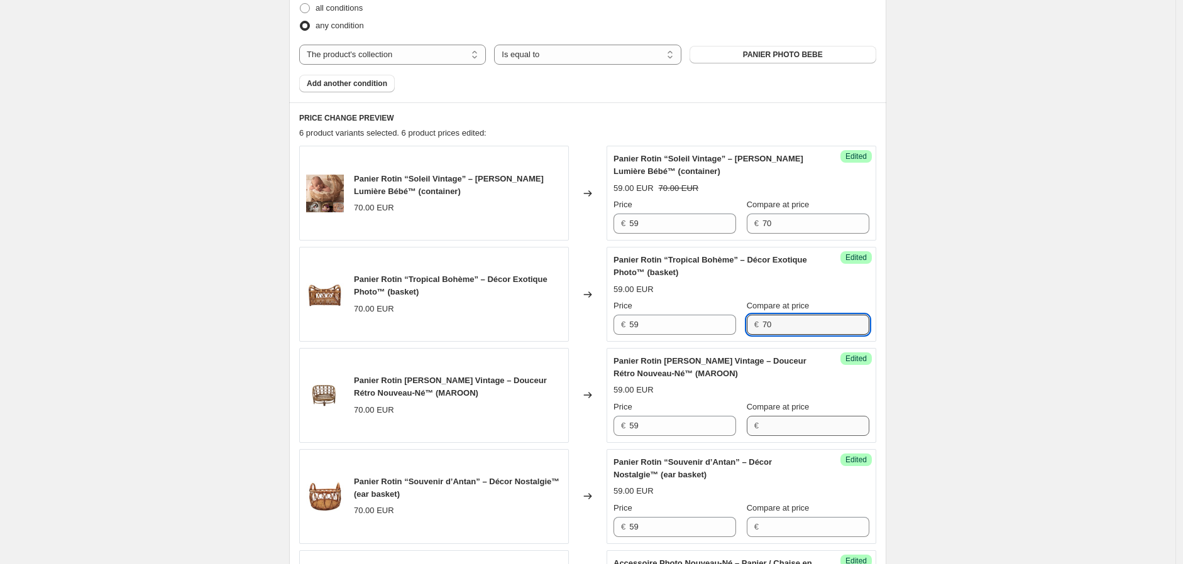
type input "70"
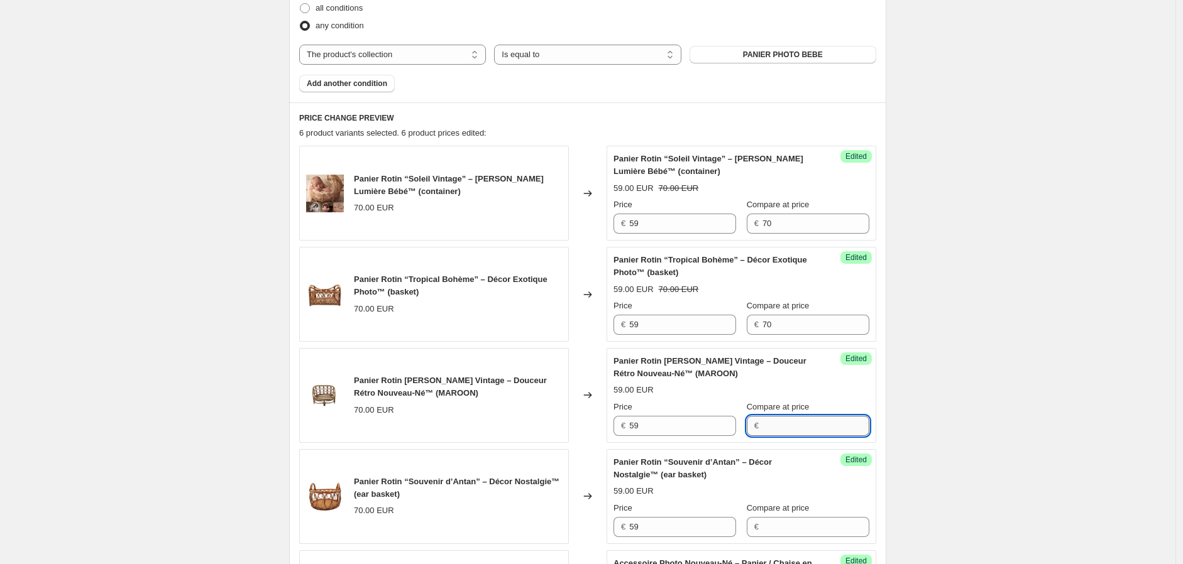
drag, startPoint x: 780, startPoint y: 421, endPoint x: 783, endPoint y: 429, distance: 8.8
click at [781, 424] on input "Compare at price" at bounding box center [815, 426] width 107 height 20
paste input "70"
type input "70"
click at [776, 523] on input "Compare at price" at bounding box center [815, 527] width 107 height 20
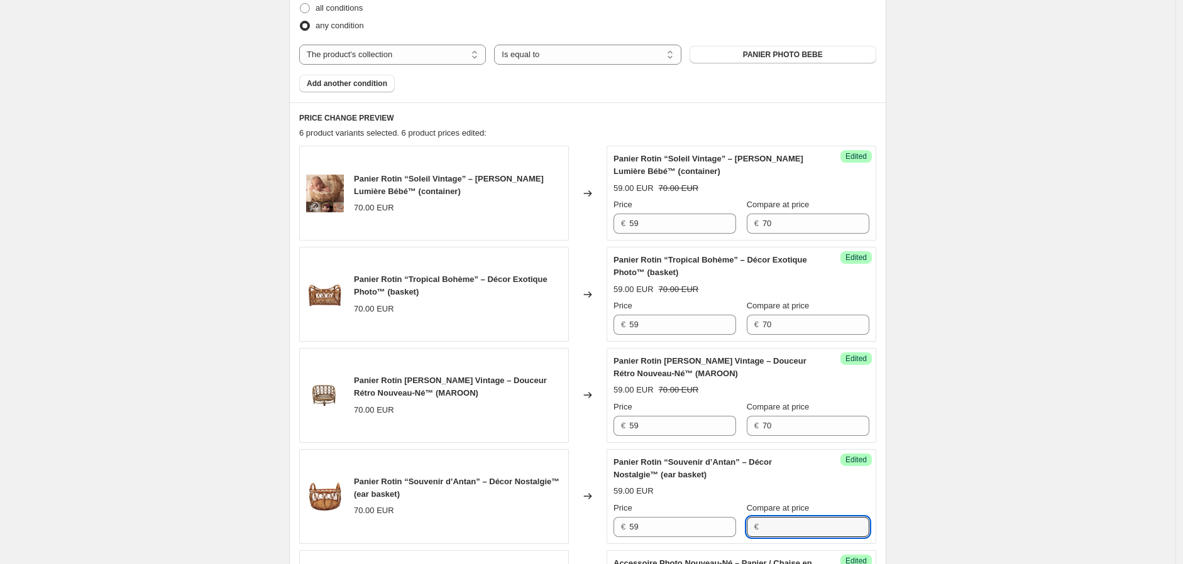
paste input "70"
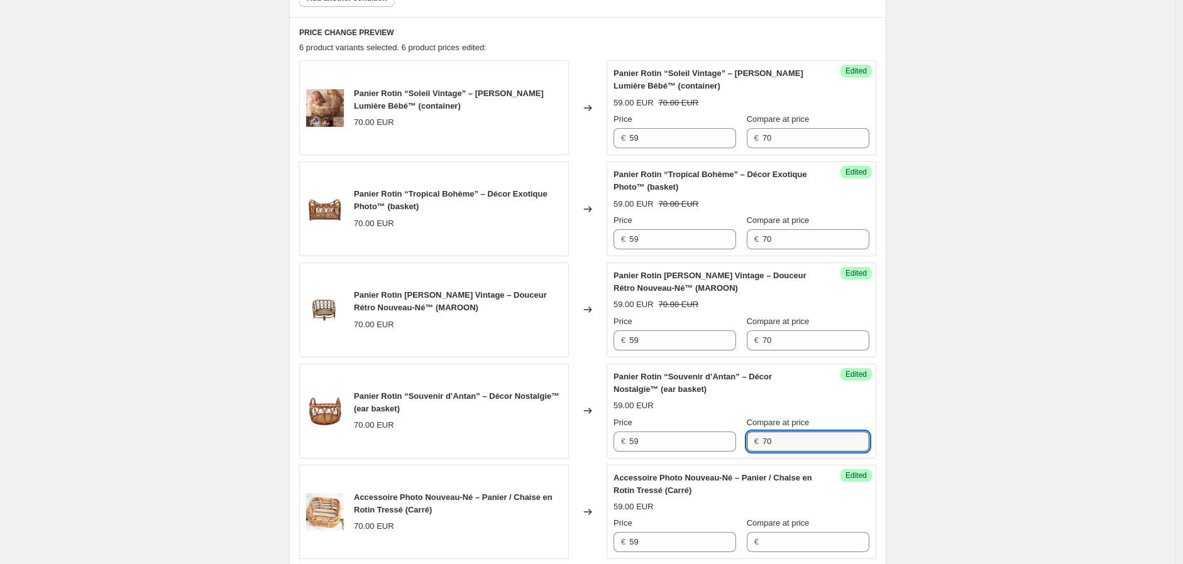
scroll to position [698, 0]
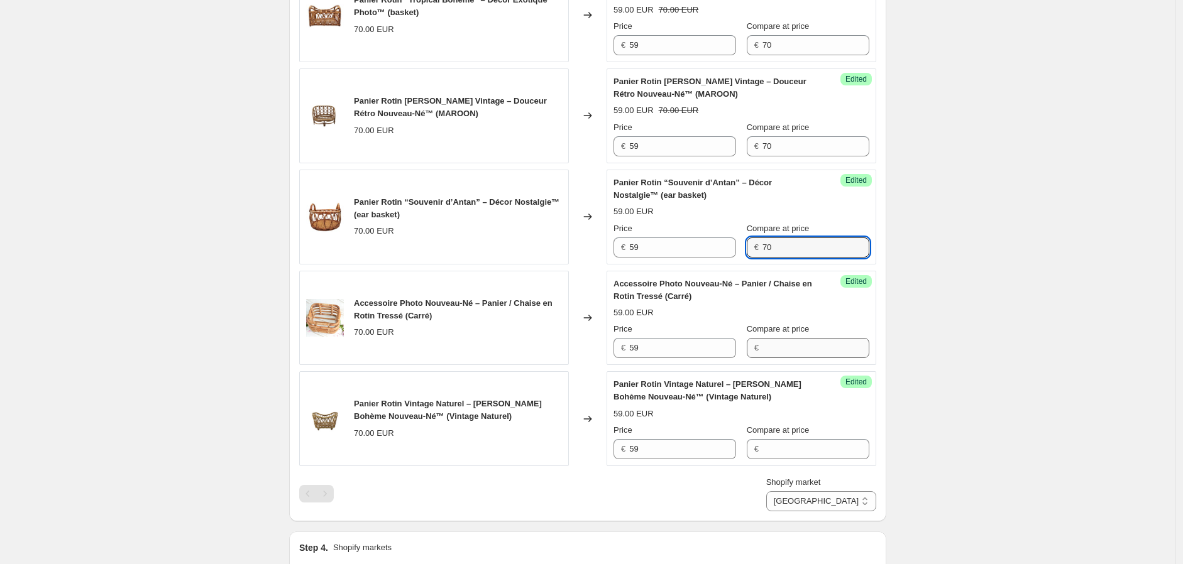
type input "70"
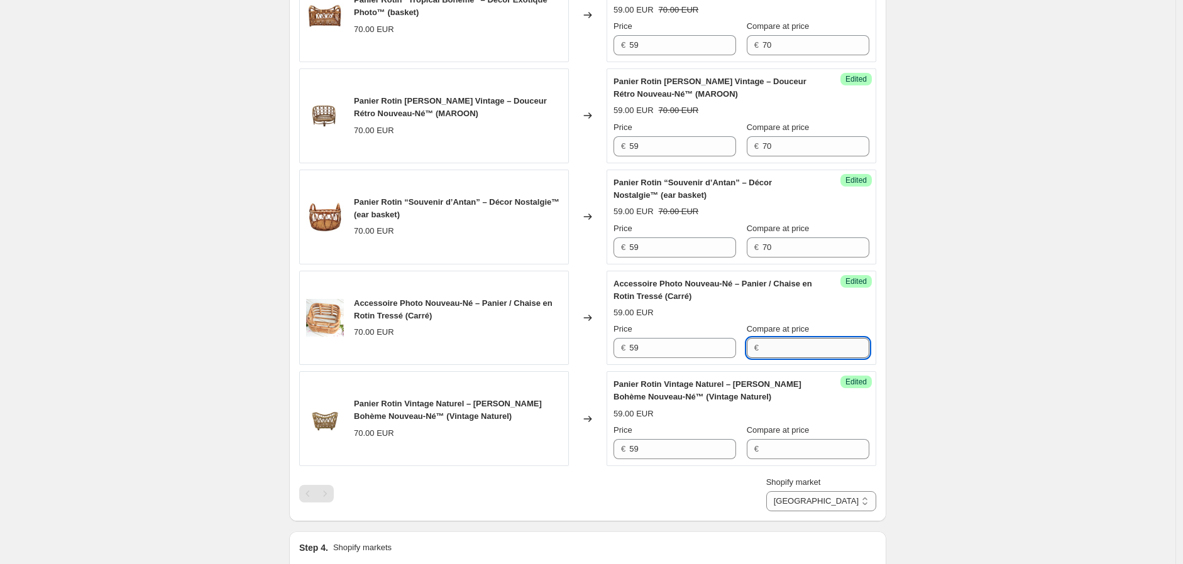
click at [783, 354] on input "Compare at price" at bounding box center [815, 348] width 107 height 20
paste input "70"
type input "70"
click at [770, 447] on input "Compare at price" at bounding box center [815, 449] width 107 height 20
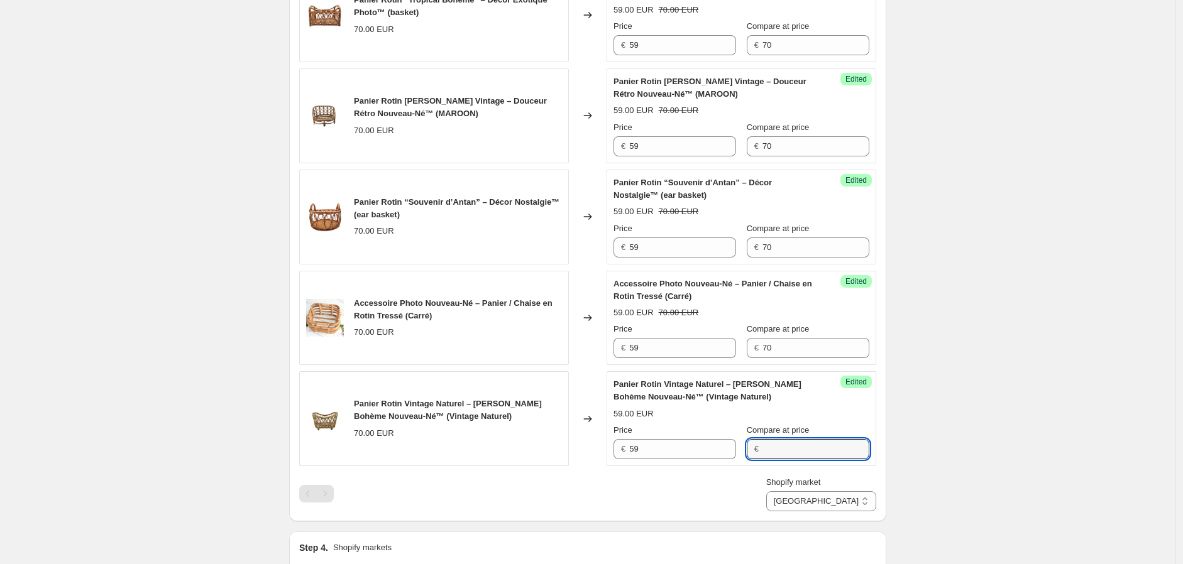
paste input "70"
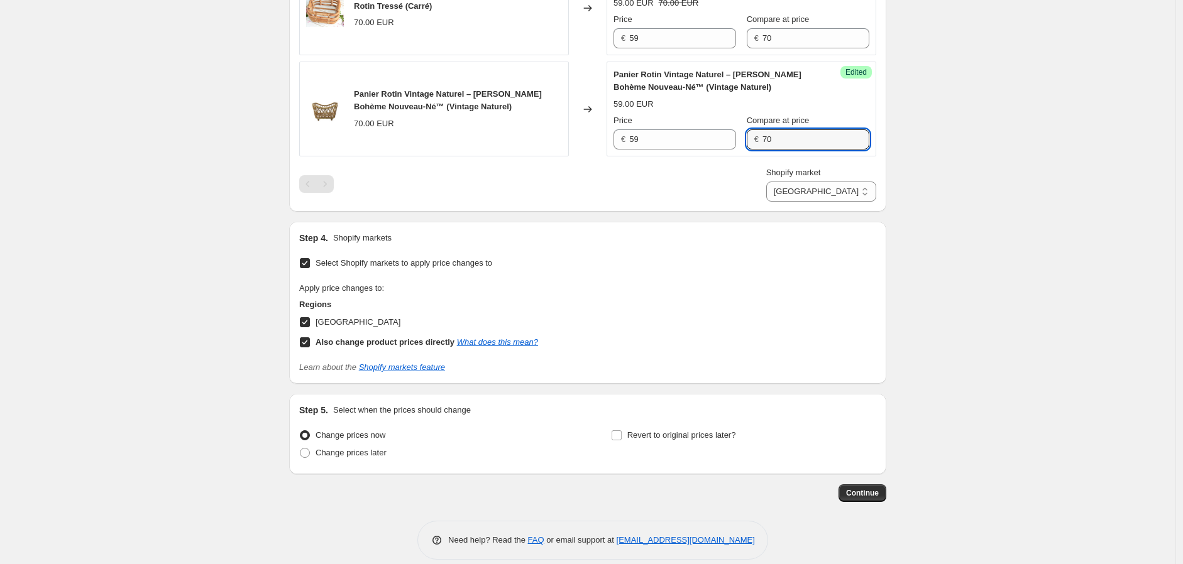
scroll to position [1023, 0]
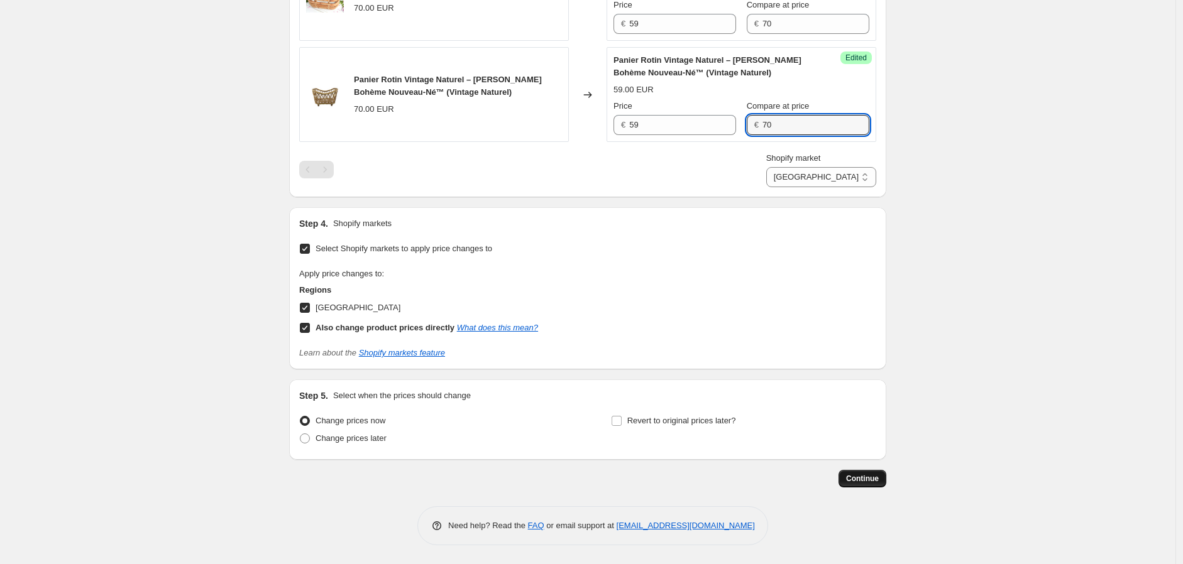
type input "70"
click at [860, 476] on span "Continue" at bounding box center [862, 479] width 33 height 10
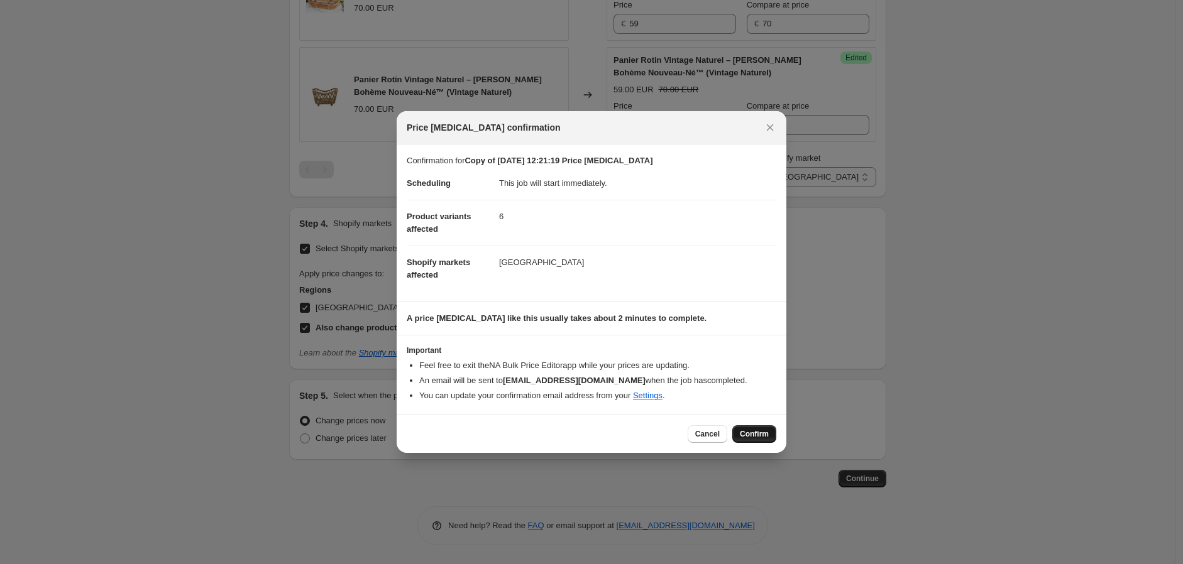
click at [755, 436] on span "Confirm" at bounding box center [754, 434] width 29 height 10
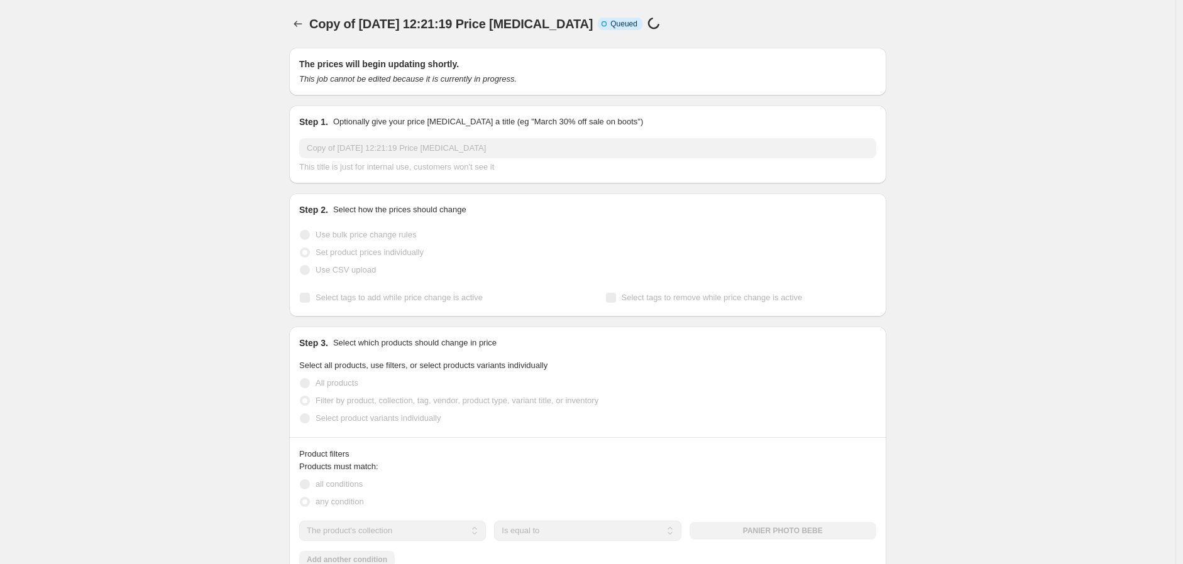
scroll to position [1023, 0]
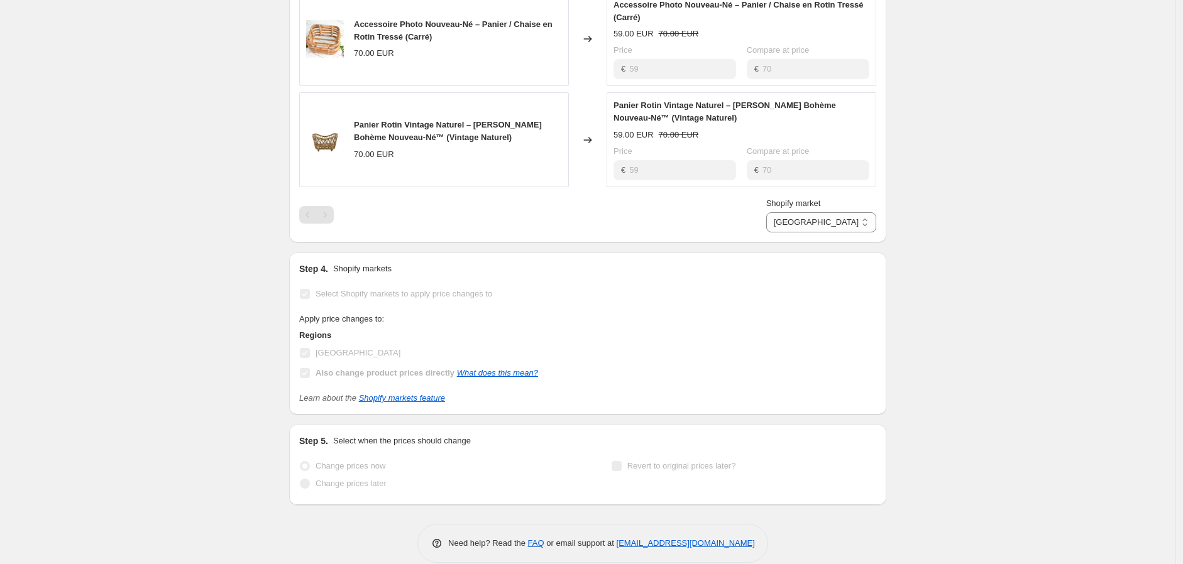
select select "collection"
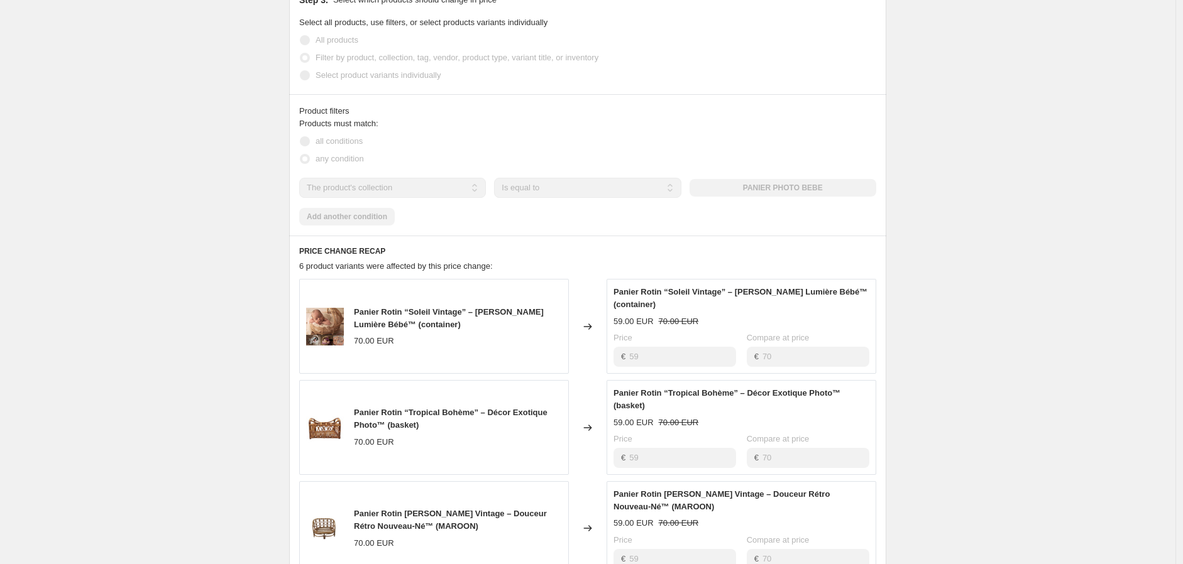
scroll to position [272, 0]
